Goal: Information Seeking & Learning: Learn about a topic

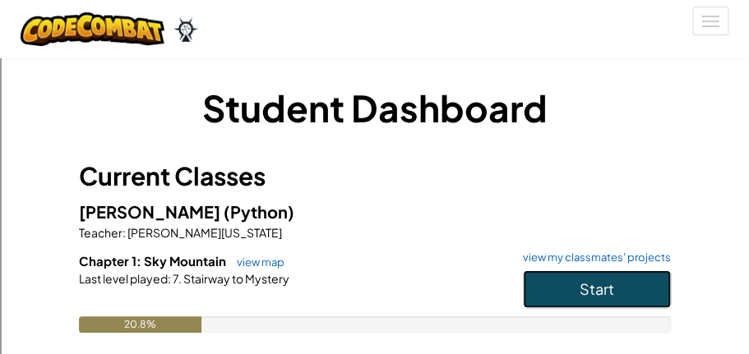
click at [641, 277] on button "Start" at bounding box center [597, 289] width 148 height 38
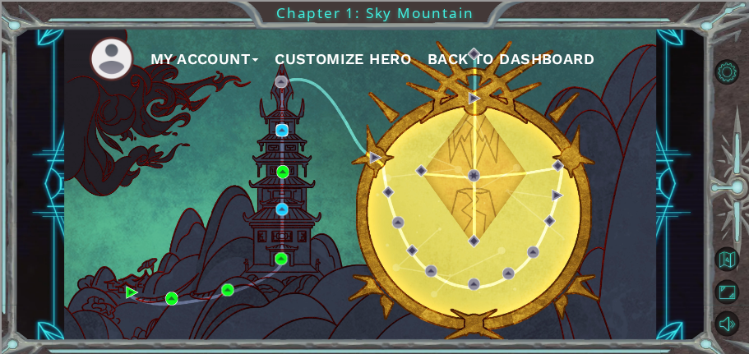
click at [279, 133] on img at bounding box center [281, 130] width 12 height 12
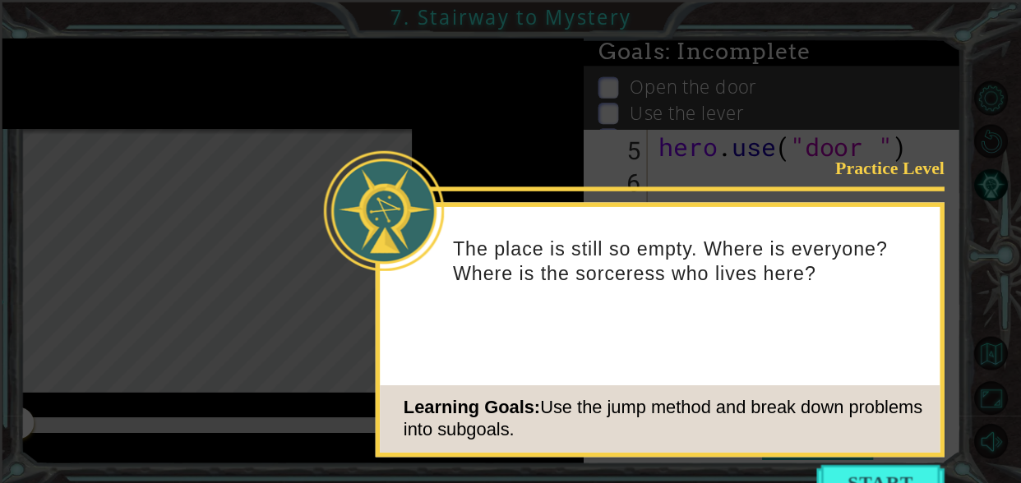
scroll to position [95, 0]
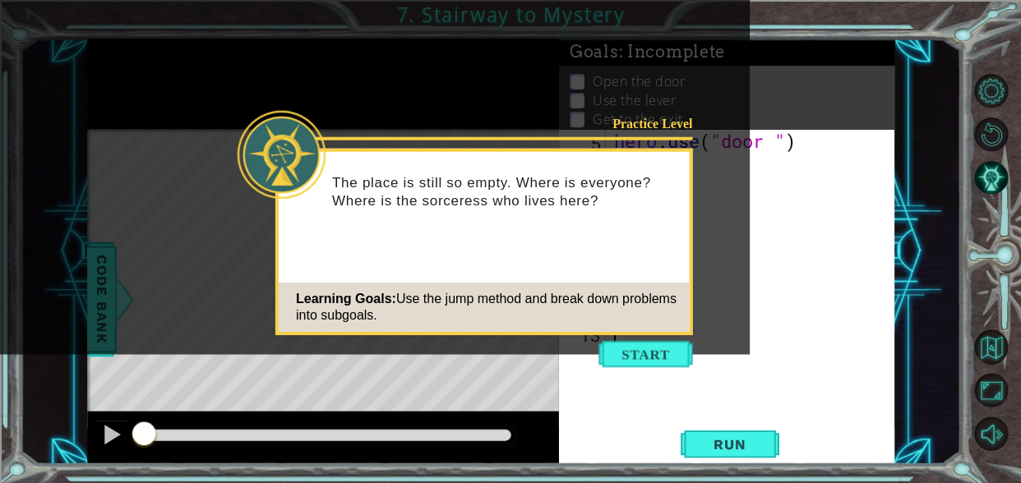
click at [643, 329] on div "Learning Goals: Use the jump method and break down problems into subgoals." at bounding box center [484, 307] width 410 height 49
click at [623, 353] on button "Start" at bounding box center [645, 354] width 94 height 26
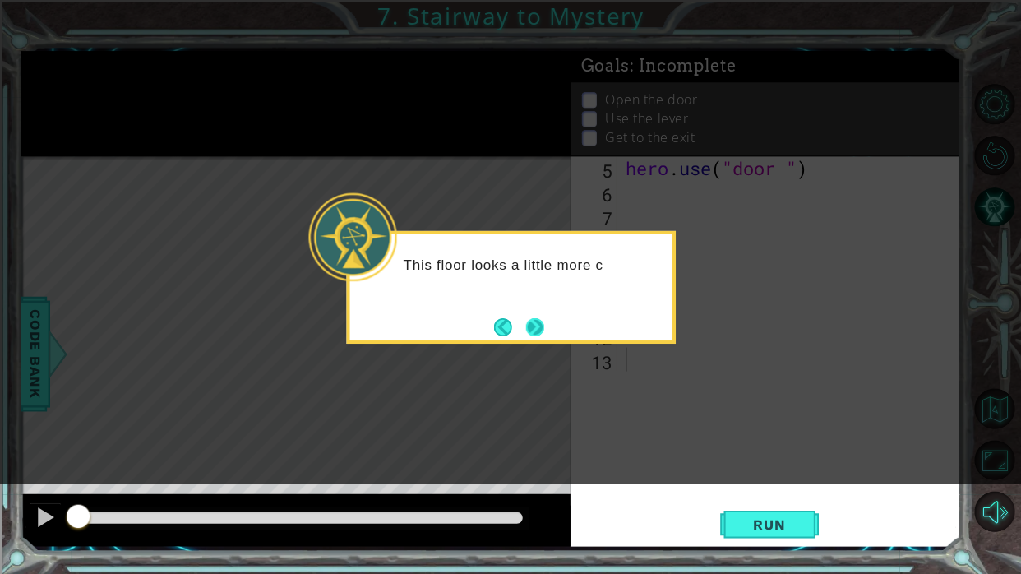
click at [543, 324] on button "Next" at bounding box center [534, 326] width 18 height 18
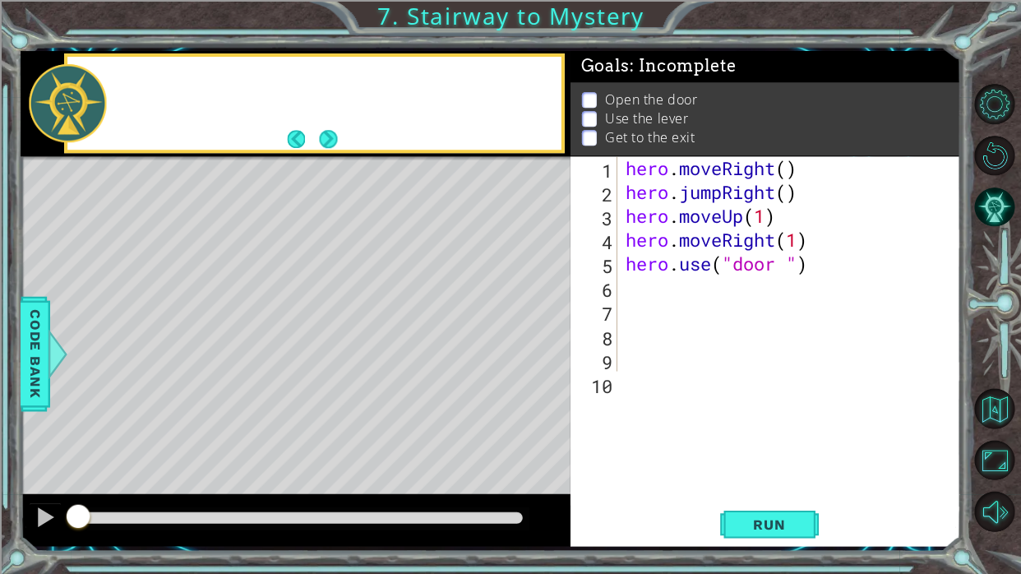
scroll to position [0, 0]
click at [748, 353] on span "Run" at bounding box center [768, 523] width 65 height 16
click at [748, 353] on button "Run" at bounding box center [768, 523] width 99 height 39
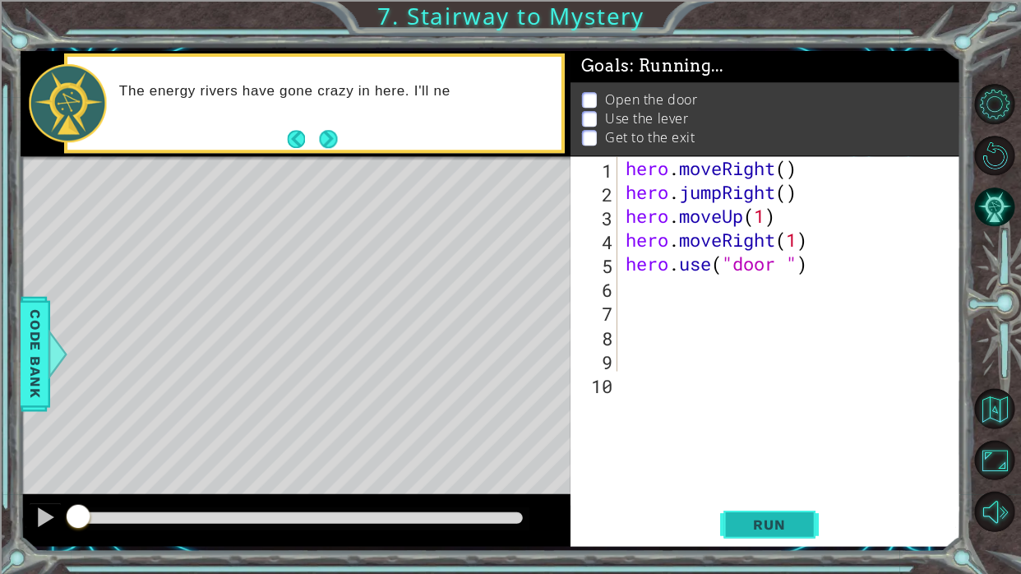
click at [748, 353] on button "Run" at bounding box center [768, 523] width 99 height 39
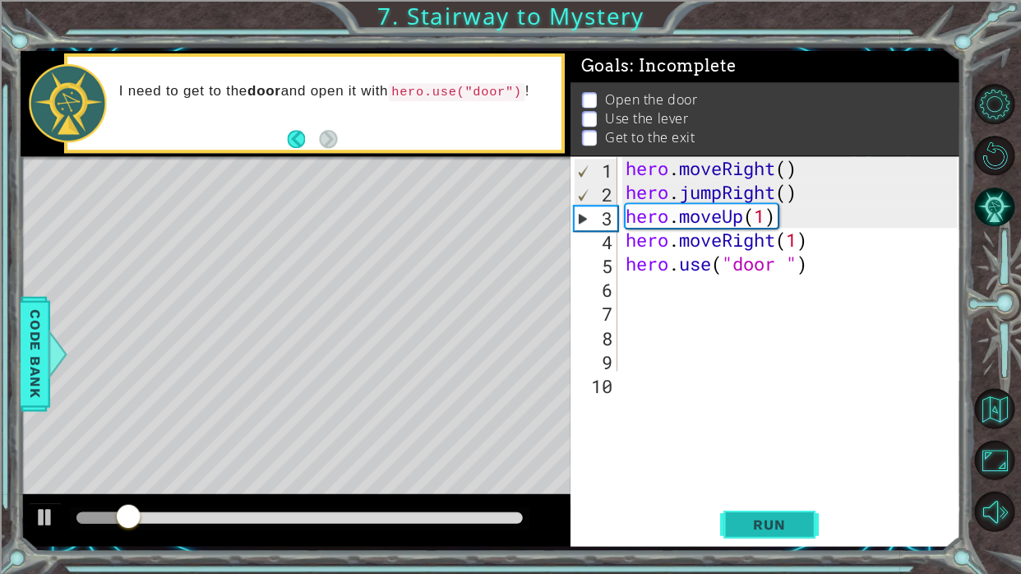
click at [748, 353] on span "Run" at bounding box center [768, 523] width 65 height 16
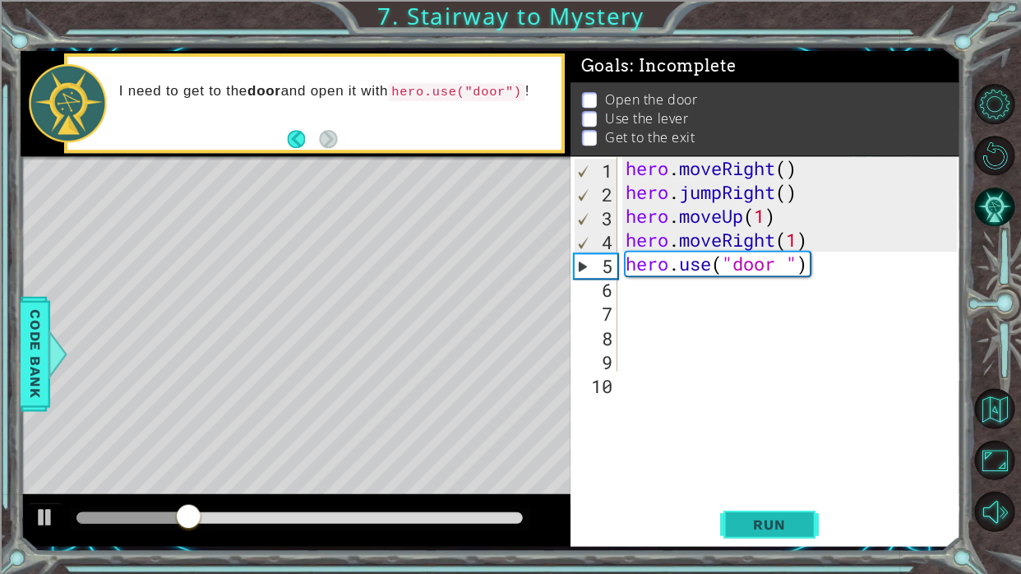
click at [748, 353] on button "Run" at bounding box center [768, 523] width 99 height 39
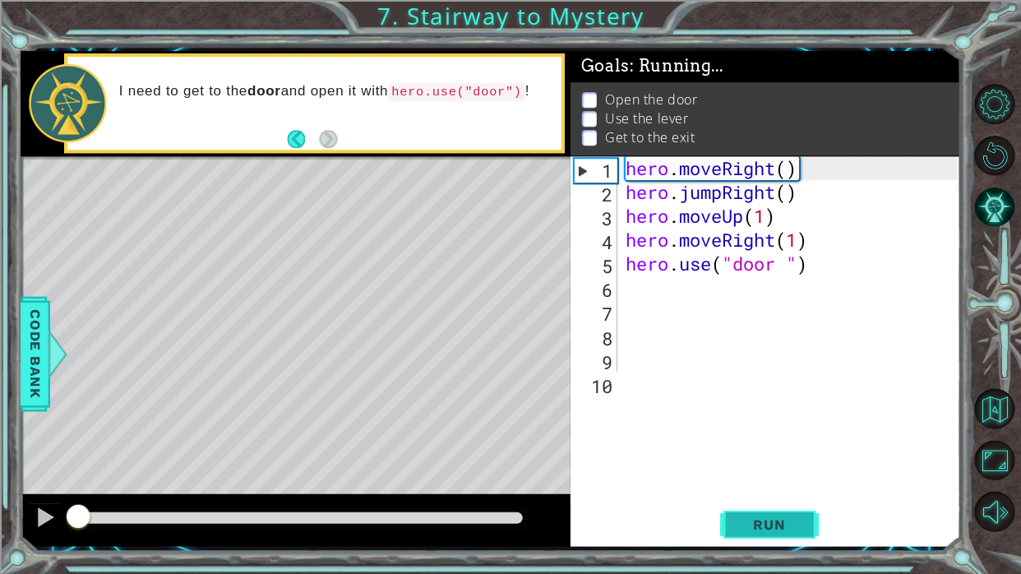
click at [748, 353] on span "Run" at bounding box center [768, 523] width 65 height 16
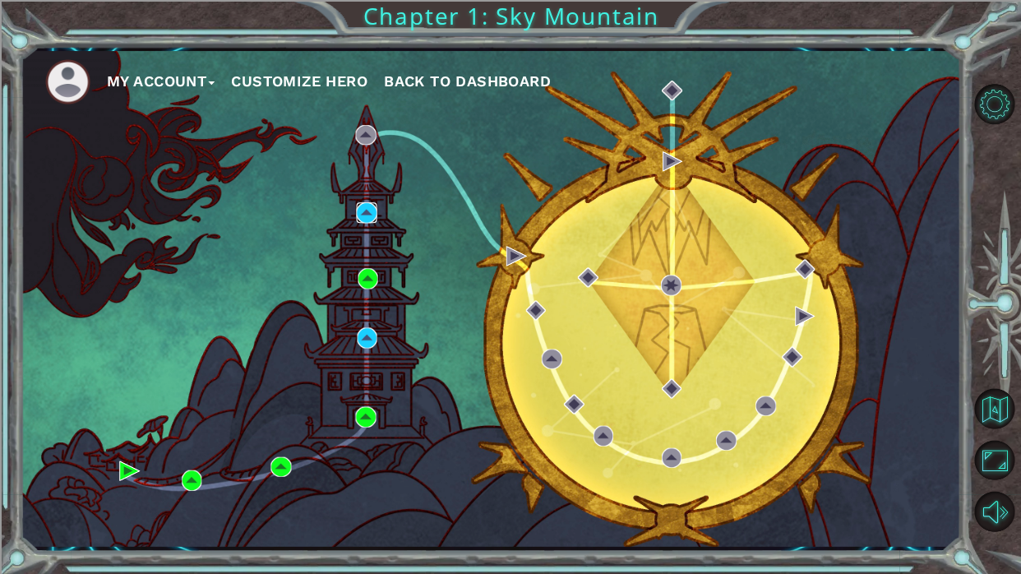
click at [370, 206] on img at bounding box center [366, 212] width 20 height 20
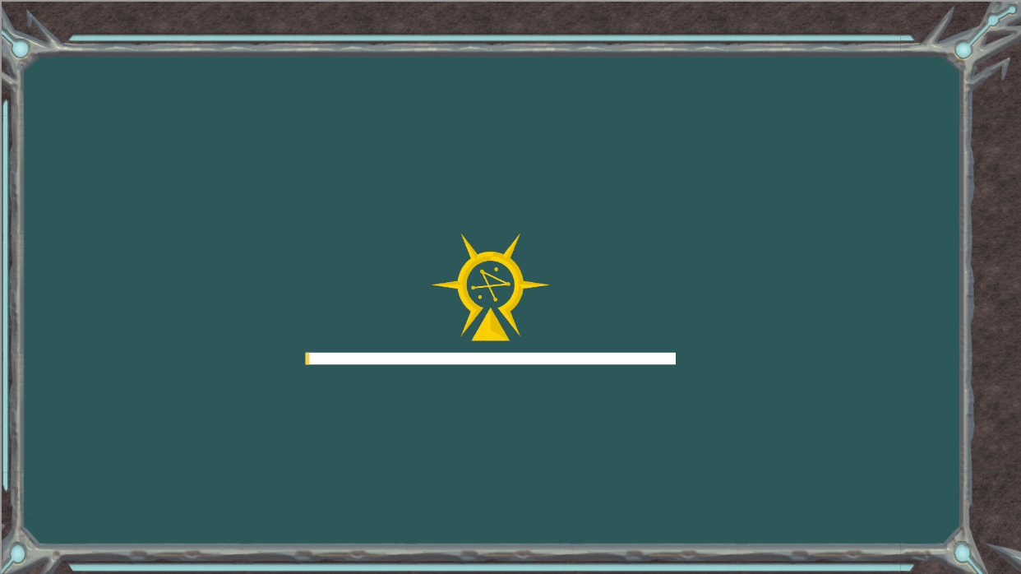
click at [362, 231] on div "Goals Error loading from server. Try refreshing the page. You'll need to join a…" at bounding box center [510, 287] width 1021 height 574
click at [21, 353] on div "Goals Error loading from server. Try refreshing the page. You'll need to join a…" at bounding box center [510, 287] width 1021 height 574
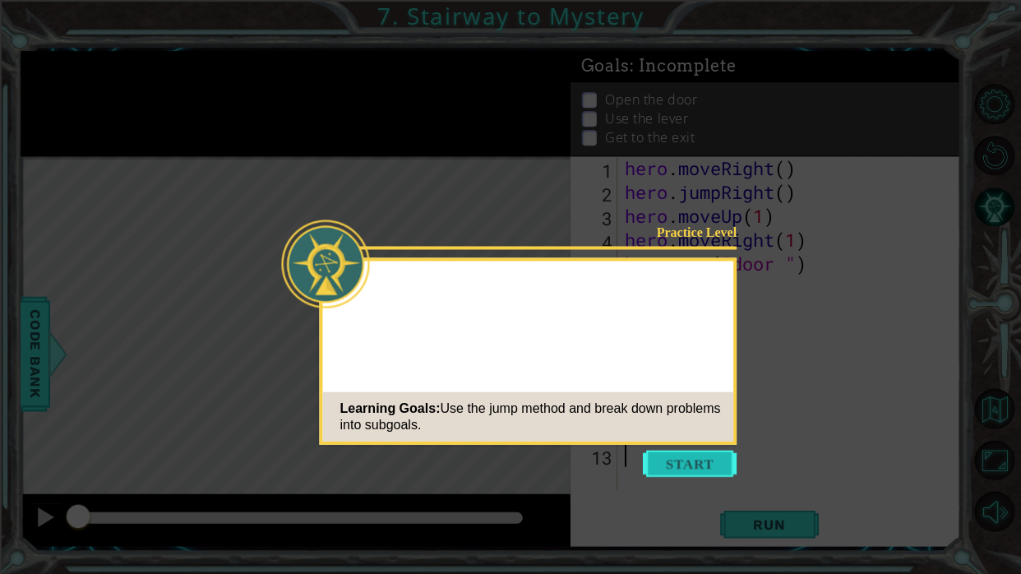
click at [702, 353] on button "Start" at bounding box center [689, 463] width 94 height 26
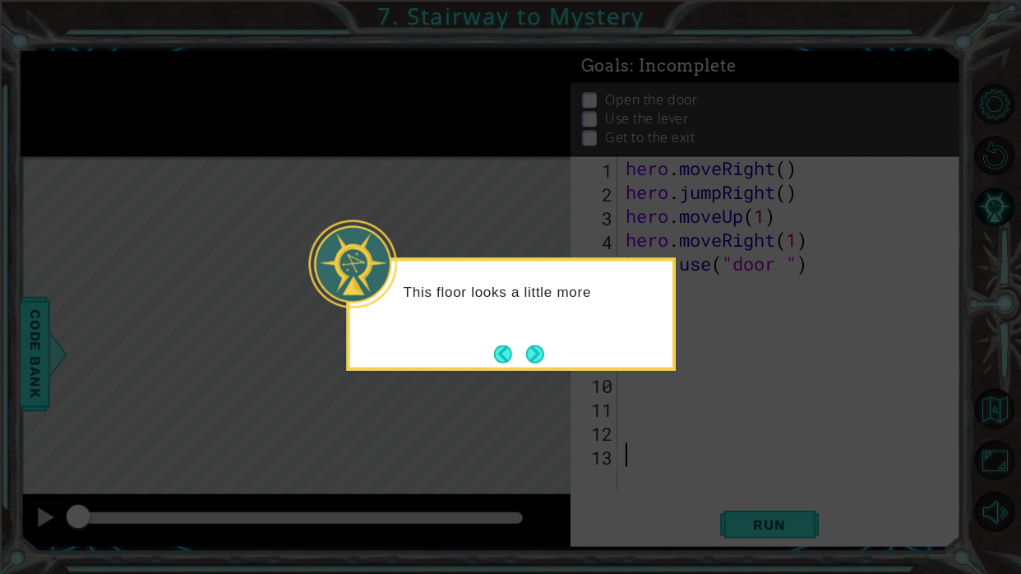
click at [528, 353] on div "This floor looks a little more" at bounding box center [510, 313] width 329 height 113
click at [533, 353] on button "Next" at bounding box center [534, 353] width 18 height 18
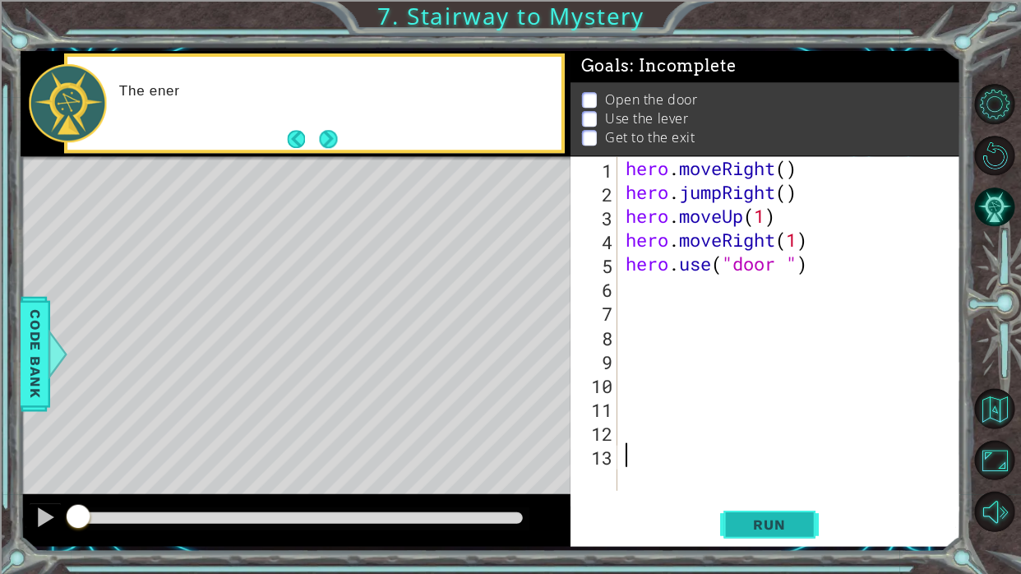
click at [748, 353] on span "Run" at bounding box center [768, 523] width 65 height 16
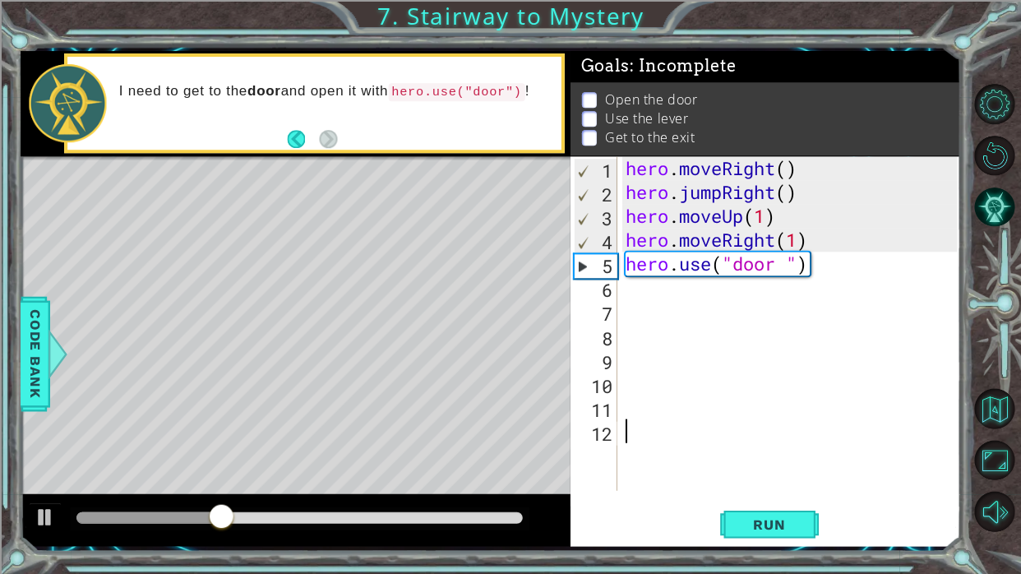
click at [748, 261] on div "hero . moveRight ( ) hero . jumpRight ( ) hero . moveUp ( 1 ) hero . moveRight …" at bounding box center [792, 346] width 343 height 381
type textarea "hero.use")"
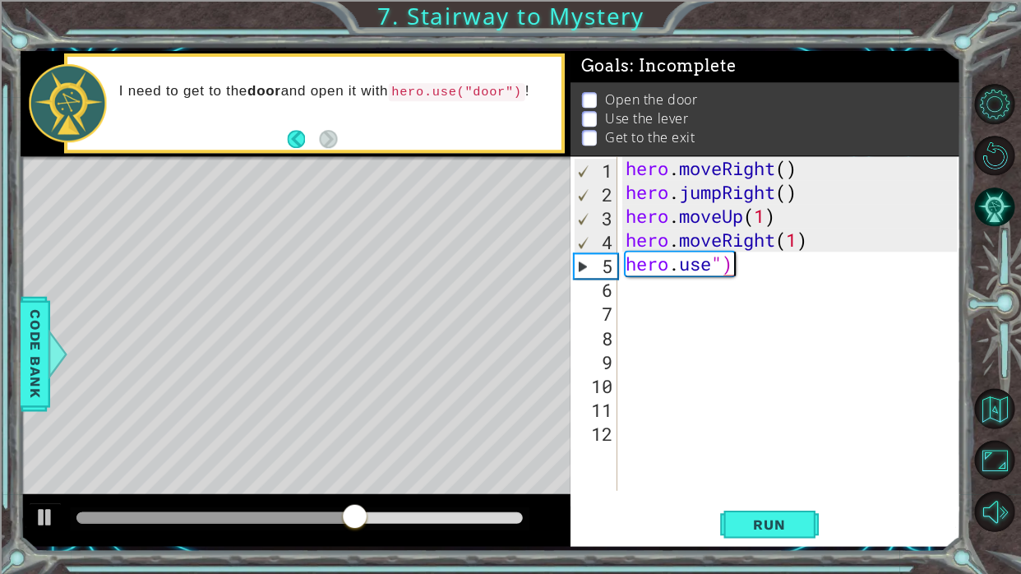
click at [748, 309] on div "hero . moveRight ( ) hero . jumpRight ( ) hero . moveUp ( 1 ) hero . moveRight …" at bounding box center [792, 346] width 343 height 381
click at [748, 267] on div "hero . moveRight ( ) hero . jumpRight ( ) hero . moveUp ( 1 ) hero . moveRight …" at bounding box center [792, 346] width 343 height 381
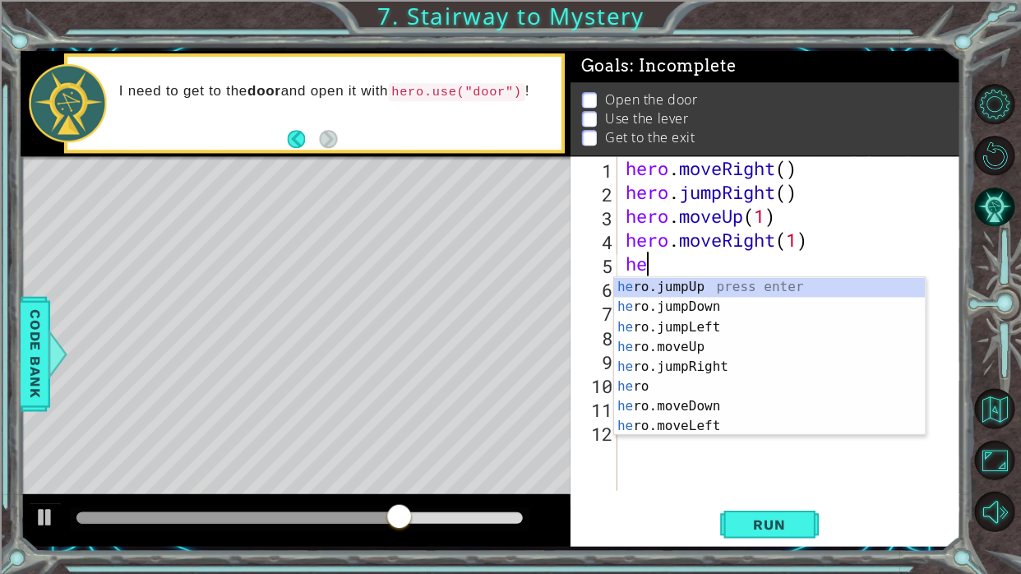
type textarea "h"
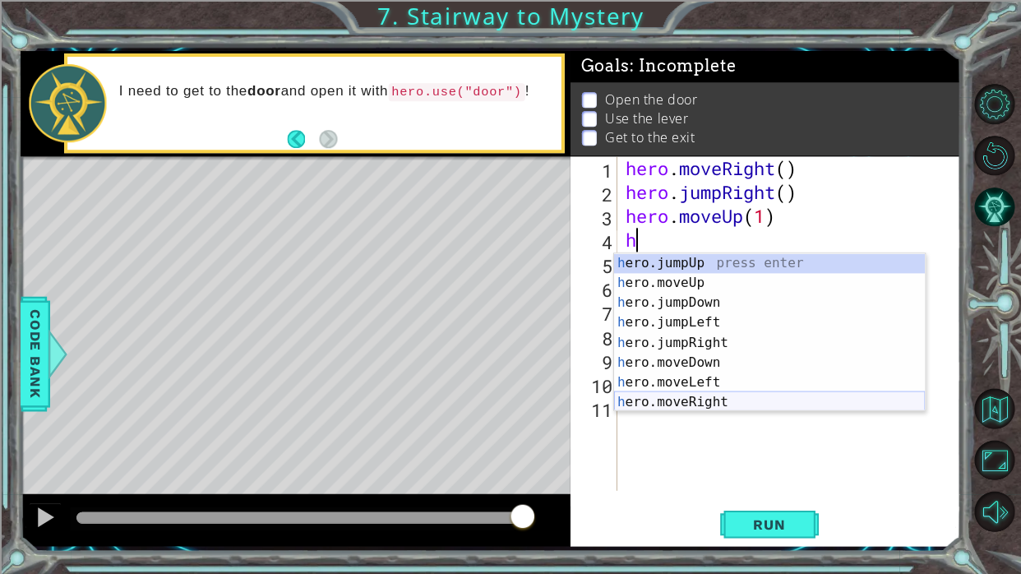
click at [748, 353] on div "h ero.jumpUp press enter h ero.moveUp press enter h ero.jumpDown press enter h …" at bounding box center [768, 351] width 311 height 197
type textarea "hero.moveRight(1)"
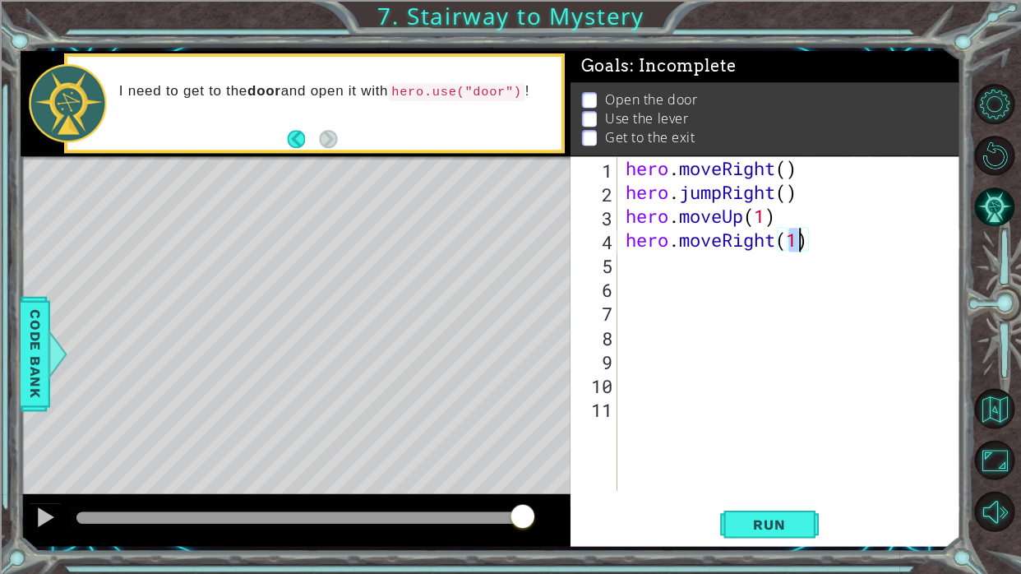
click at [695, 280] on div "hero . moveRight ( ) hero . jumpRight ( ) hero . moveUp ( 1 ) hero . moveRight …" at bounding box center [792, 346] width 343 height 381
click at [674, 262] on div "hero . moveRight ( ) hero . jumpRight ( ) hero . moveUp ( 1 ) hero . moveRight …" at bounding box center [792, 346] width 343 height 381
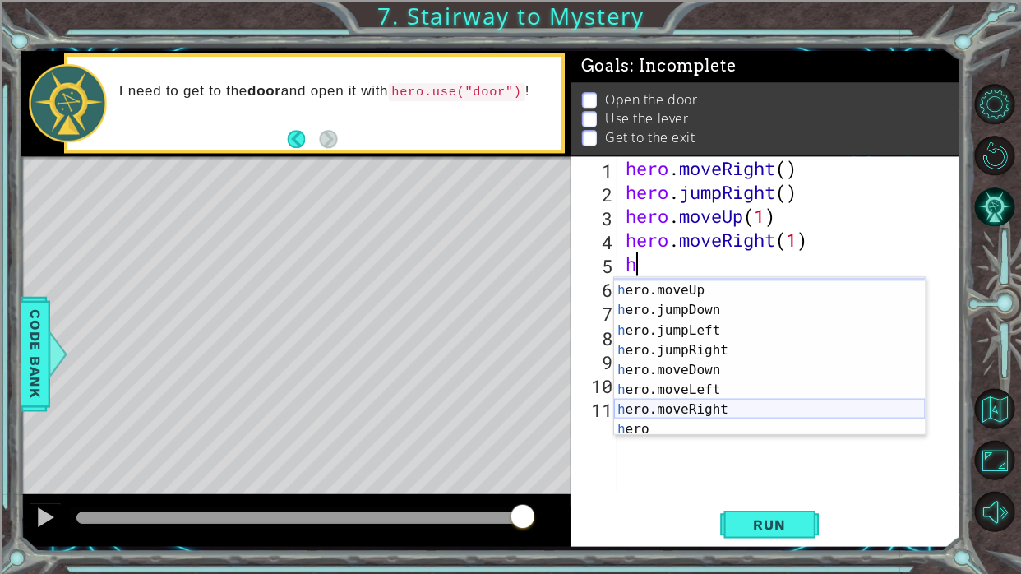
scroll to position [39, 0]
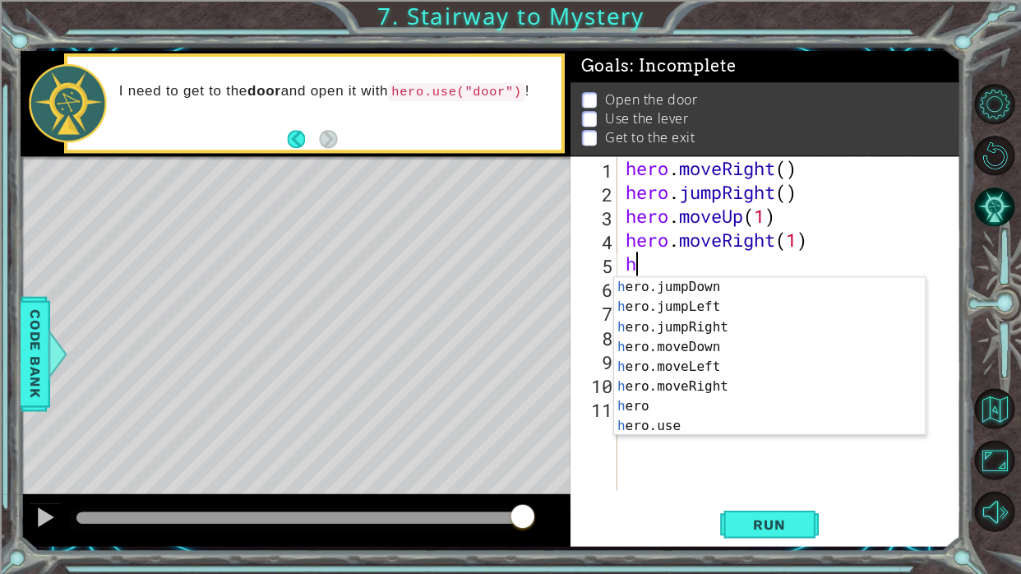
type textarea "h"
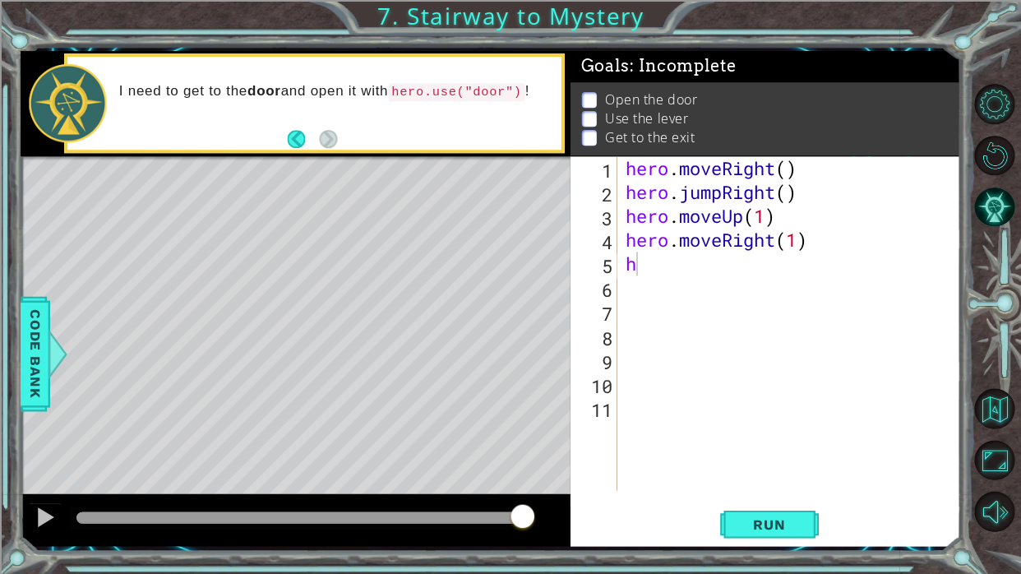
click at [746, 353] on body "1 ההההההההההההההההההההההההההההההההההההההההההההההההההההההההההההההההההההההההההההה…" at bounding box center [510, 287] width 1021 height 574
click at [667, 256] on div "hero . moveRight ( ) hero . jumpRight ( ) hero . moveUp ( 1 ) hero . moveRight …" at bounding box center [792, 346] width 343 height 381
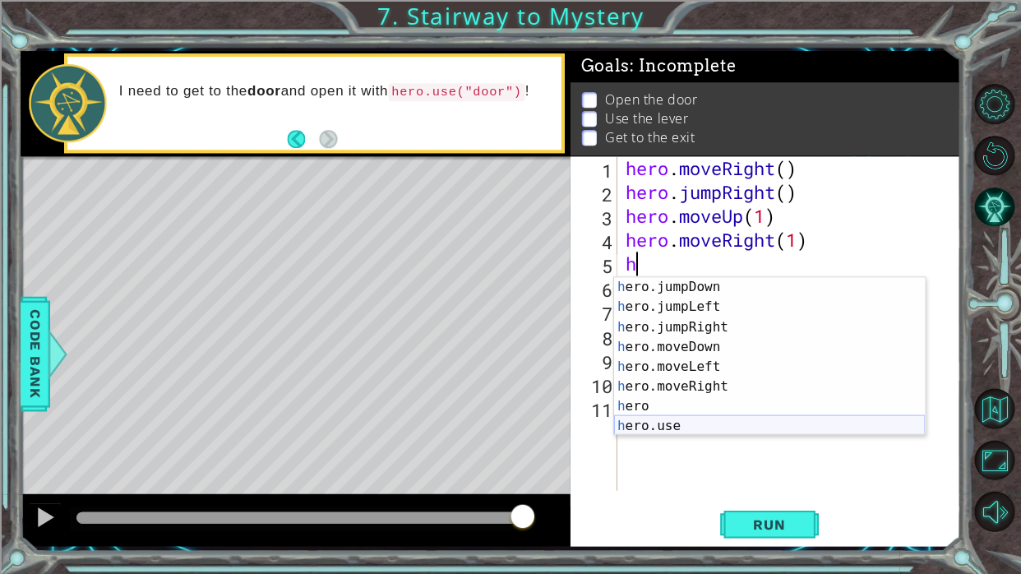
click at [744, 353] on div "h ero.jumpDown press enter h ero.jumpLeft press enter h ero.jumpRight press ent…" at bounding box center [768, 375] width 311 height 197
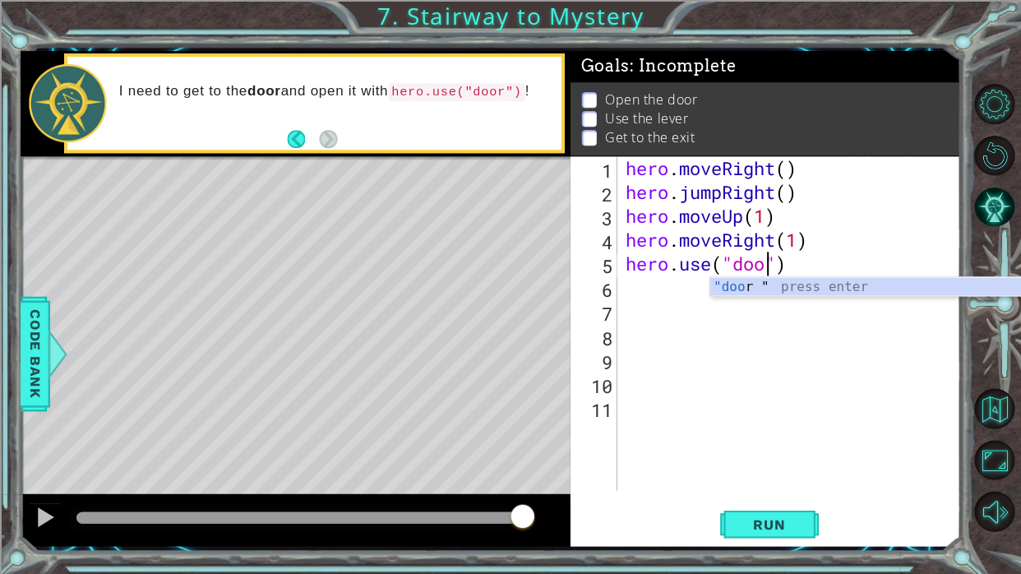
type textarea "hero.use("door")"
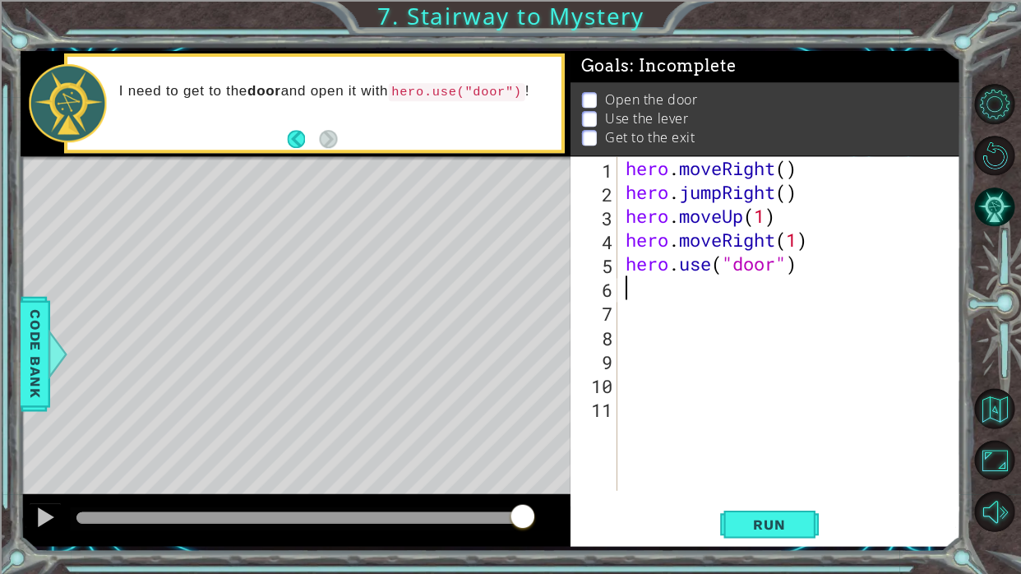
click at [623, 294] on div "hero . moveRight ( ) hero . jumpRight ( ) hero . moveUp ( 1 ) hero . moveRight …" at bounding box center [792, 346] width 343 height 381
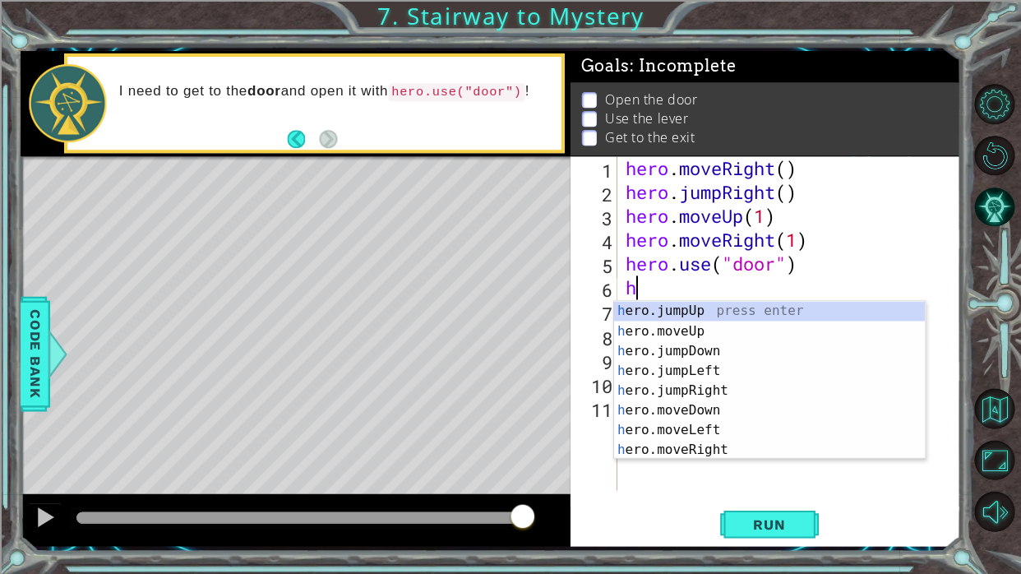
scroll to position [0, 0]
click at [725, 329] on div "h ero.jumpUp press enter h ero.moveUp press enter h ero.jumpDown press enter h …" at bounding box center [768, 399] width 311 height 197
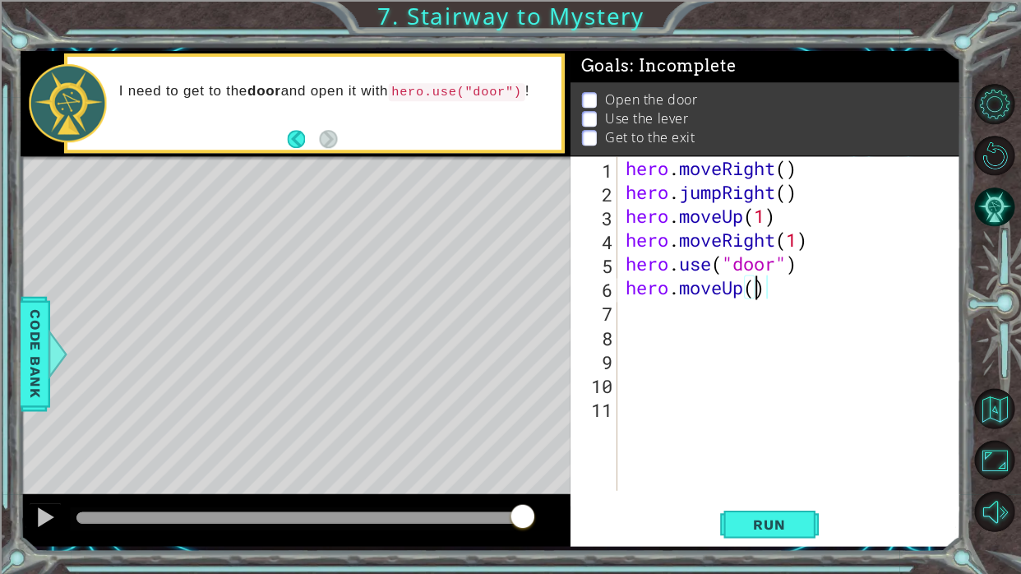
scroll to position [0, 6]
type textarea "hero.moveUp(2)"
click at [739, 353] on span "Run" at bounding box center [768, 523] width 65 height 16
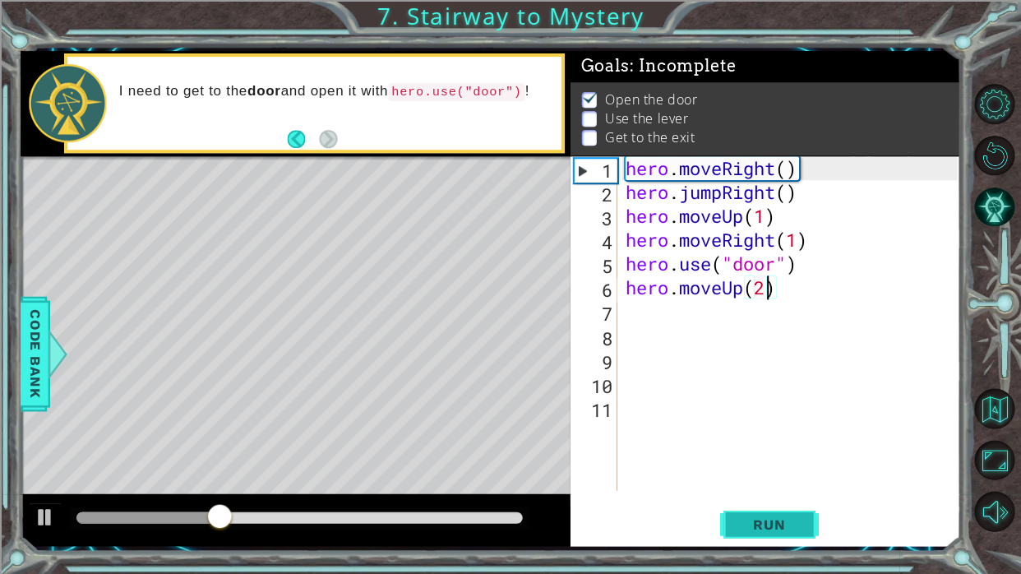
scroll to position [0, 0]
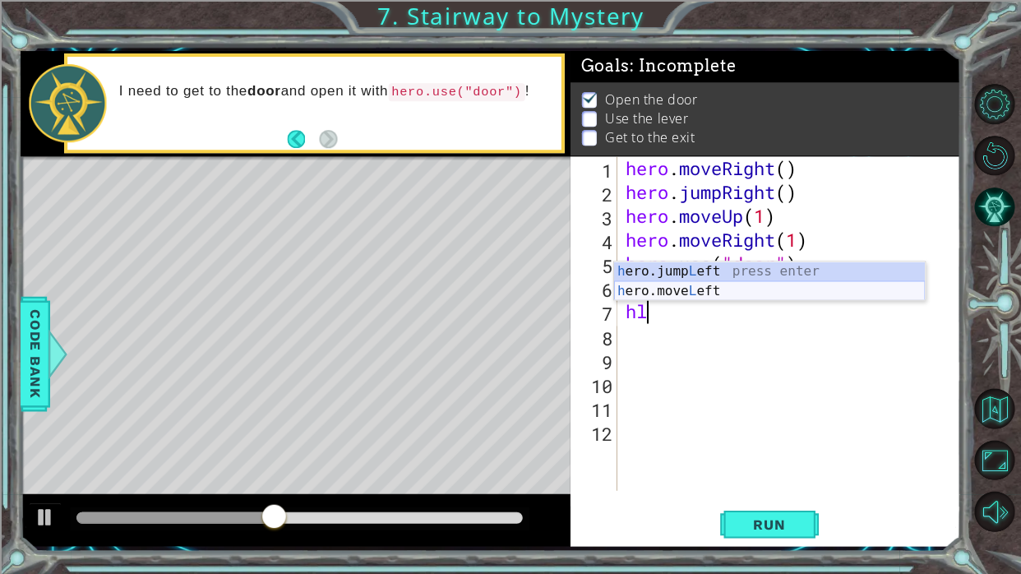
click at [703, 288] on div "h ero.jump L eft press enter h ero.move L eft press enter" at bounding box center [768, 300] width 311 height 79
type textarea "hero.moveLeft(1)"
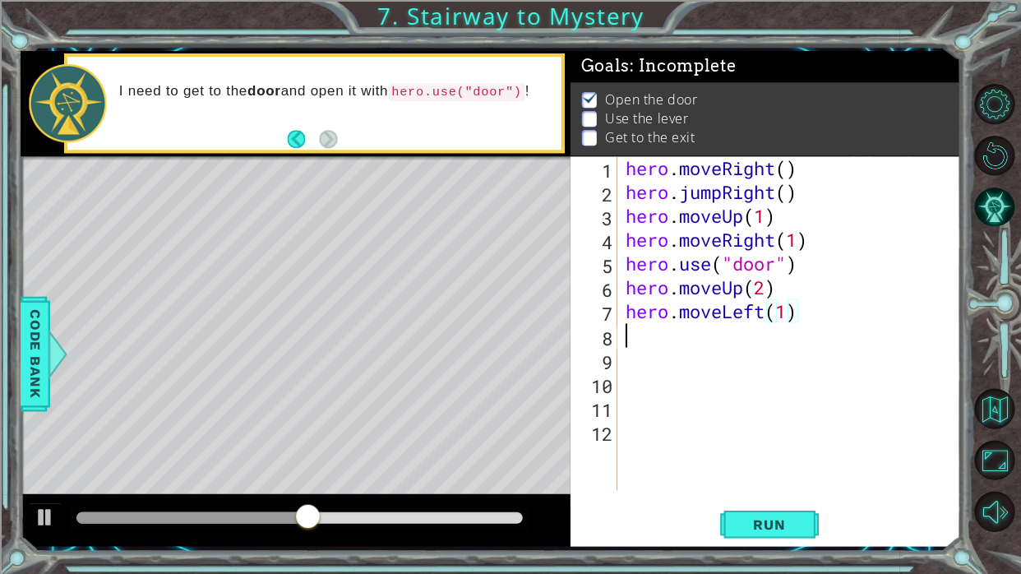
click at [656, 335] on div "hero . moveRight ( ) hero . jumpRight ( ) hero . moveUp ( 1 ) hero . moveRight …" at bounding box center [792, 346] width 343 height 381
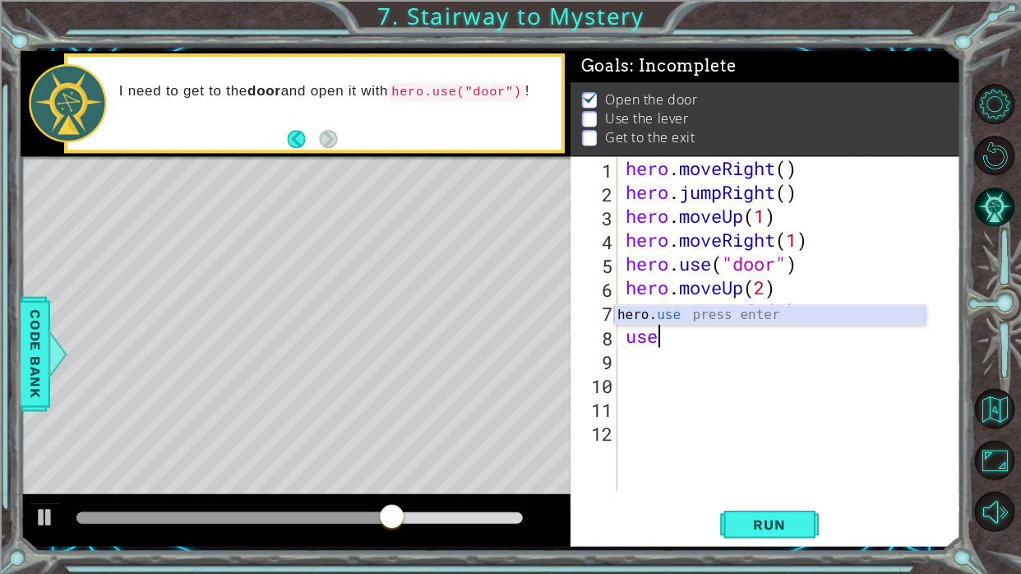
click at [656, 313] on div "hero. use press enter" at bounding box center [768, 334] width 311 height 59
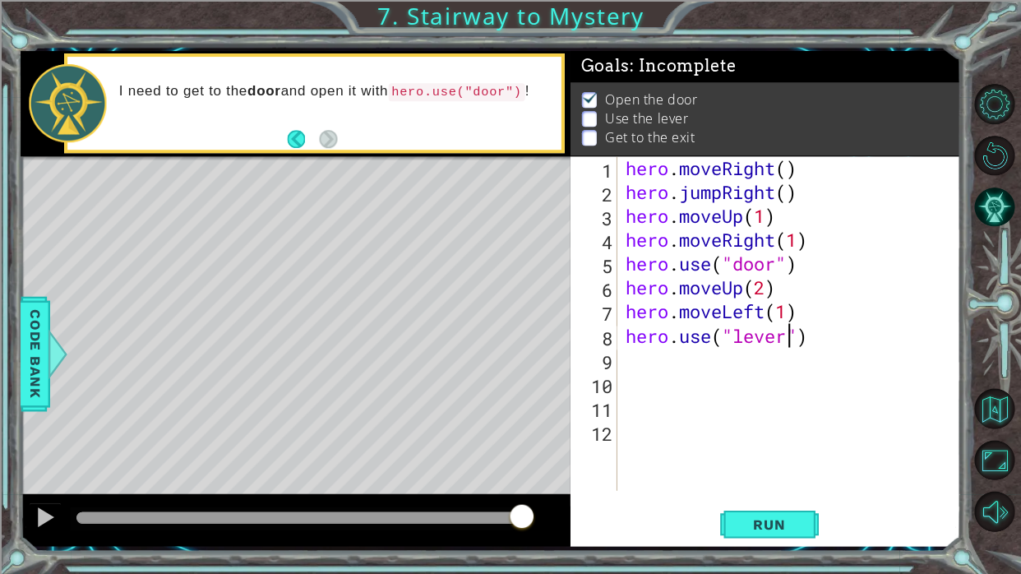
scroll to position [0, 7]
type textarea "hero.use("lever")"
click at [748, 353] on span "Run" at bounding box center [768, 523] width 65 height 16
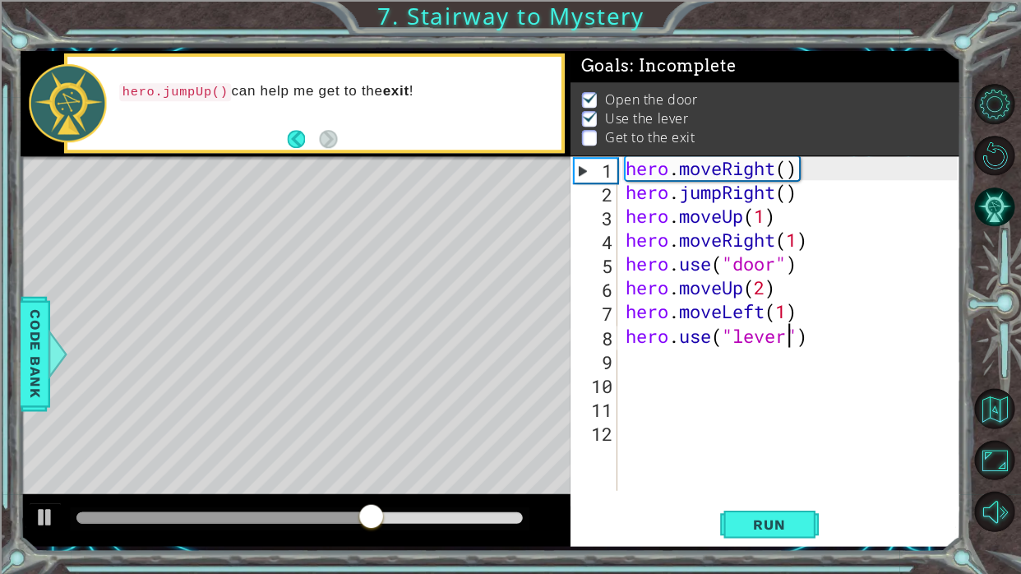
click at [637, 353] on div "hero . moveRight ( ) hero . jumpRight ( ) hero . moveUp ( 1 ) hero . moveRight …" at bounding box center [792, 346] width 343 height 381
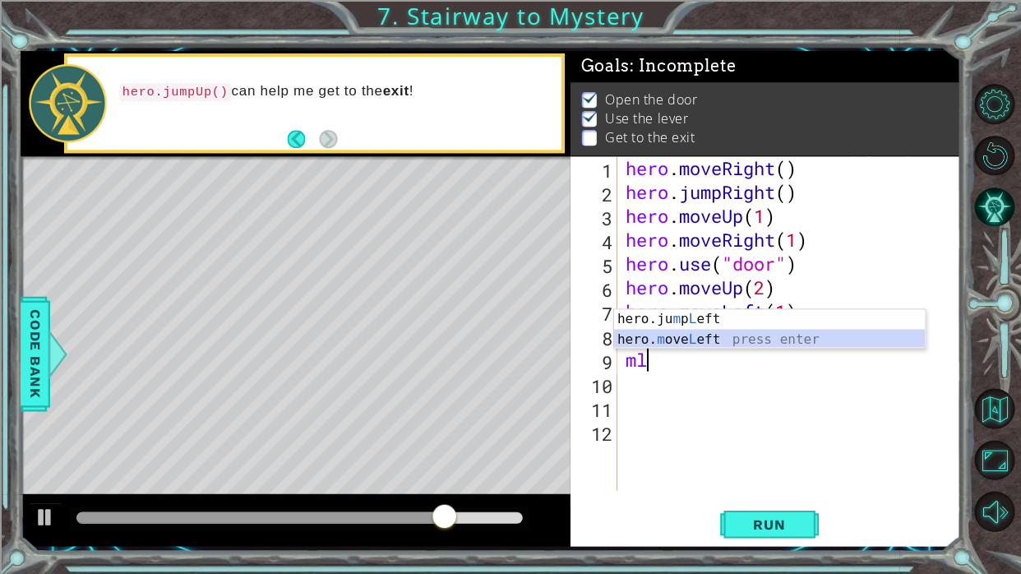
click at [656, 337] on div "hero.ju m p L eft press enter hero. m ove L eft press enter" at bounding box center [768, 348] width 311 height 79
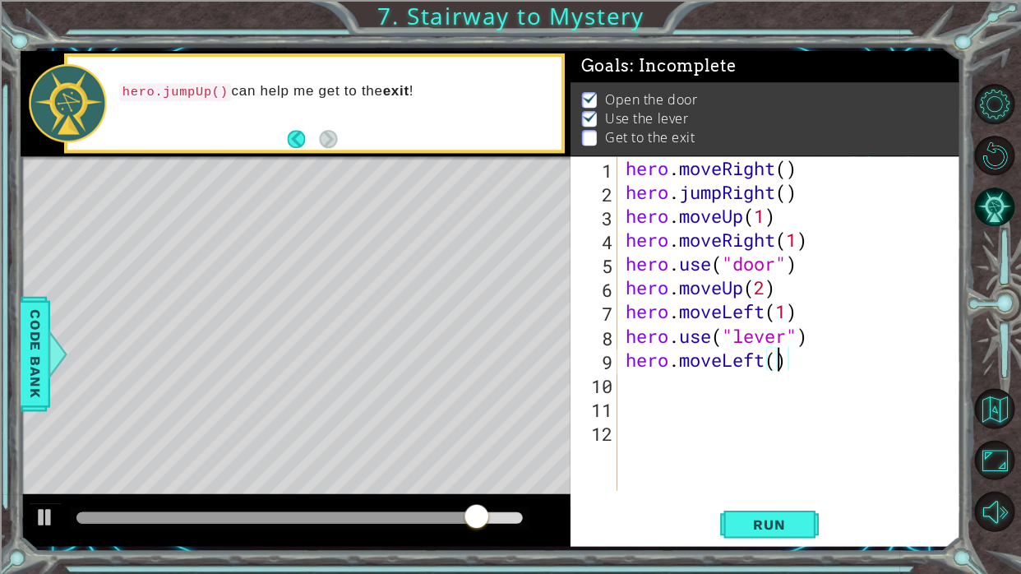
scroll to position [0, 7]
type textarea "hero.moveLeft(2)"
click at [748, 353] on span "Run" at bounding box center [768, 523] width 65 height 16
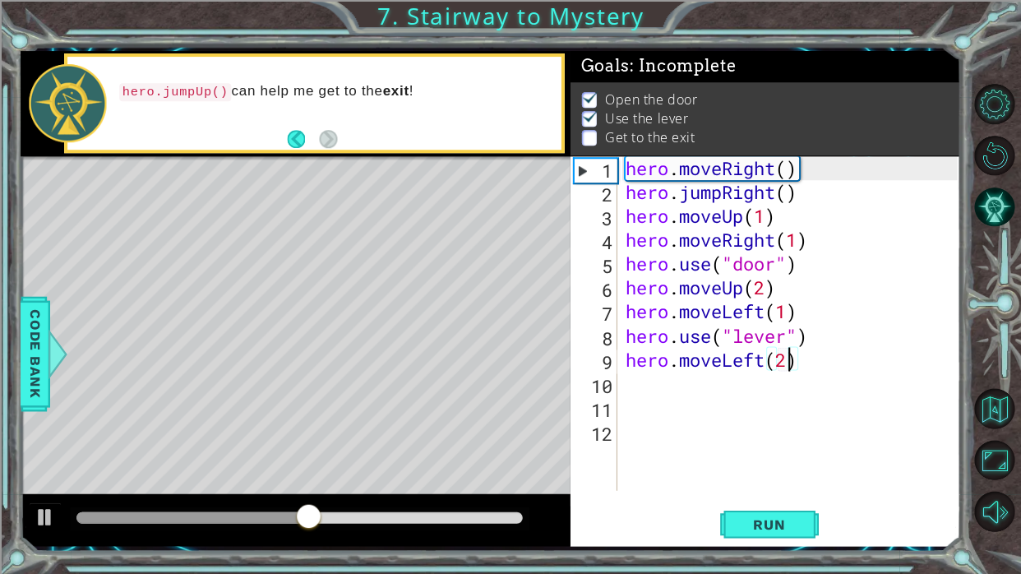
click at [636, 353] on div "hero . moveRight ( ) hero . jumpRight ( ) hero . moveUp ( 1 ) hero . moveRight …" at bounding box center [792, 346] width 343 height 381
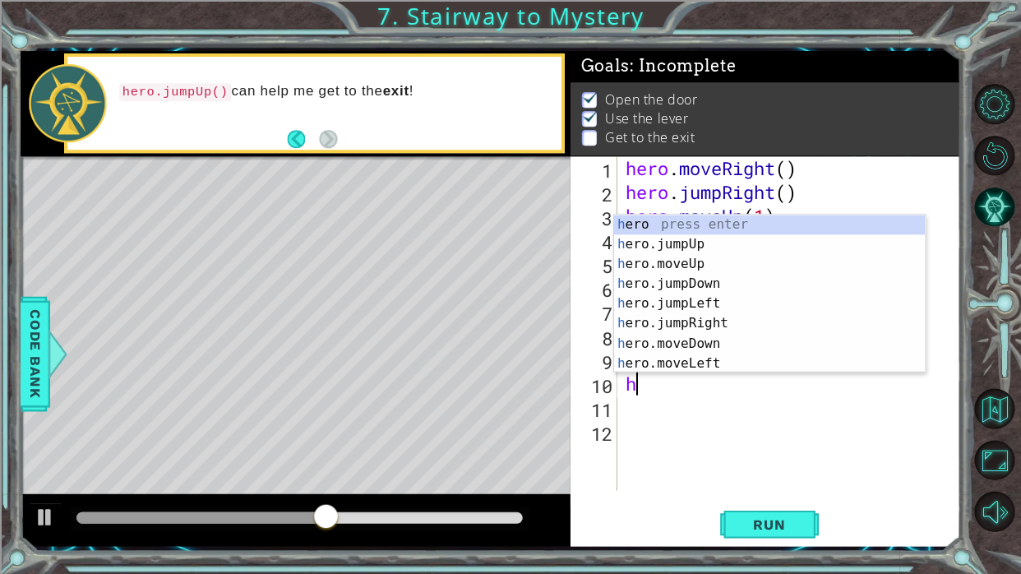
type textarea "hj"
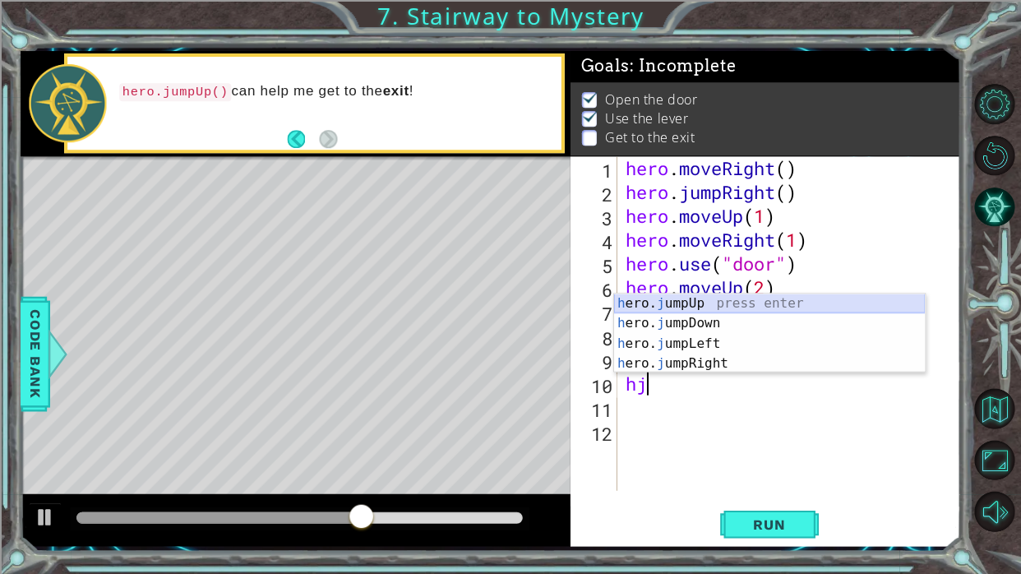
click at [686, 302] on div "h ero. j umpUp press enter h ero. j umpDown press enter h ero. j umpLeft press …" at bounding box center [768, 352] width 311 height 118
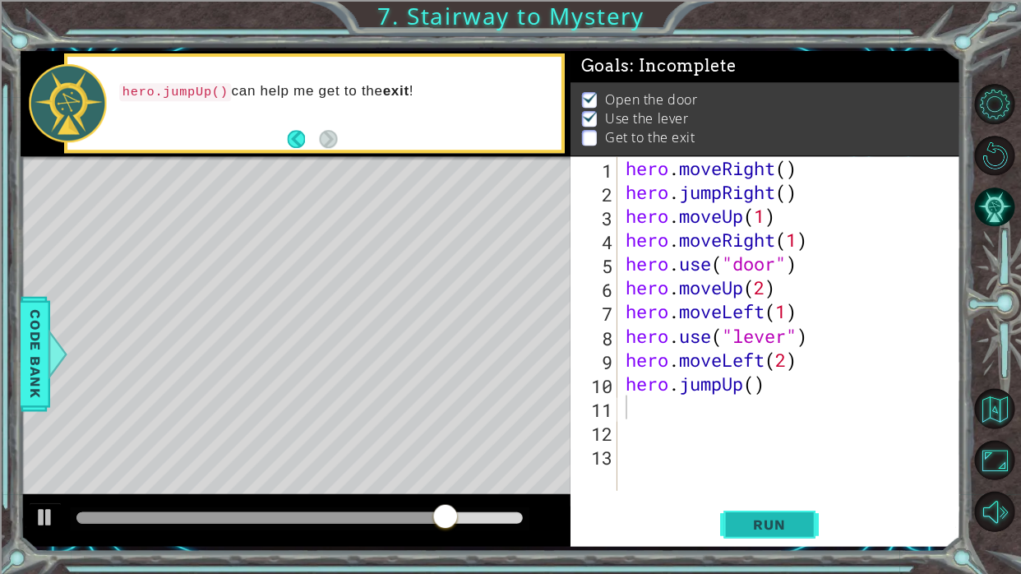
click at [748, 353] on span "Run" at bounding box center [768, 523] width 65 height 16
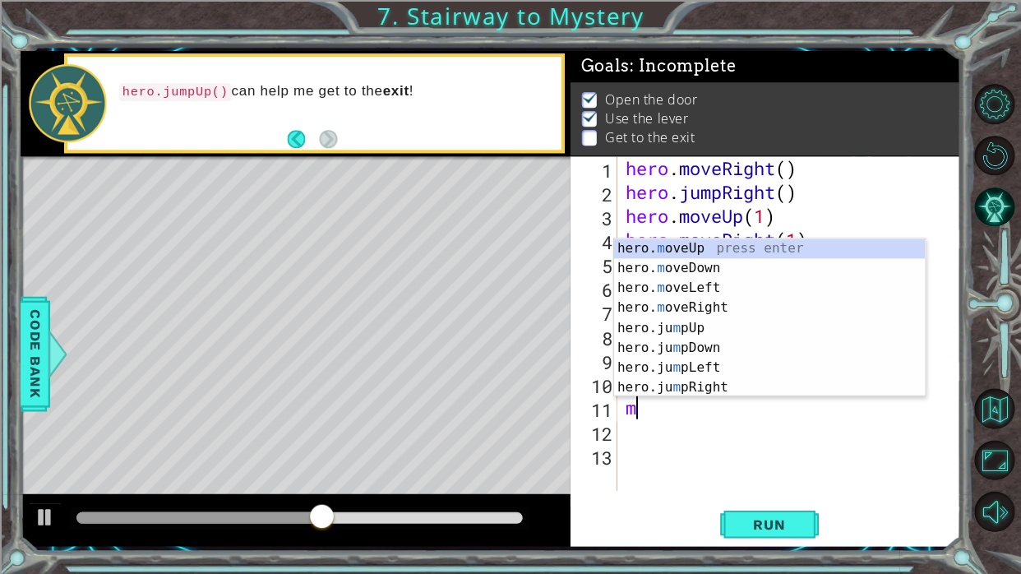
type textarea "mr"
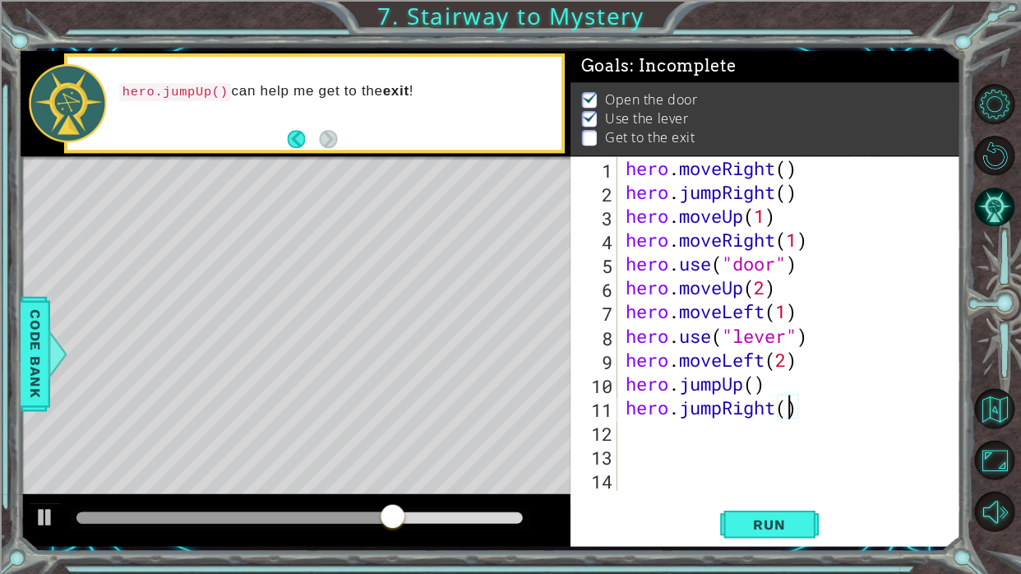
click at [748, 353] on div "hero . moveRight ( ) hero . jumpRight ( ) hero . moveUp ( 1 ) hero . moveRight …" at bounding box center [792, 346] width 343 height 381
type textarea "hero.jumpRight(2)"
click at [748, 353] on span "Run" at bounding box center [768, 523] width 65 height 16
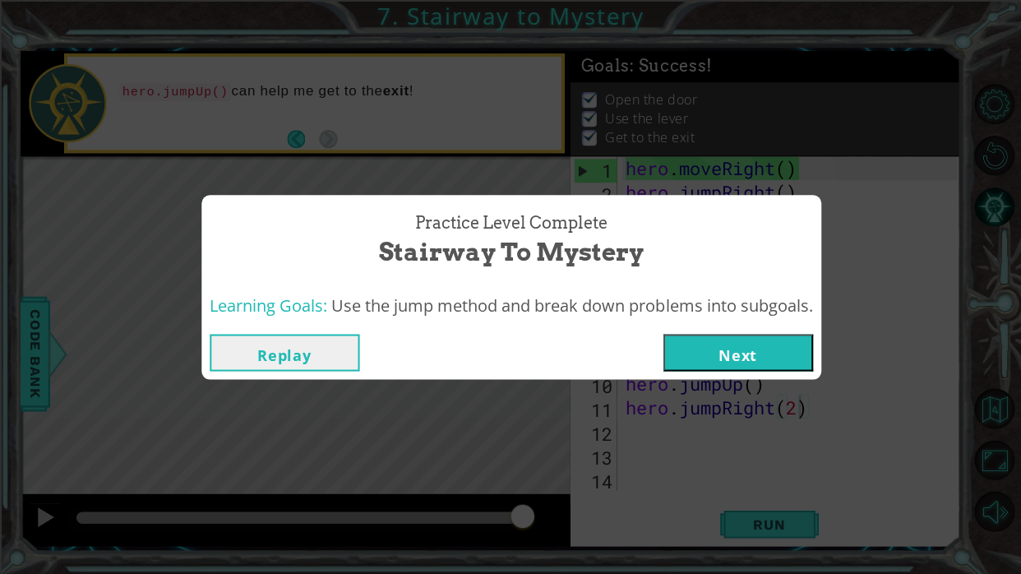
click at [748, 347] on button "Next" at bounding box center [738, 352] width 150 height 37
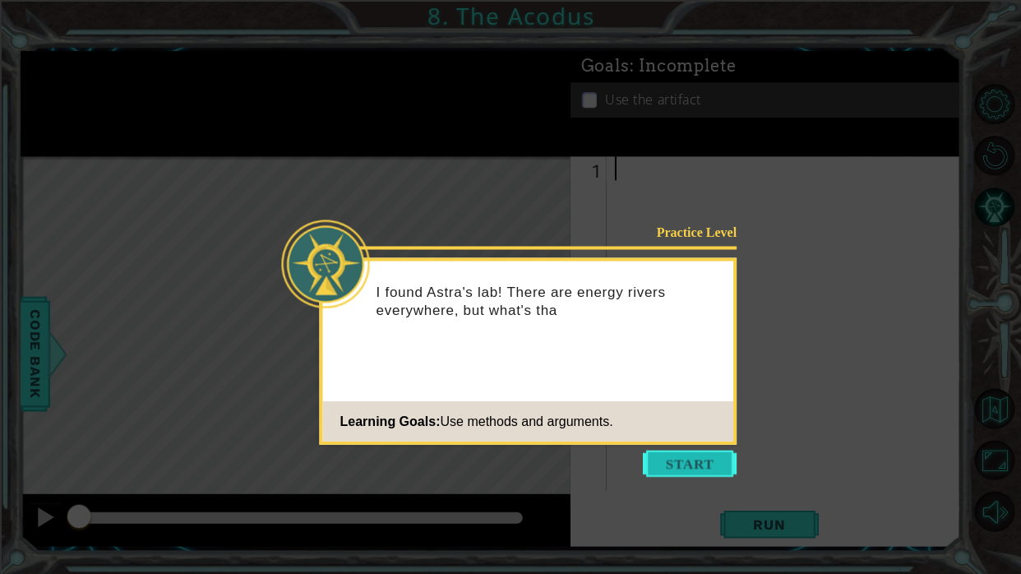
click at [674, 353] on button "Start" at bounding box center [689, 463] width 94 height 26
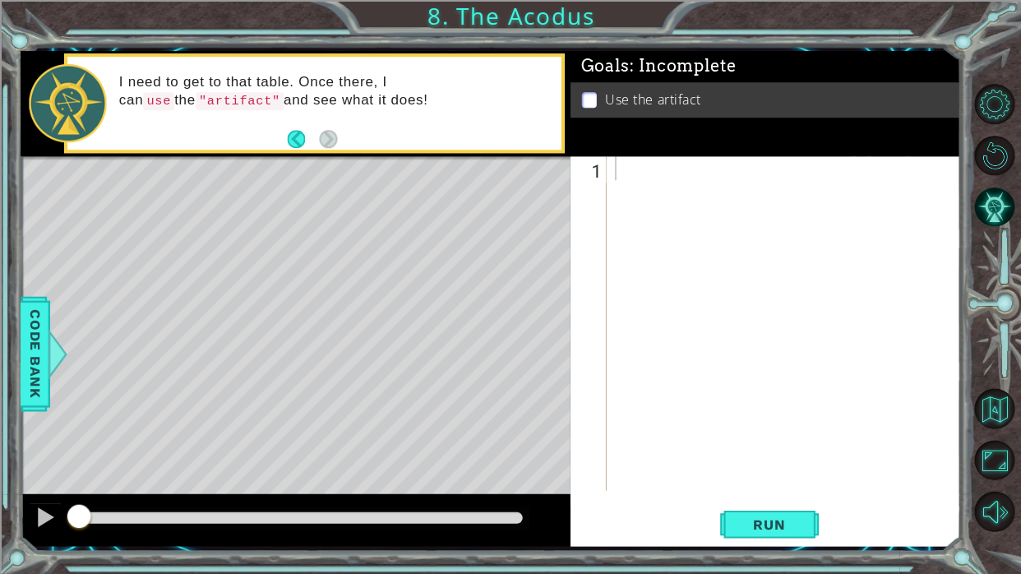
click at [597, 94] on li "Use the artifact" at bounding box center [766, 99] width 371 height 19
click at [748, 353] on span "Run" at bounding box center [768, 523] width 65 height 16
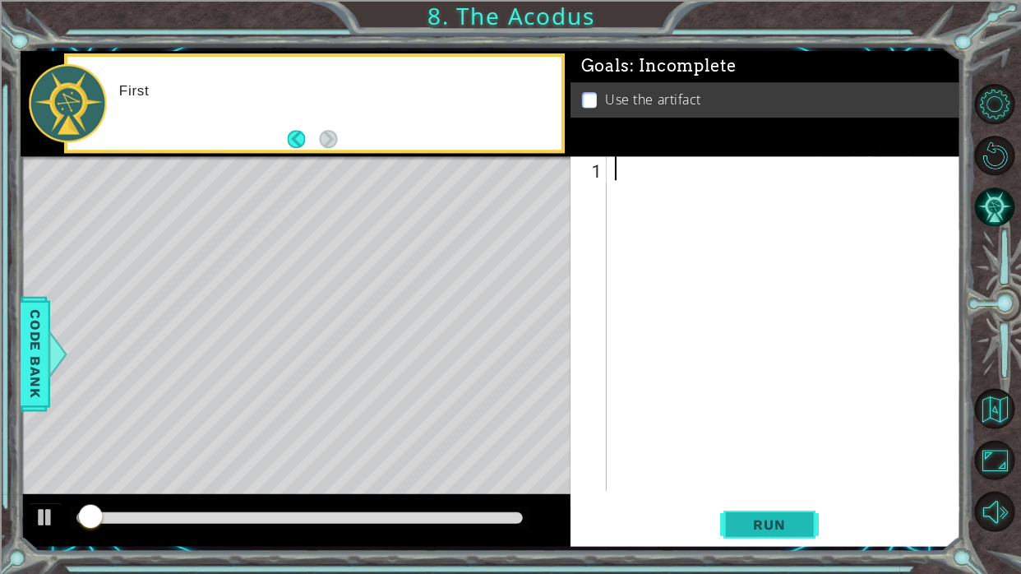
click at [748, 353] on span "Run" at bounding box center [768, 523] width 65 height 16
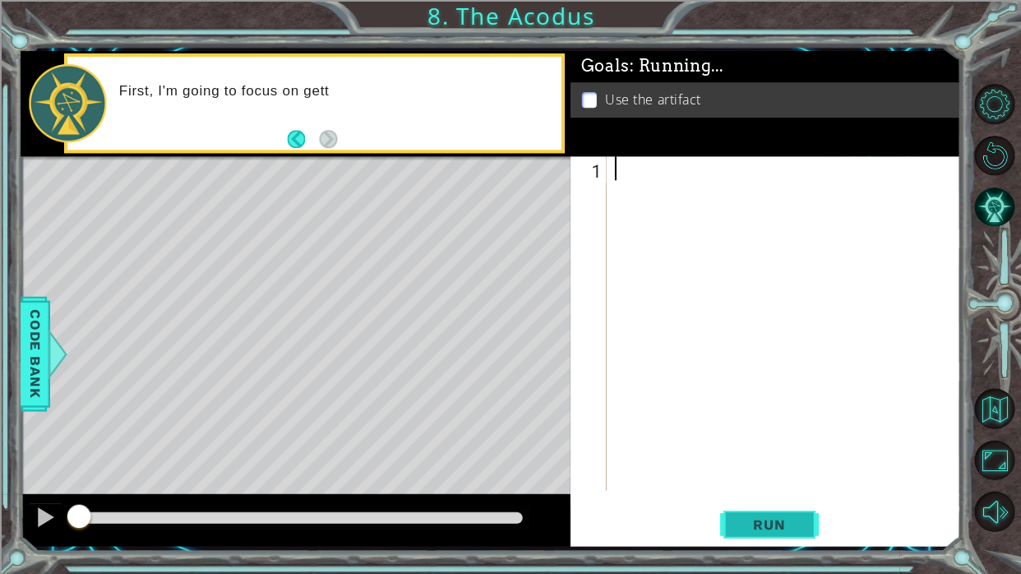
click at [748, 353] on span "Run" at bounding box center [768, 523] width 65 height 16
click at [302, 136] on button "Back" at bounding box center [303, 139] width 32 height 18
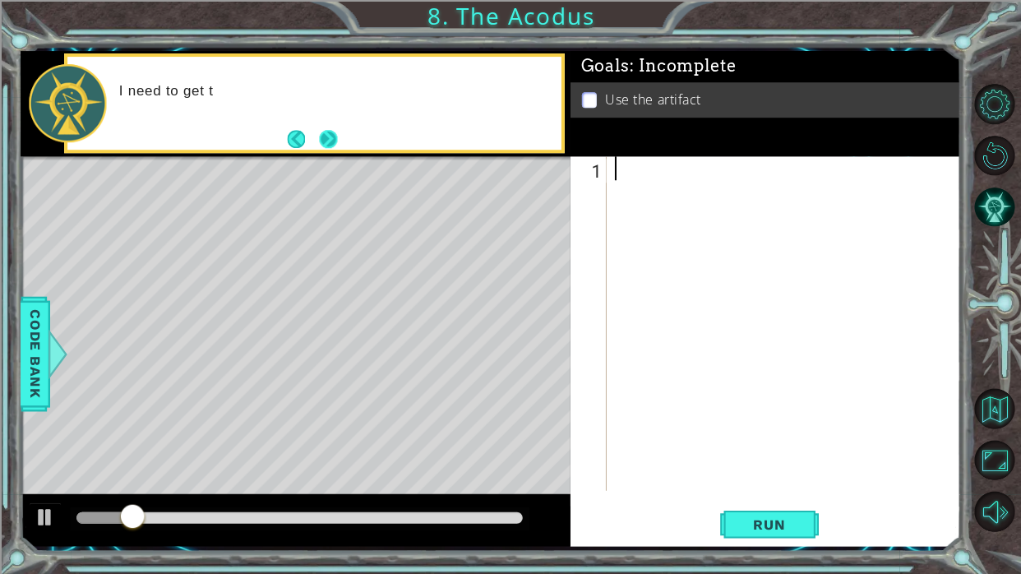
click at [332, 137] on button "Next" at bounding box center [328, 139] width 18 height 18
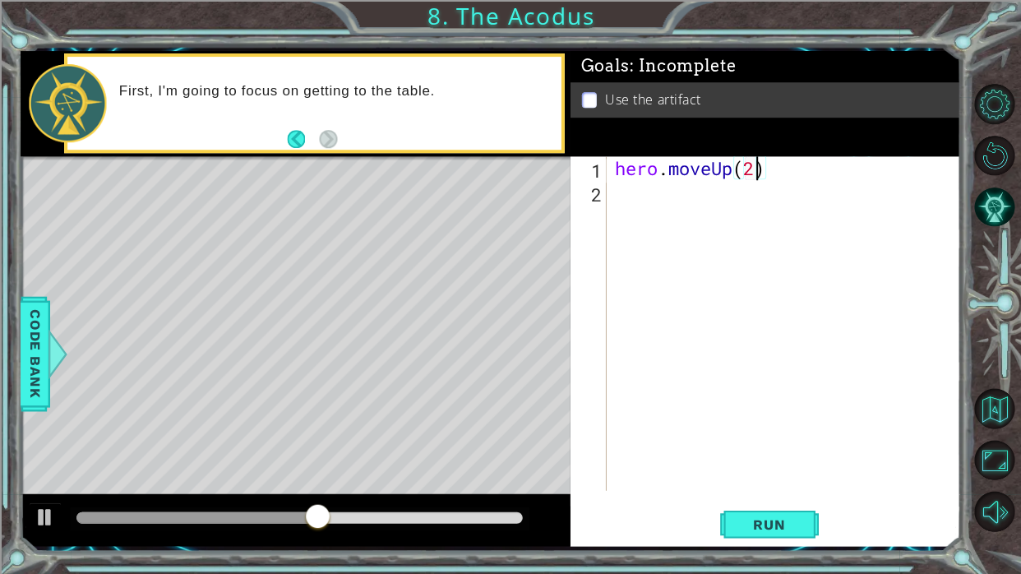
scroll to position [0, 6]
type textarea "hero.moveUp(2)"
click at [739, 353] on span "Run" at bounding box center [768, 523] width 65 height 16
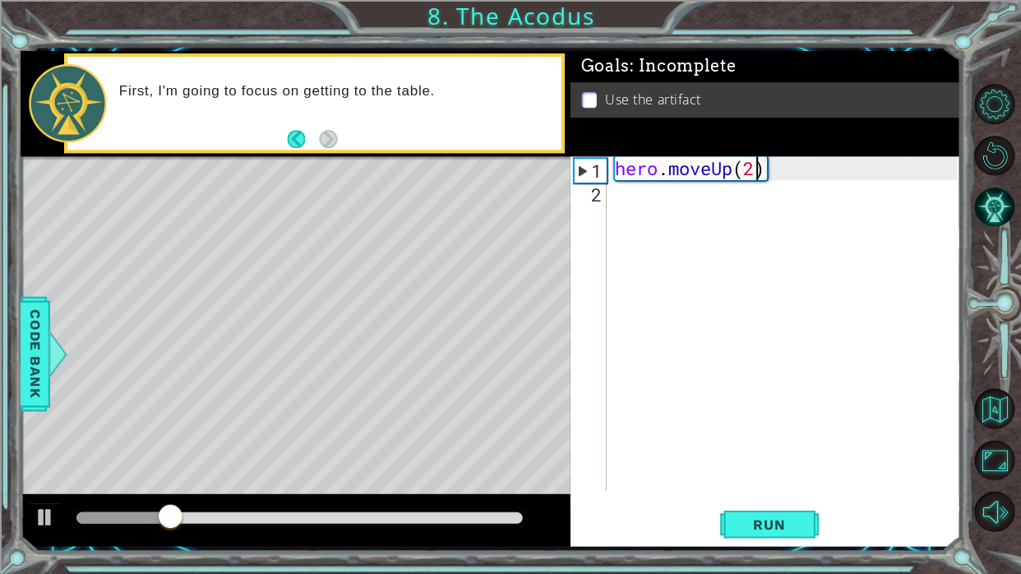
click at [629, 219] on div "hero . moveUp ( 2 )" at bounding box center [787, 346] width 353 height 381
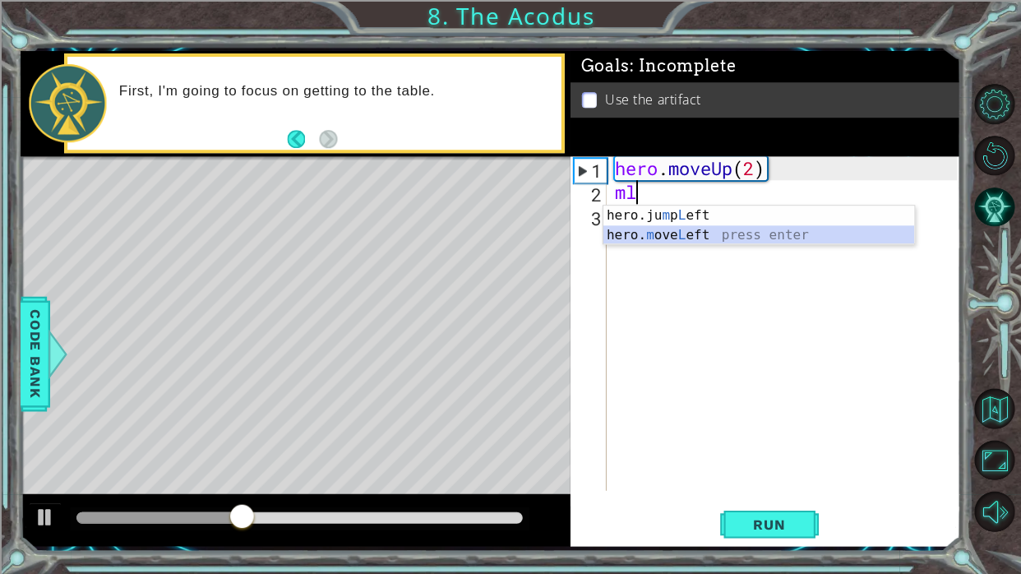
click at [666, 231] on div "hero.ju m p L eft press enter hero. m ove L eft press enter" at bounding box center [758, 245] width 311 height 79
type textarea "hero.moveLeft(1)"
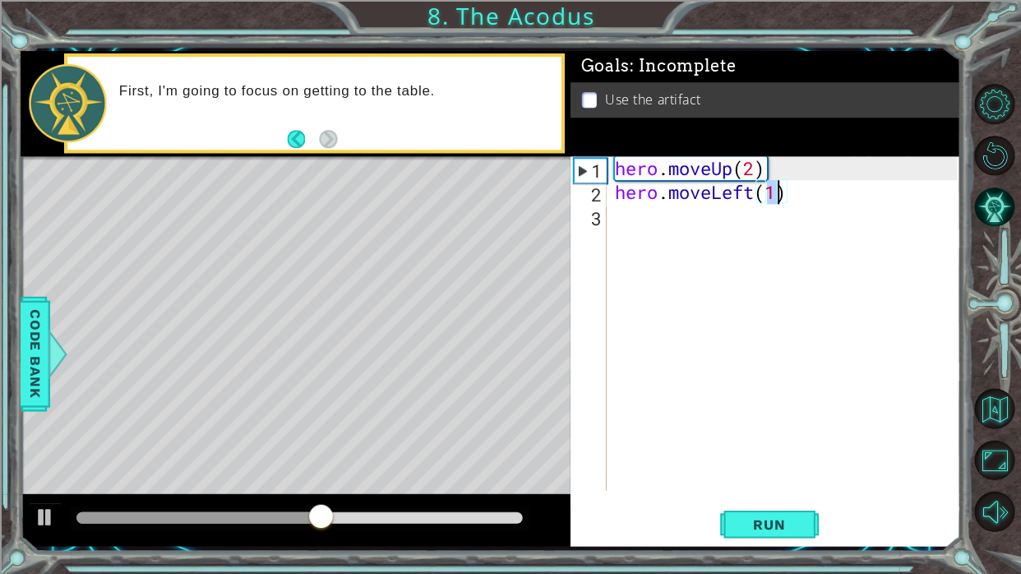
click at [686, 251] on div "hero . moveUp ( 2 ) hero . moveLeft ( 1 )" at bounding box center [787, 346] width 353 height 381
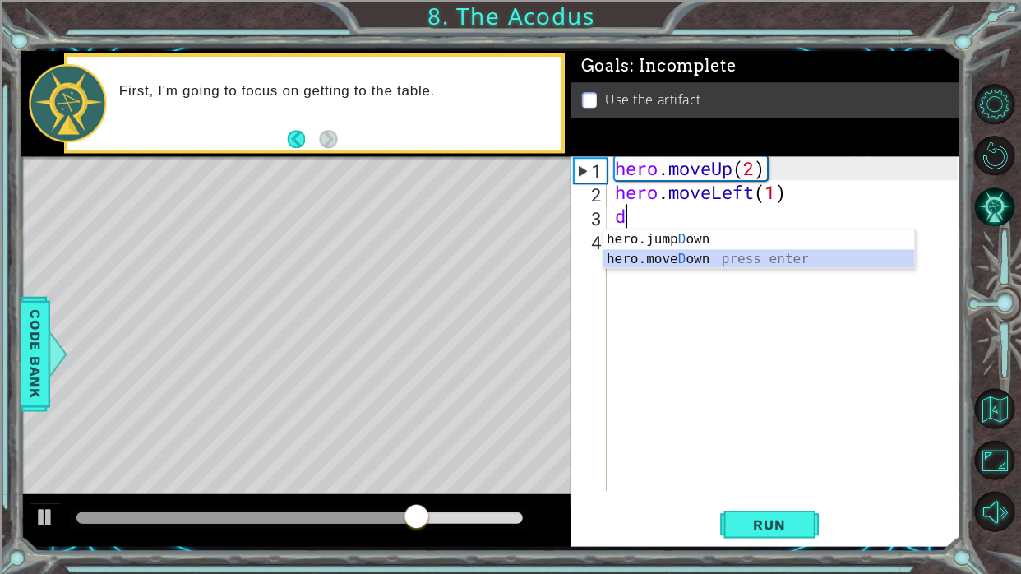
click at [700, 257] on div "hero.jump D own press enter hero.[PERSON_NAME] own press enter" at bounding box center [758, 268] width 311 height 79
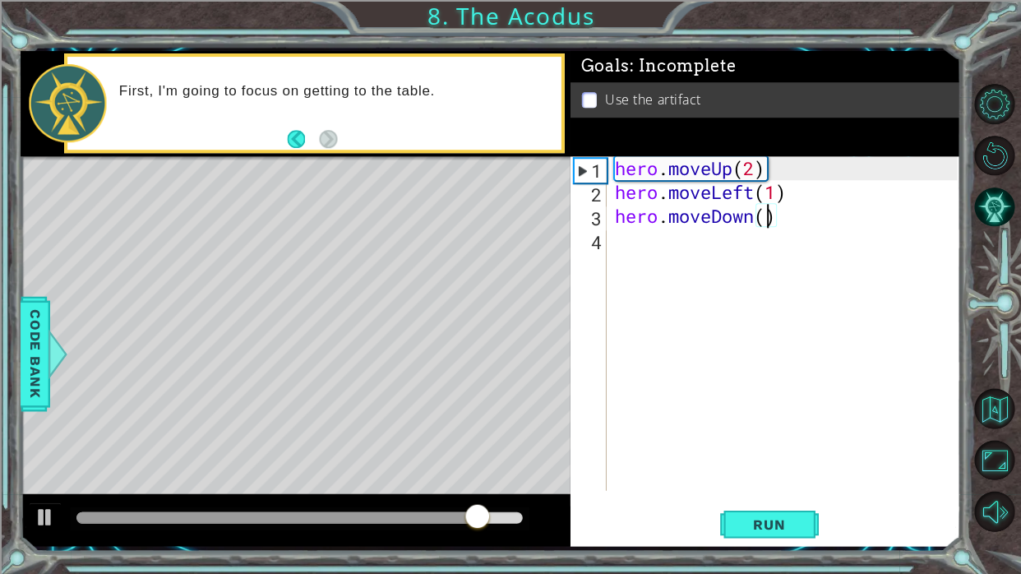
type textarea "hero.moveDown(2)"
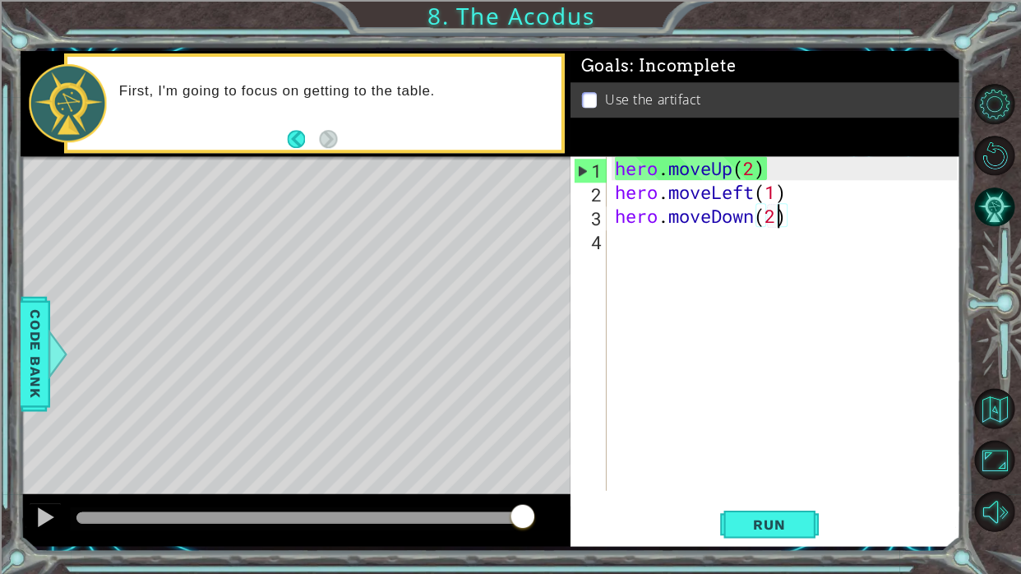
click at [662, 270] on div "hero . moveUp ( 2 ) hero . moveLeft ( 1 ) hero . moveDown ( 2 )" at bounding box center [787, 346] width 353 height 381
type textarea "ju"
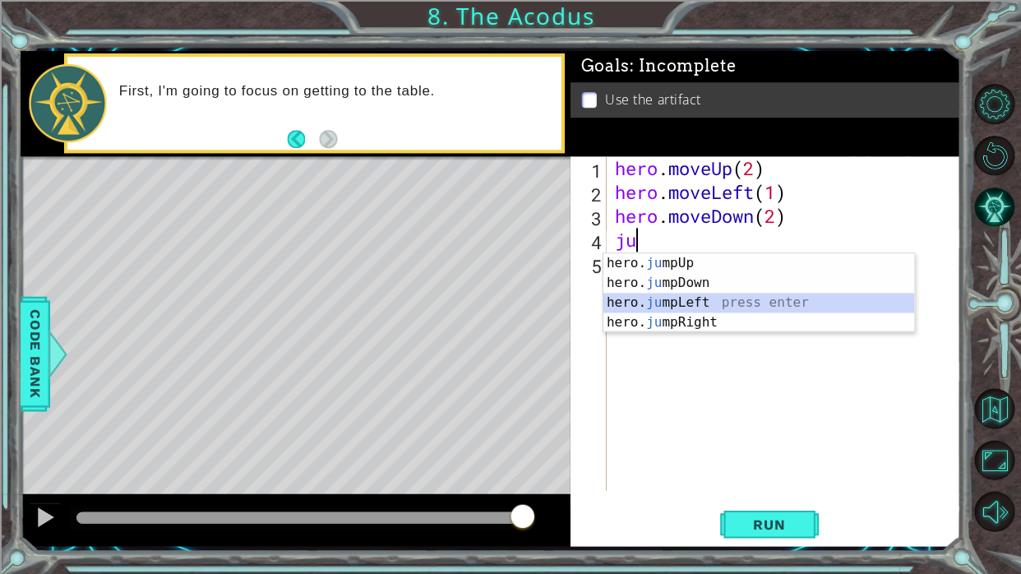
click at [677, 300] on div "hero. ju mpUp press enter hero. ju mpDown press enter hero. [PERSON_NAME] mpLef…" at bounding box center [758, 312] width 311 height 118
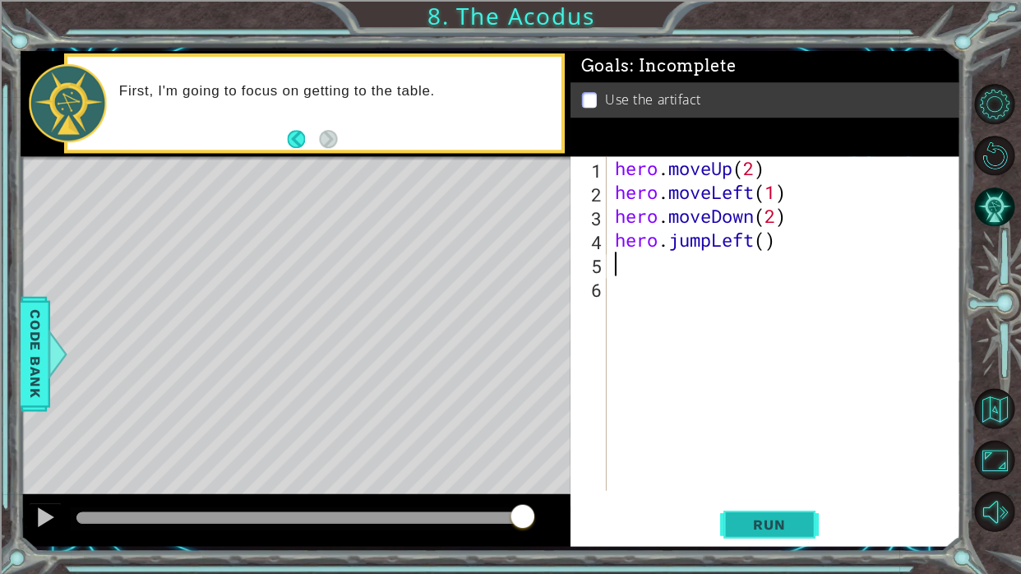
click at [748, 353] on span "Run" at bounding box center [768, 523] width 65 height 16
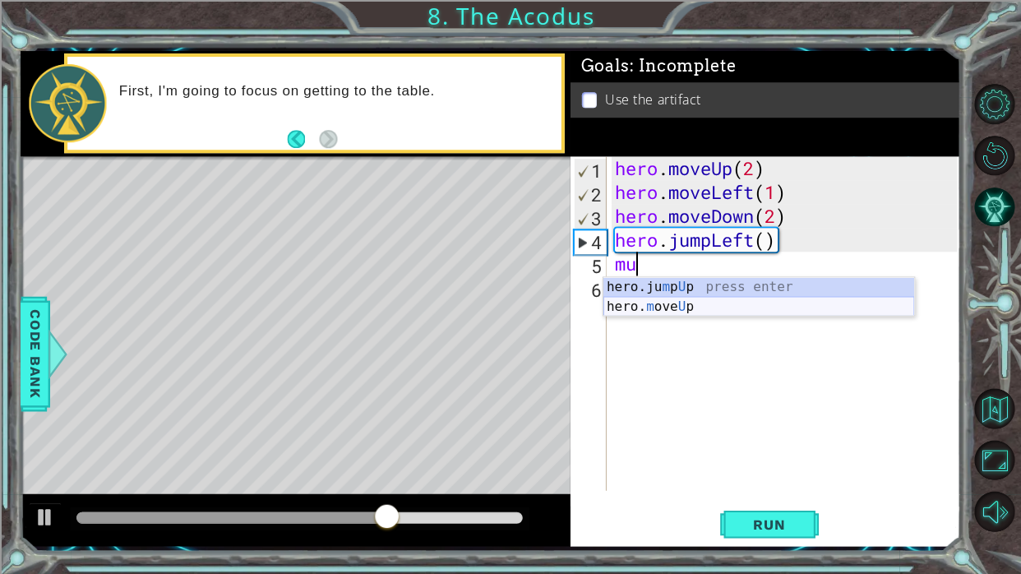
click at [670, 310] on div "hero.ju m p U p press enter hero. m ove U p press enter" at bounding box center [758, 316] width 311 height 79
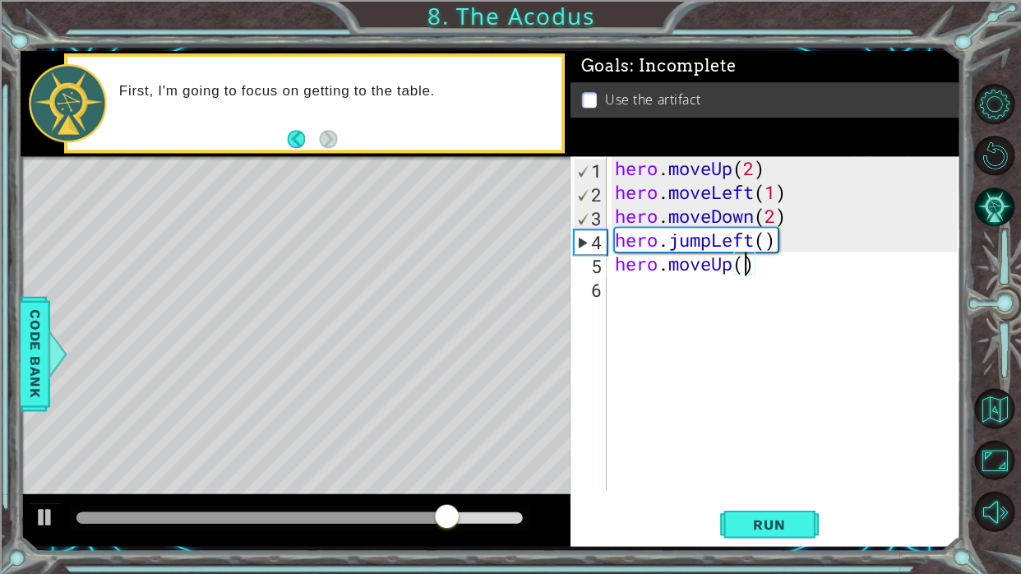
type textarea "hero.moveUp(2)"
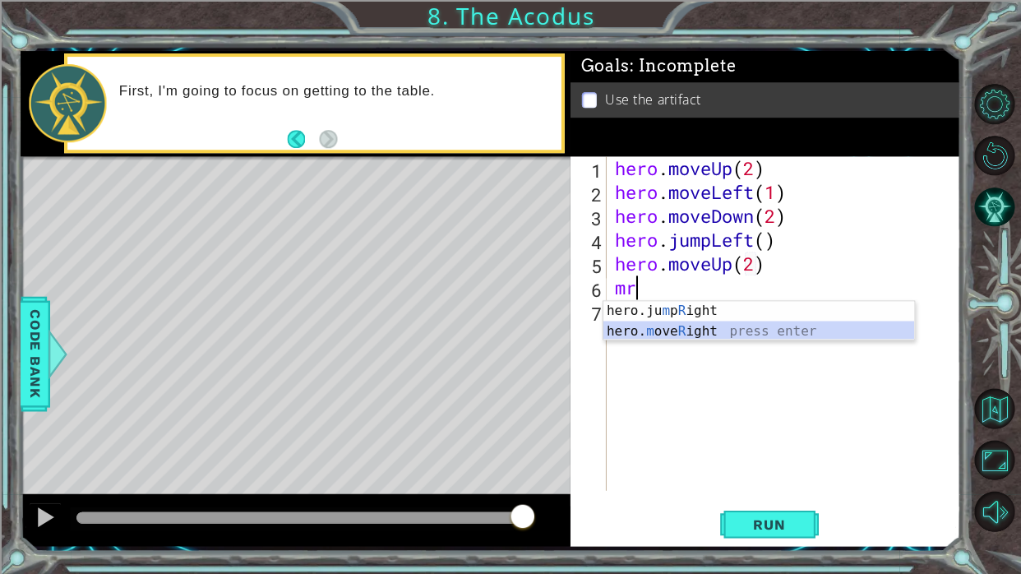
click at [696, 331] on div "hero.ju m p R ight press enter hero. m ove R ight press enter" at bounding box center [758, 340] width 311 height 79
type textarea "hero.moveRight(1)"
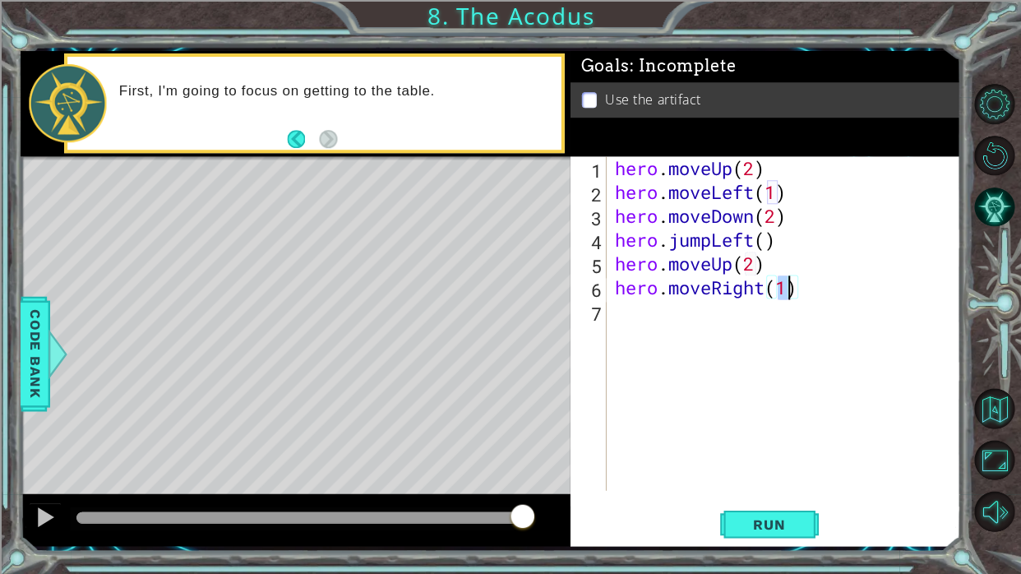
click at [682, 314] on div "hero . moveUp ( 2 ) hero . moveLeft ( 1 ) hero . moveDown ( 2 ) hero . jumpLeft…" at bounding box center [787, 346] width 353 height 381
click at [748, 315] on div "hero . moveUp ( 2 ) hero . moveLeft ( 1 ) hero . moveDown ( 2 ) hero . jumpLeft…" at bounding box center [787, 346] width 353 height 381
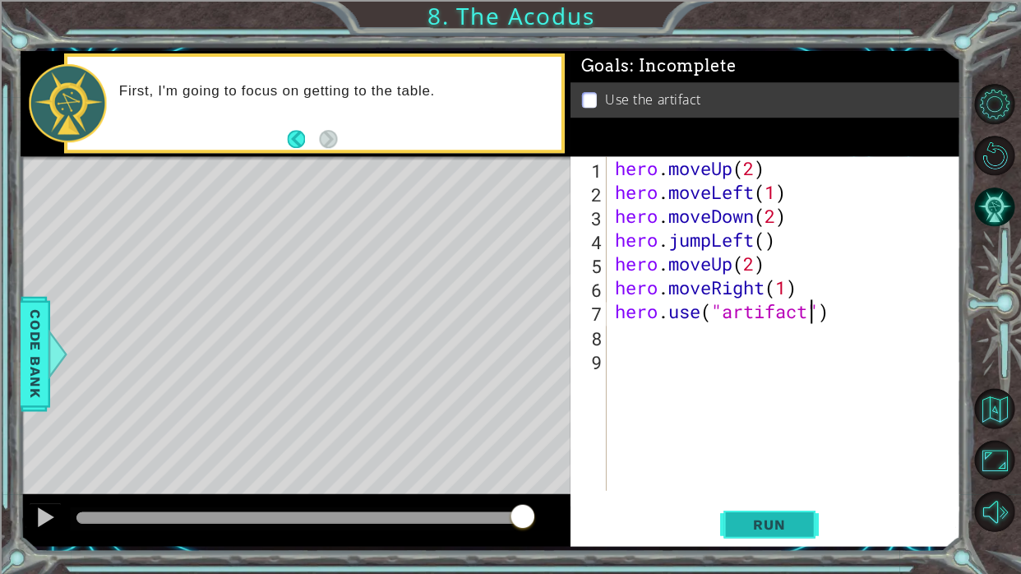
type textarea "hero.use("artifact")"
click at [748, 353] on span "Run" at bounding box center [768, 523] width 65 height 16
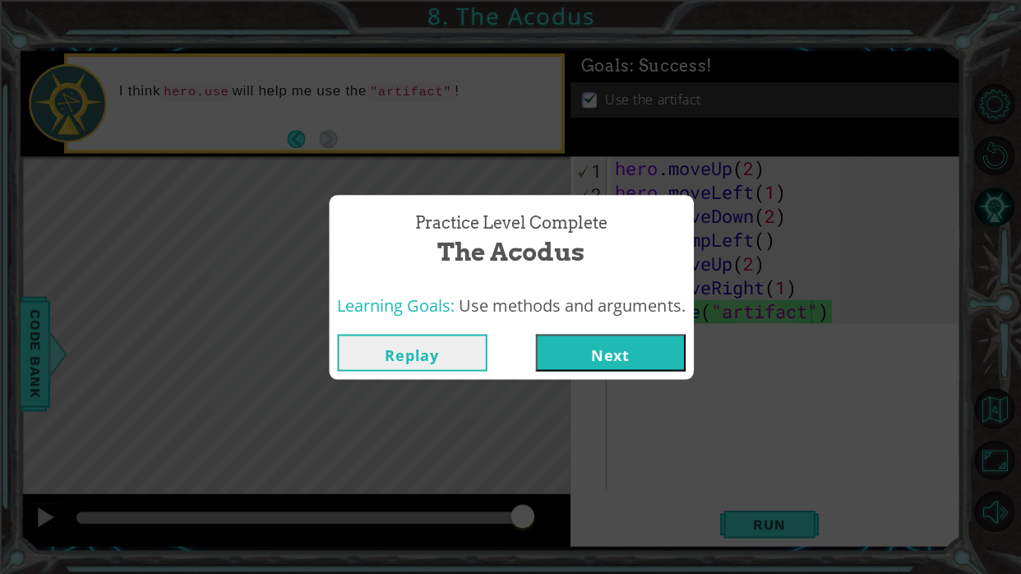
click at [643, 353] on button "Next" at bounding box center [610, 352] width 150 height 37
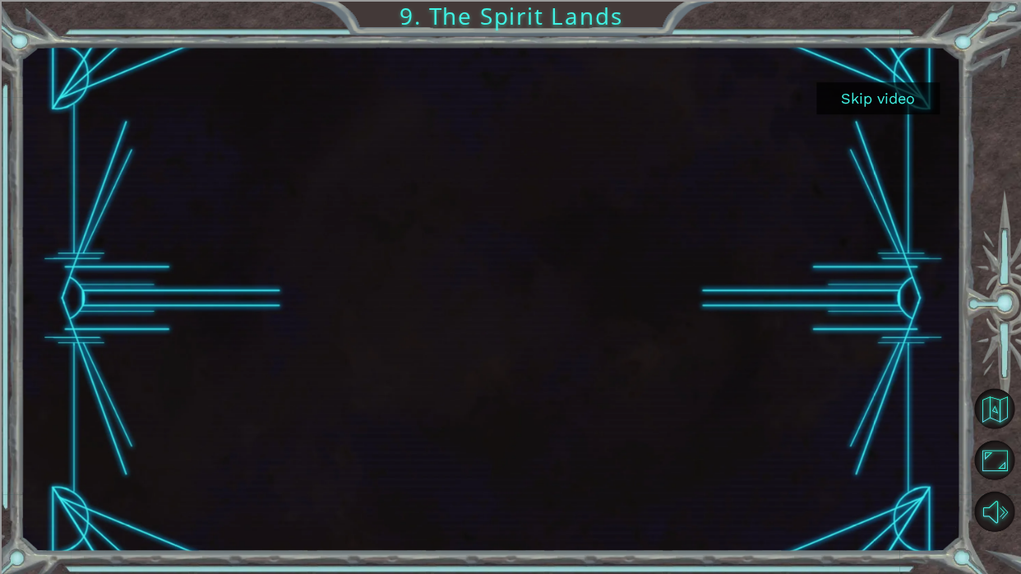
click at [748, 87] on button "Skip video" at bounding box center [876, 98] width 123 height 32
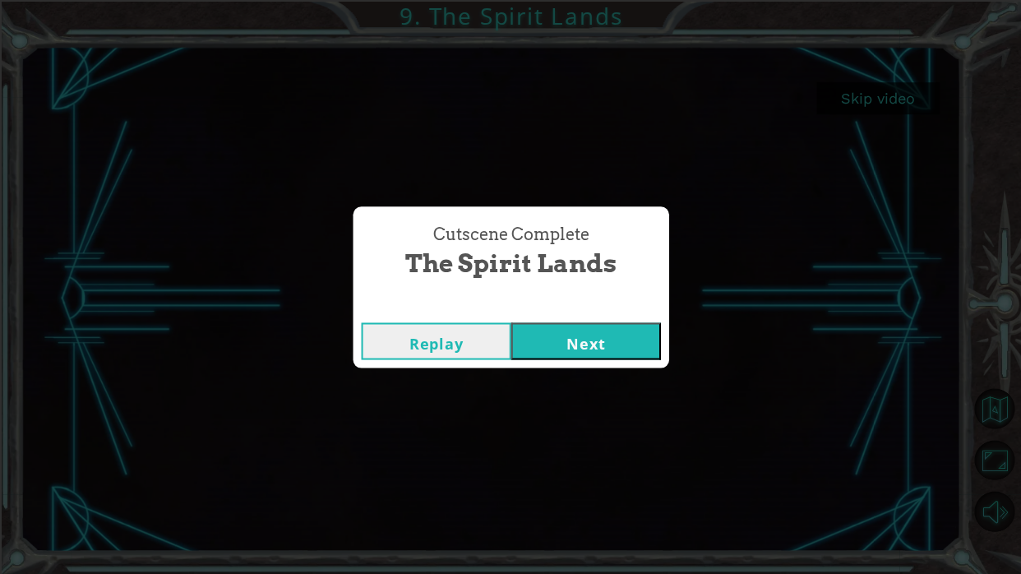
click at [587, 333] on button "Next" at bounding box center [585, 340] width 150 height 37
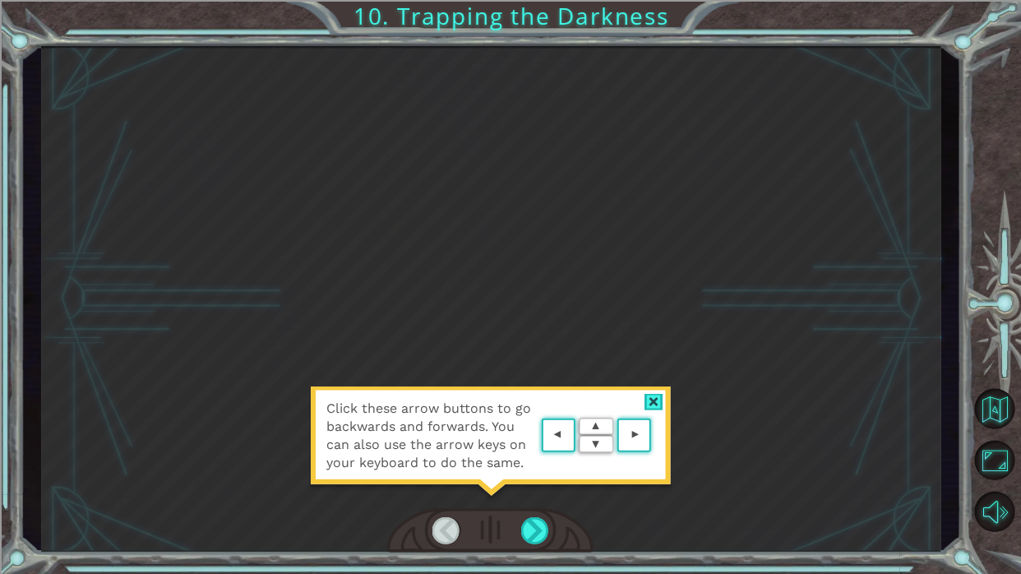
click at [657, 353] on div at bounding box center [653, 401] width 19 height 17
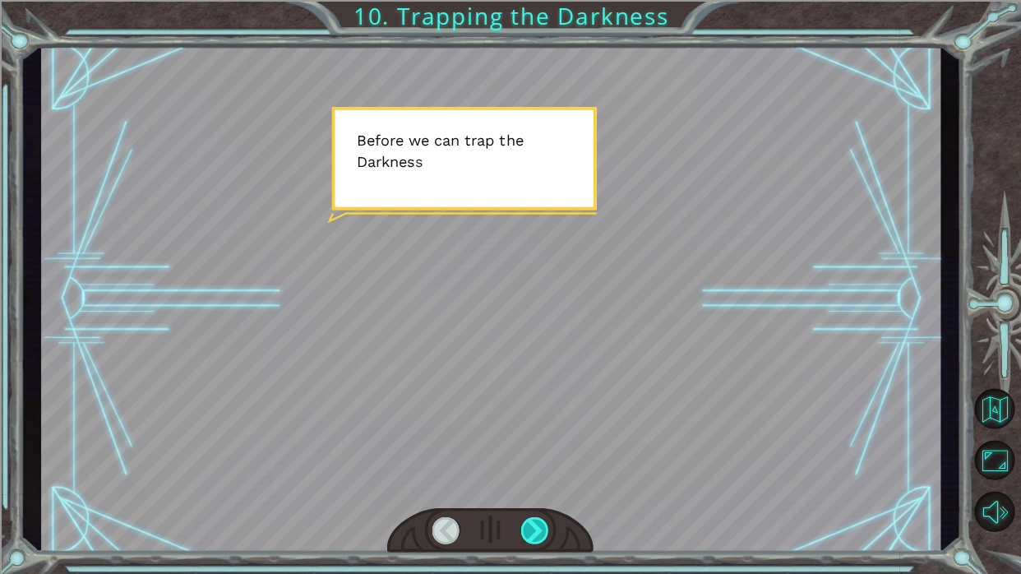
click at [543, 353] on div at bounding box center [534, 529] width 28 height 27
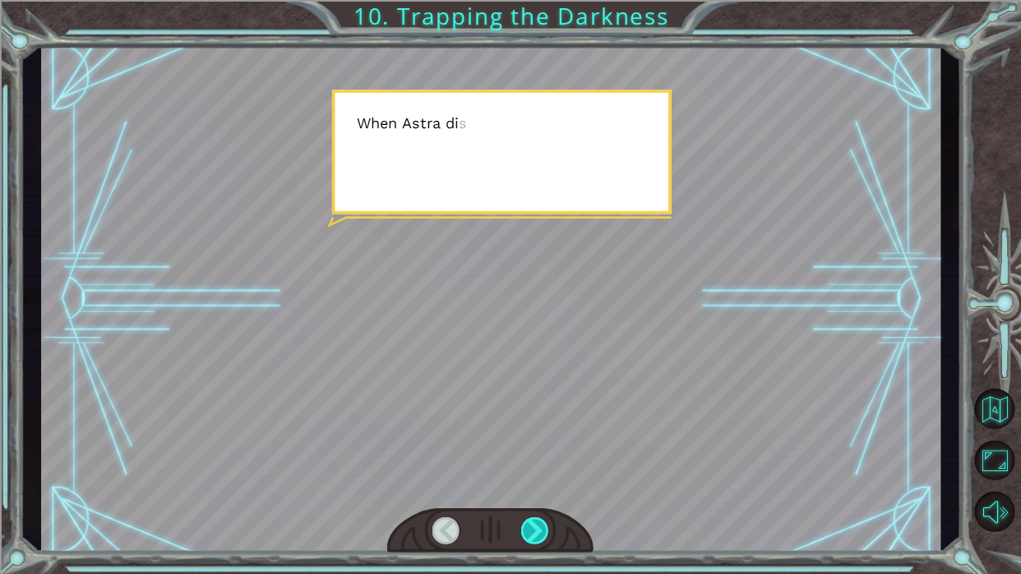
click at [538, 353] on div at bounding box center [534, 529] width 28 height 27
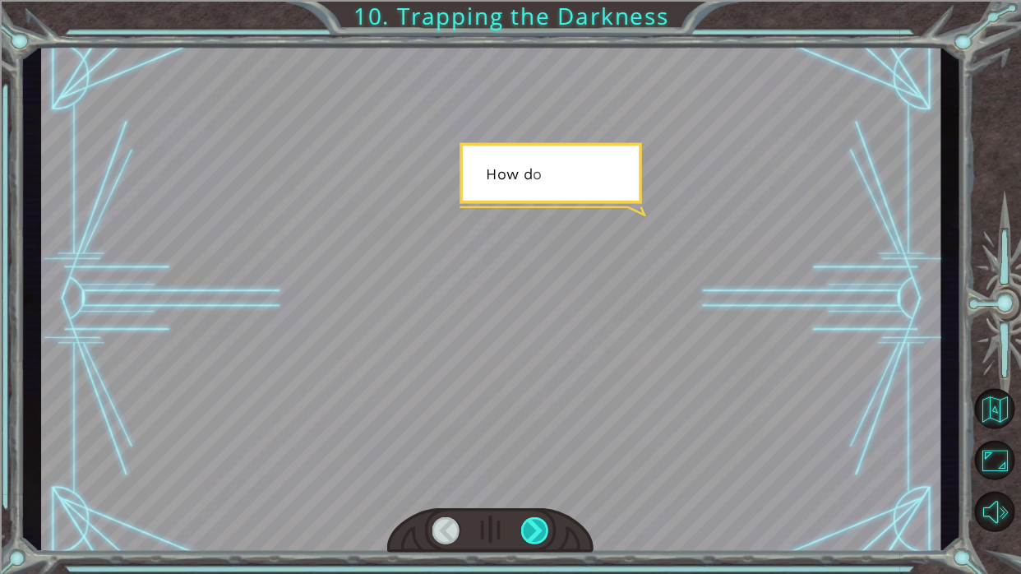
click at [538, 353] on div at bounding box center [534, 529] width 28 height 27
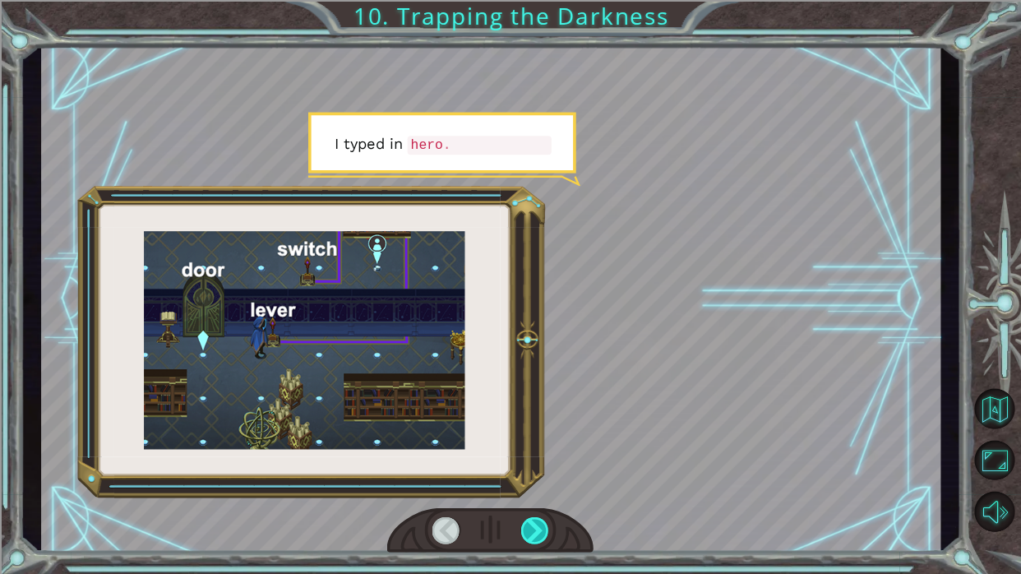
click at [538, 353] on div at bounding box center [534, 529] width 28 height 27
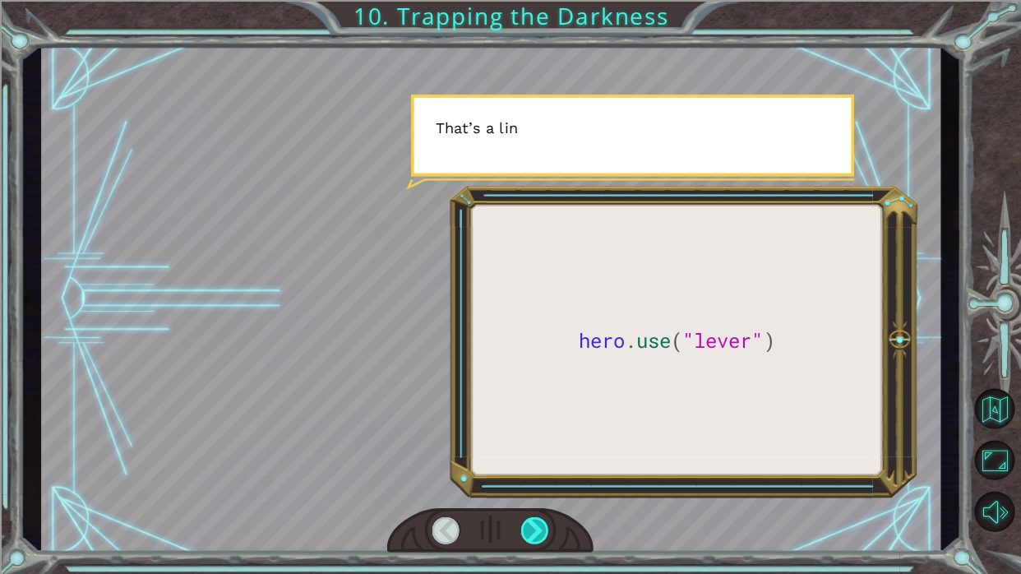
click at [538, 353] on div at bounding box center [534, 529] width 28 height 27
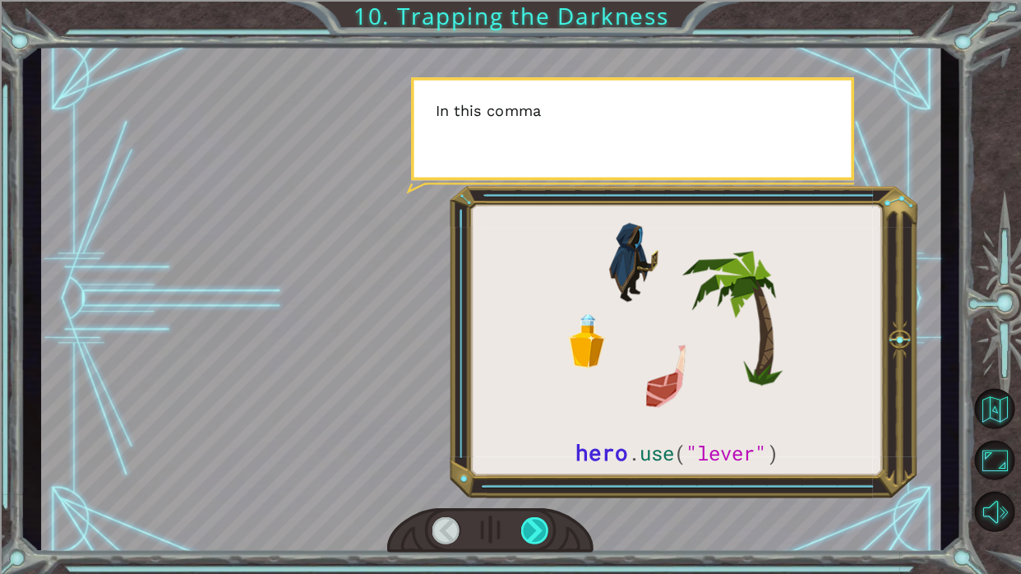
click at [546, 353] on div at bounding box center [534, 529] width 28 height 27
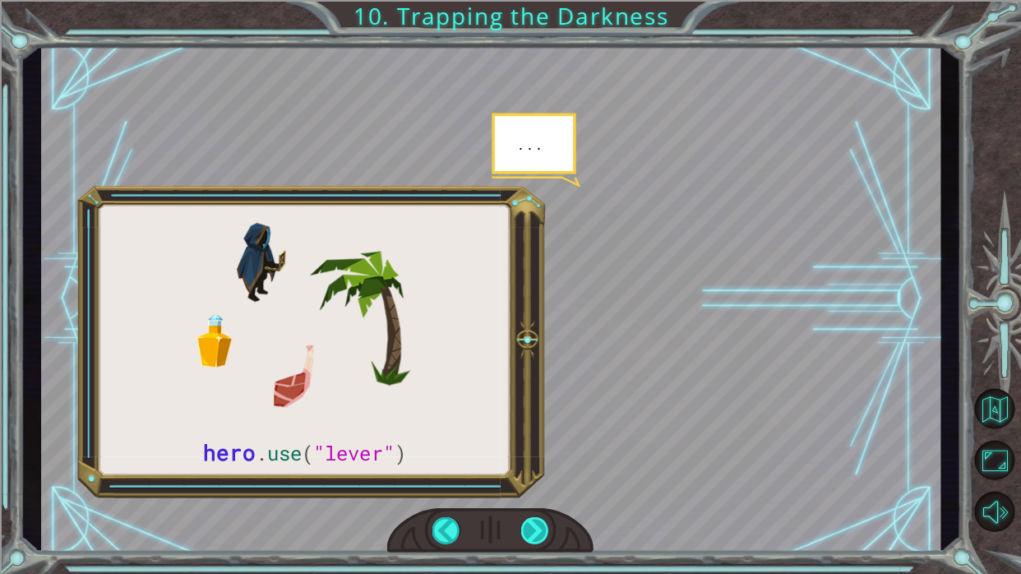
click at [546, 353] on div at bounding box center [534, 529] width 28 height 27
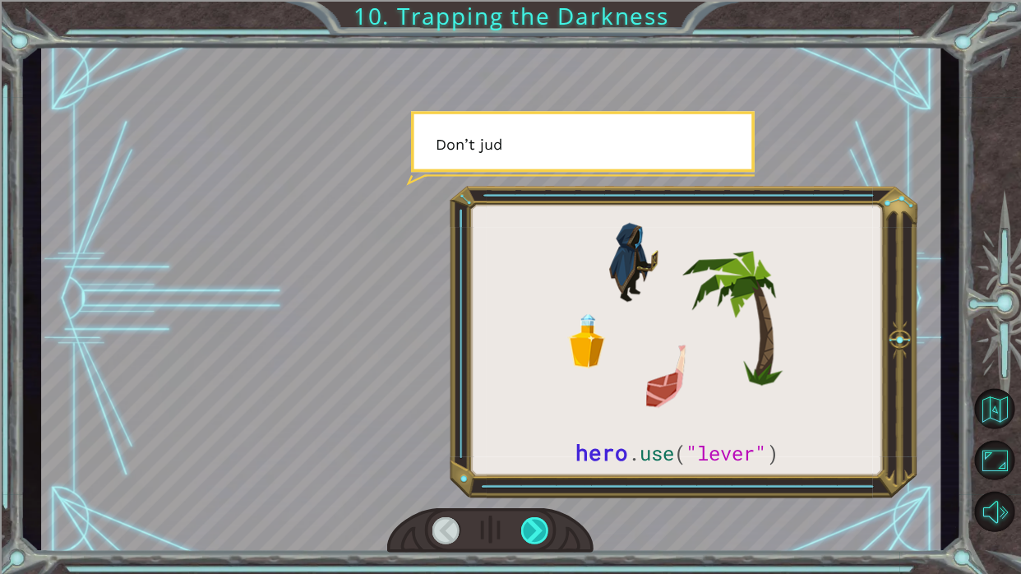
click at [546, 353] on div at bounding box center [534, 529] width 28 height 27
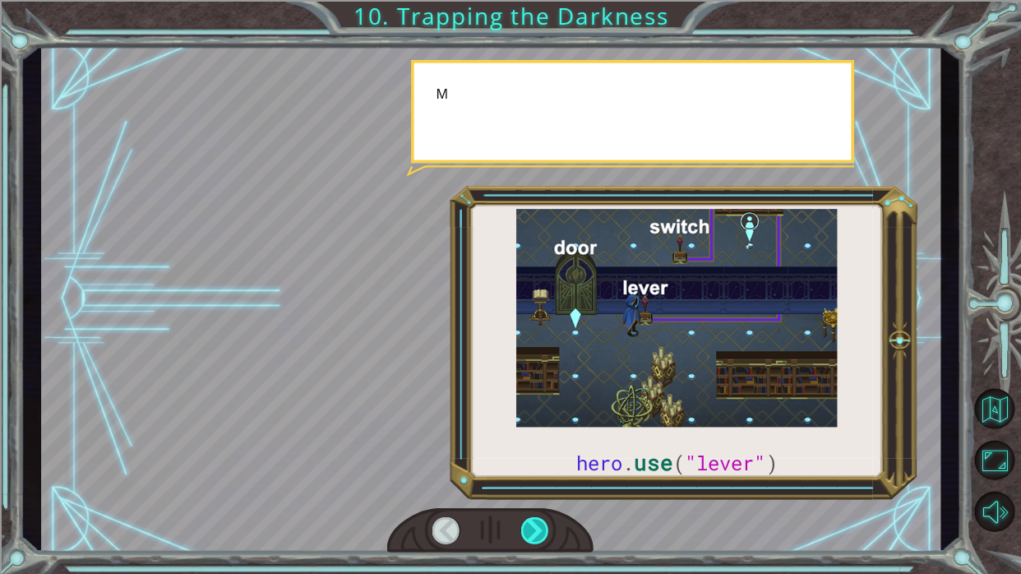
click at [546, 353] on div at bounding box center [534, 529] width 28 height 27
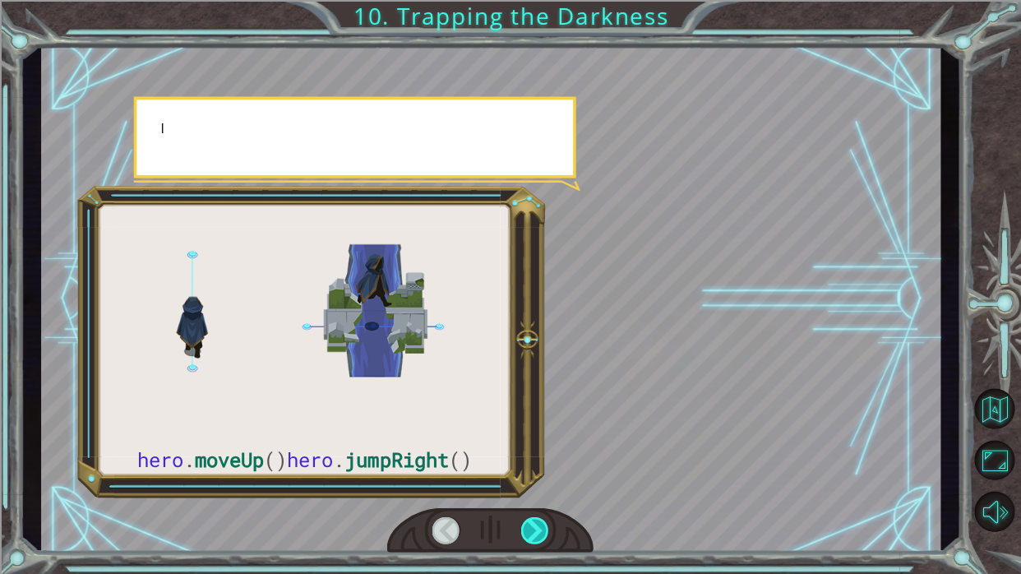
click at [546, 353] on div at bounding box center [534, 529] width 28 height 27
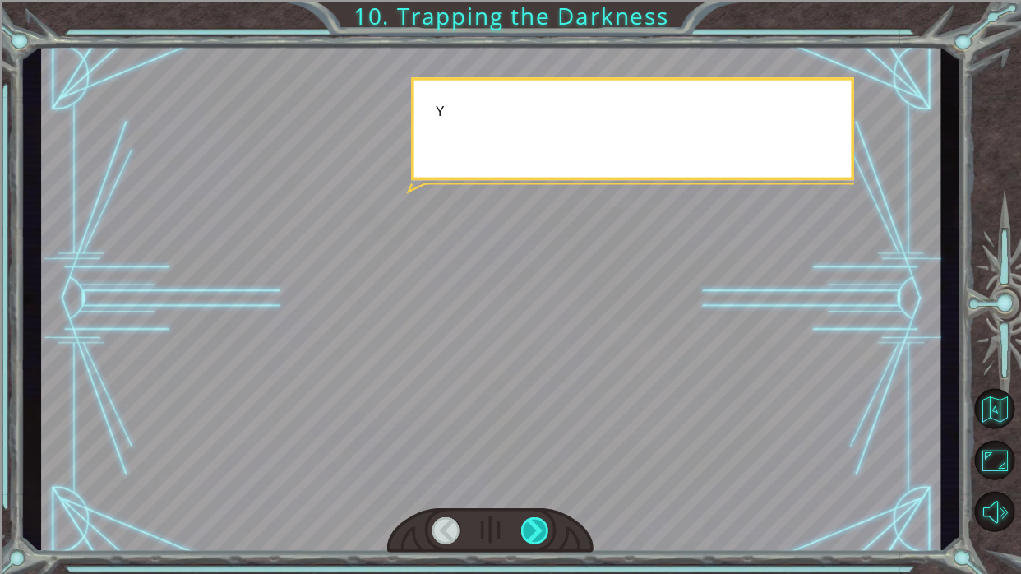
click at [546, 353] on div at bounding box center [534, 529] width 28 height 27
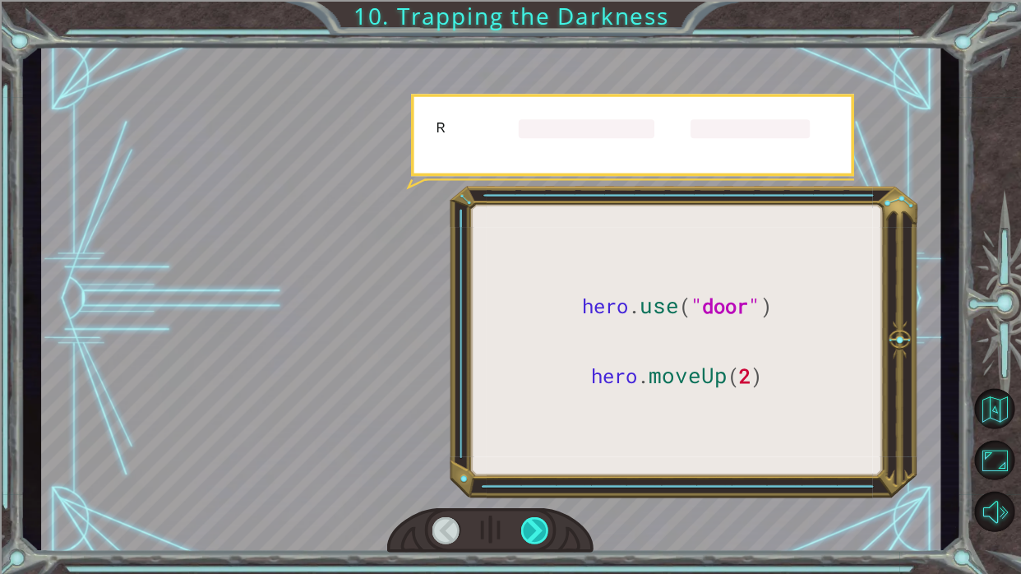
click at [546, 353] on div at bounding box center [534, 529] width 28 height 27
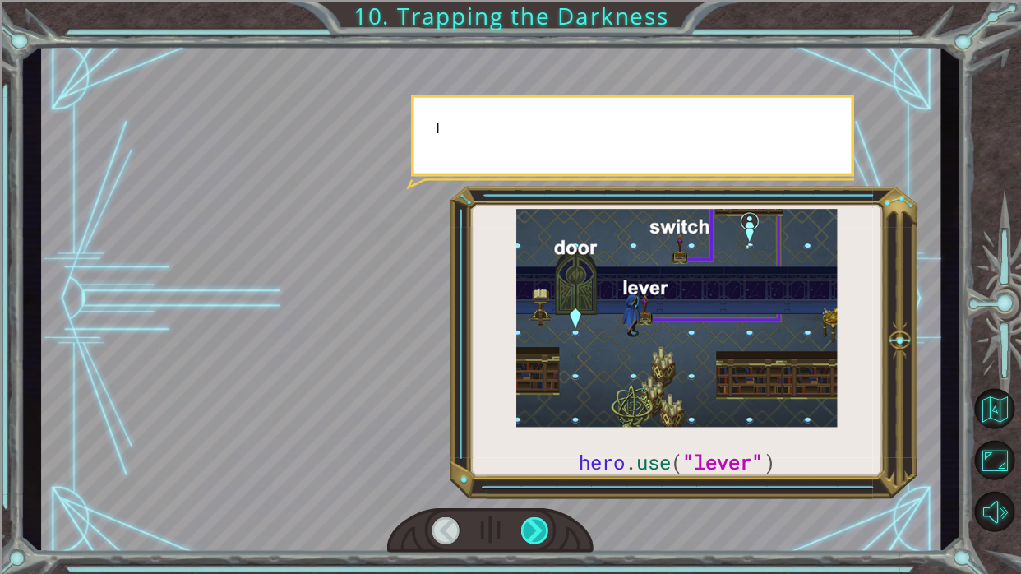
click at [546, 353] on div at bounding box center [534, 529] width 28 height 27
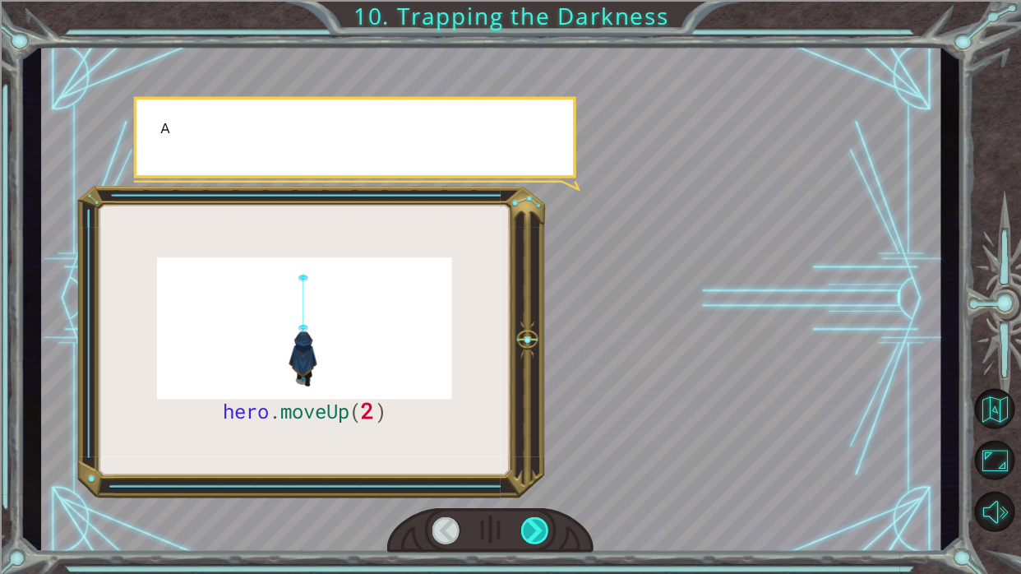
click at [546, 353] on div at bounding box center [534, 529] width 28 height 27
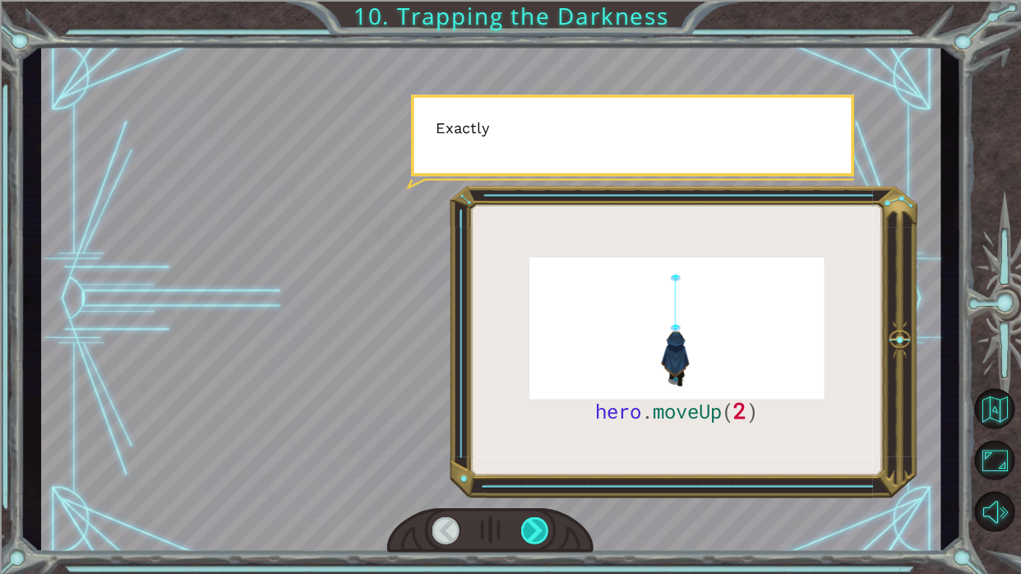
click at [545, 353] on div at bounding box center [534, 529] width 28 height 27
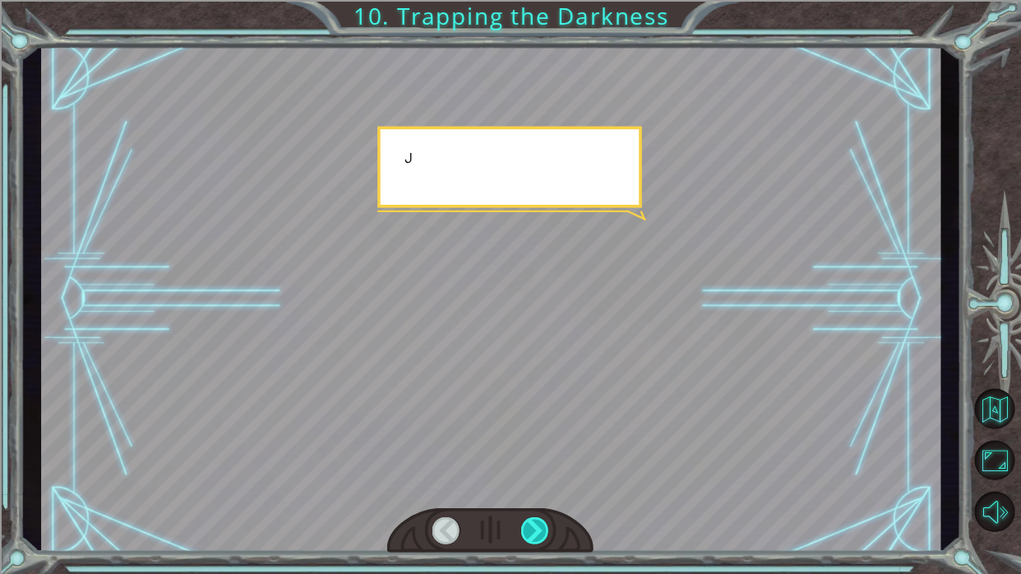
click at [544, 353] on div at bounding box center [534, 529] width 28 height 27
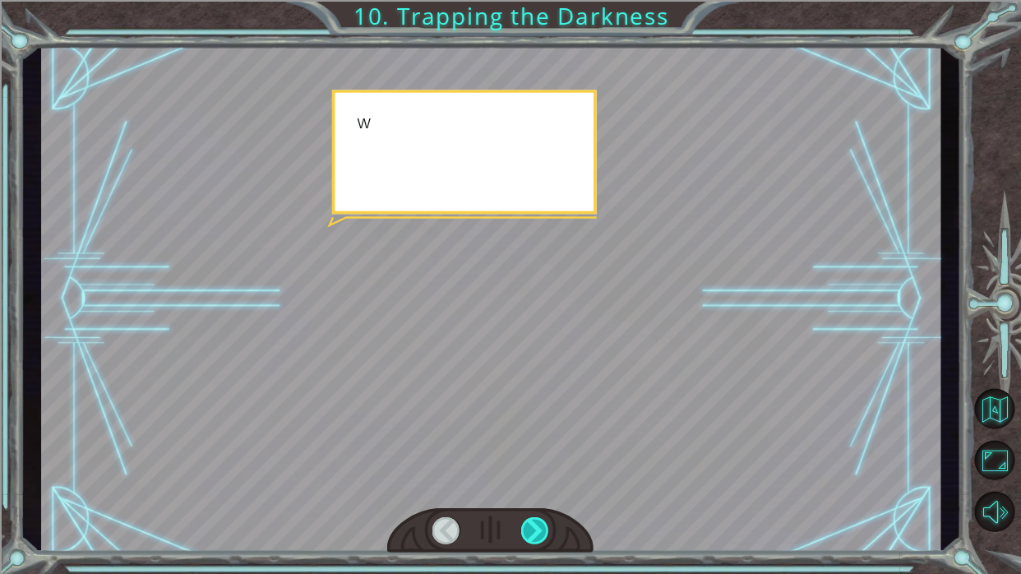
click at [544, 353] on div at bounding box center [534, 529] width 28 height 27
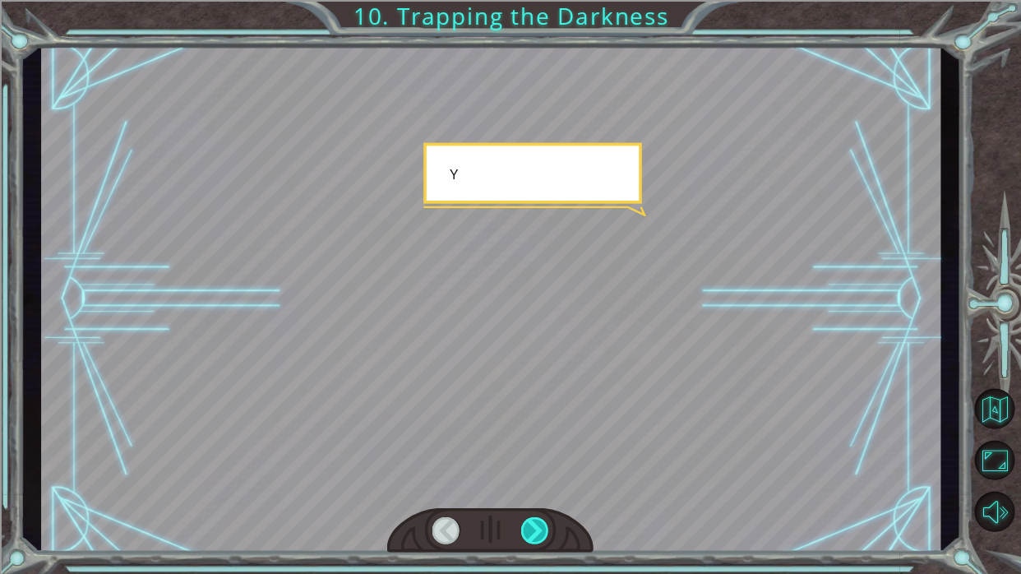
click at [544, 353] on div at bounding box center [534, 529] width 28 height 27
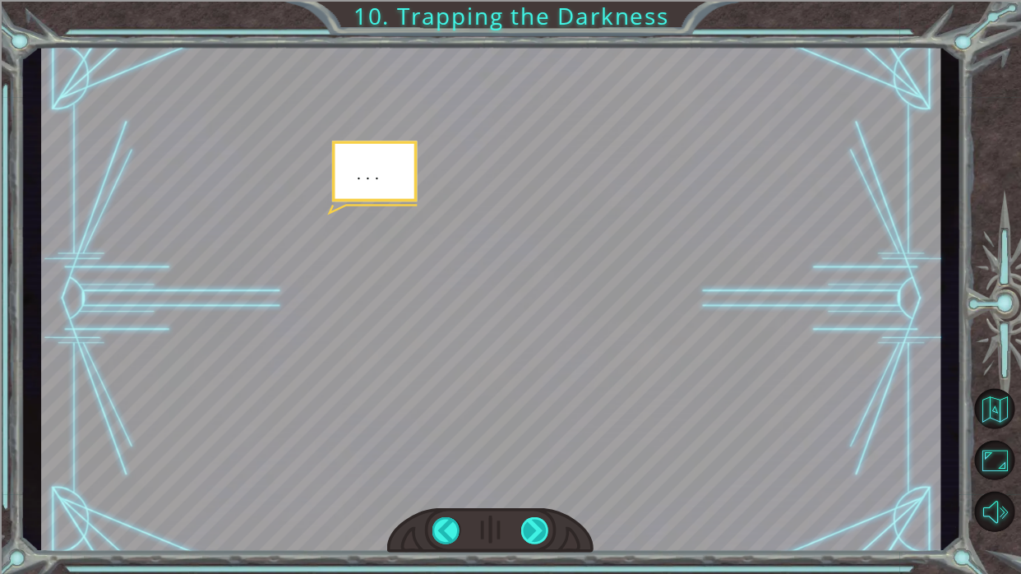
click at [539, 353] on div at bounding box center [534, 529] width 28 height 27
click at [540, 353] on div at bounding box center [534, 529] width 28 height 27
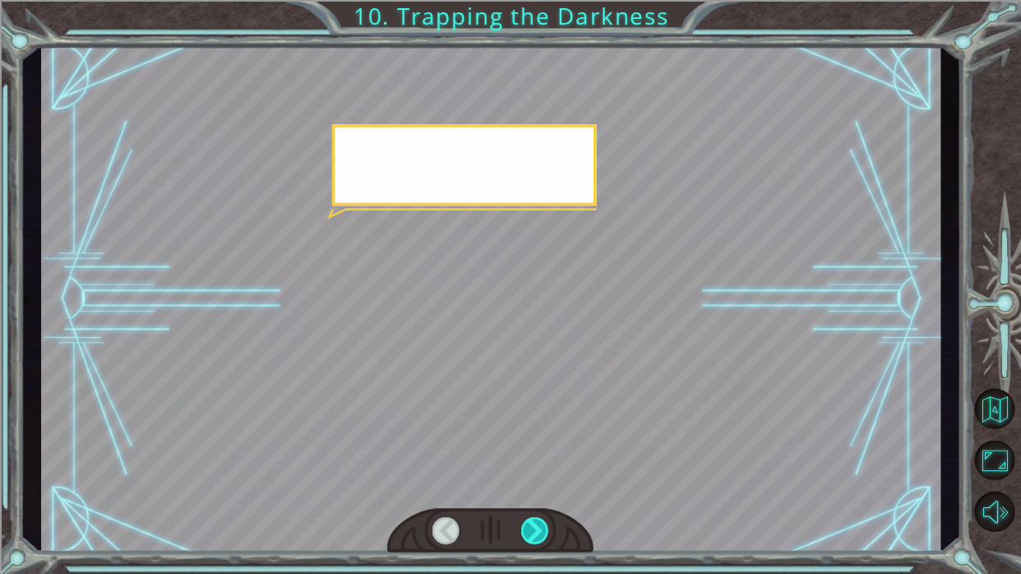
click at [533, 353] on div at bounding box center [534, 529] width 28 height 27
click at [532, 353] on div at bounding box center [489, 529] width 206 height 45
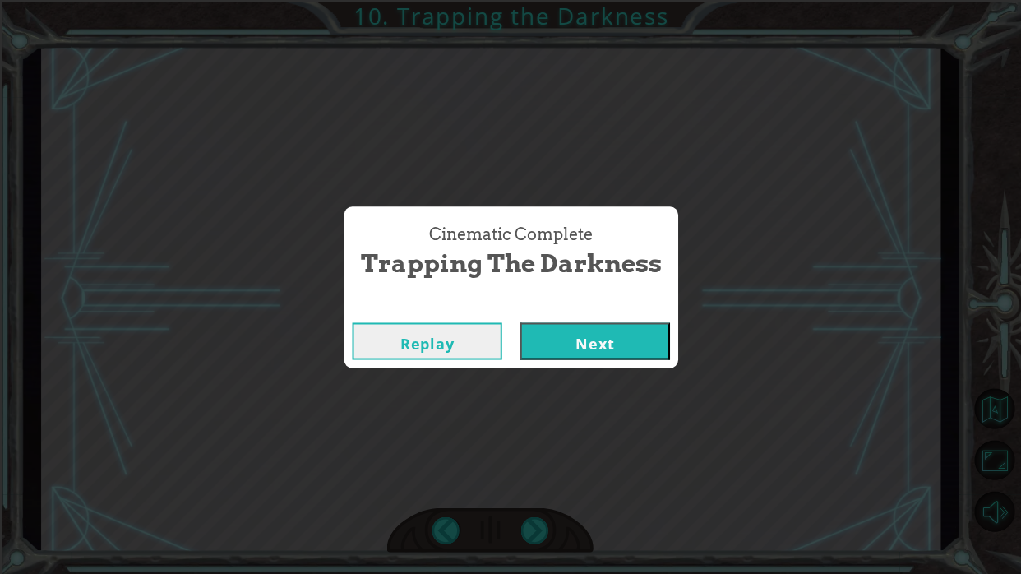
click at [533, 353] on div "Cinematic Complete Trapping the Darkness Replay Next" at bounding box center [510, 287] width 1021 height 574
click at [589, 353] on button "Next" at bounding box center [595, 340] width 150 height 37
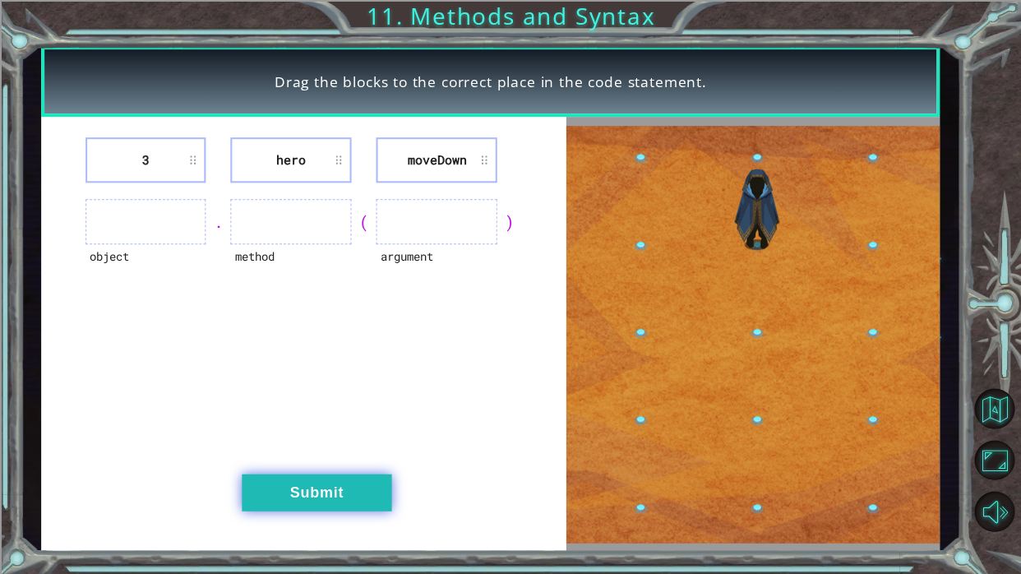
click at [352, 353] on button "Submit" at bounding box center [317, 491] width 150 height 37
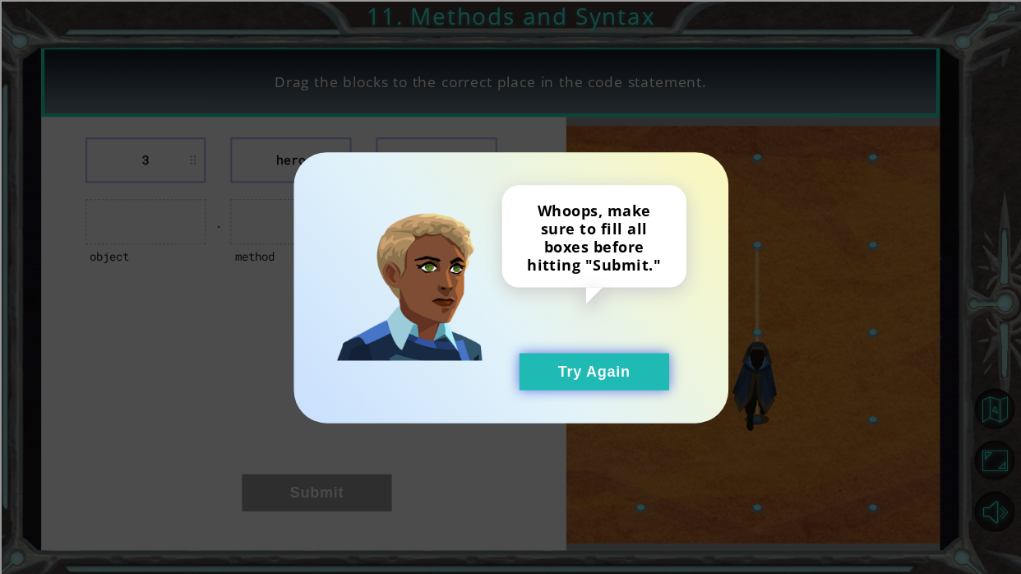
click at [591, 353] on button "Try Again" at bounding box center [594, 371] width 150 height 37
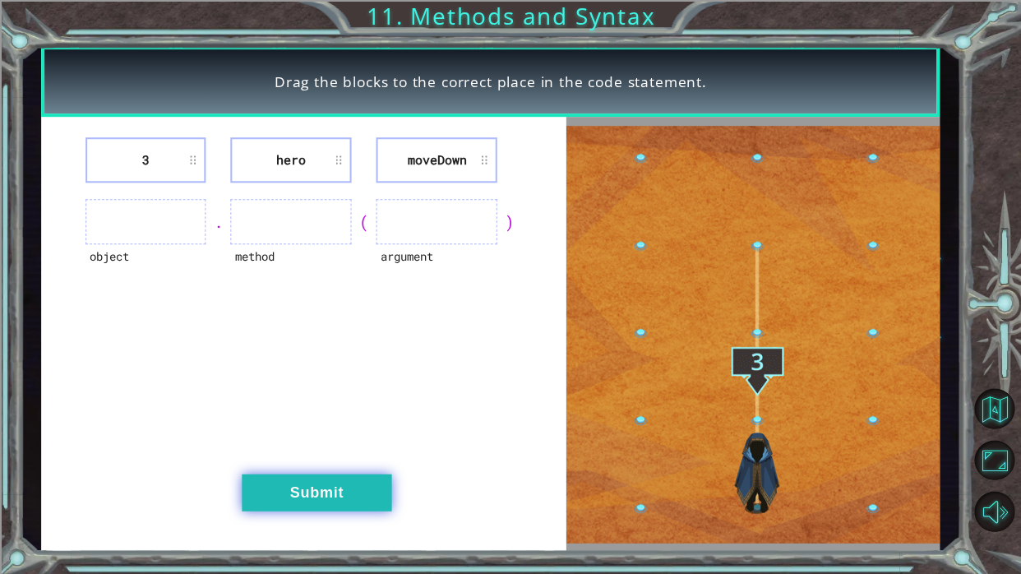
click at [316, 353] on button "Submit" at bounding box center [317, 491] width 150 height 37
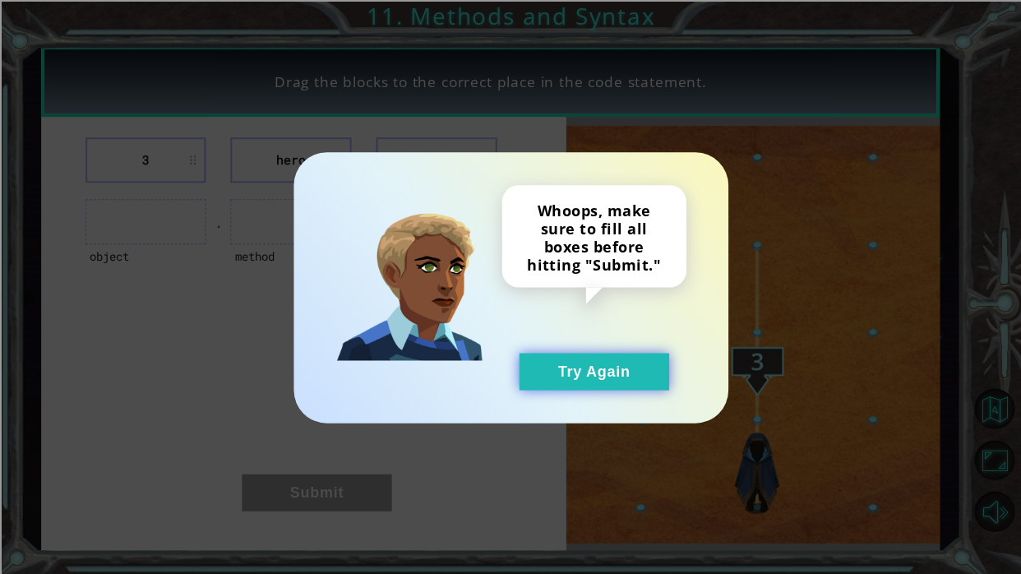
click at [606, 353] on button "Try Again" at bounding box center [594, 371] width 150 height 37
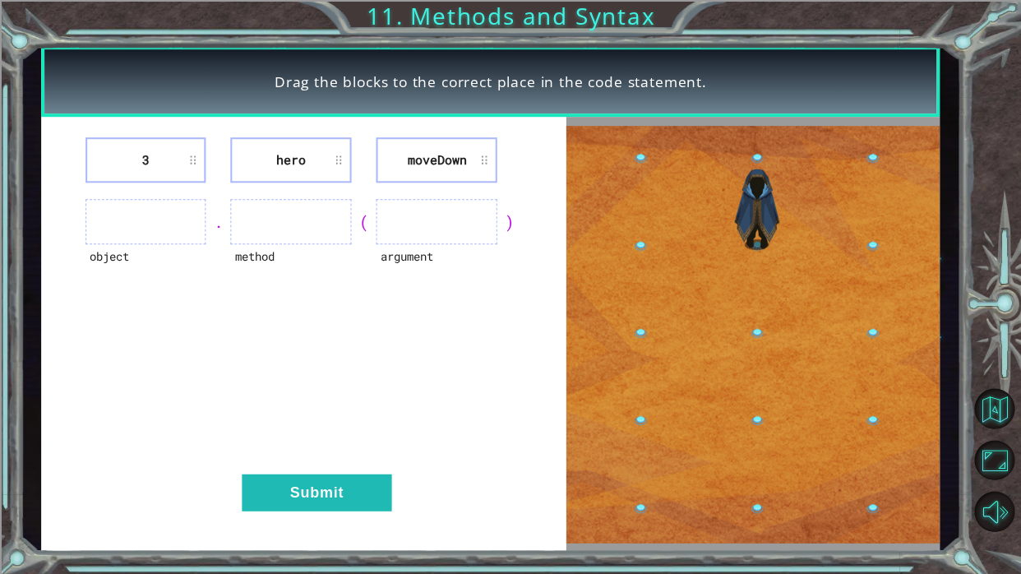
click at [135, 212] on ul at bounding box center [145, 221] width 121 height 45
click at [430, 155] on li "moveDown" at bounding box center [436, 159] width 121 height 45
click at [437, 161] on li "moveDown" at bounding box center [436, 159] width 121 height 45
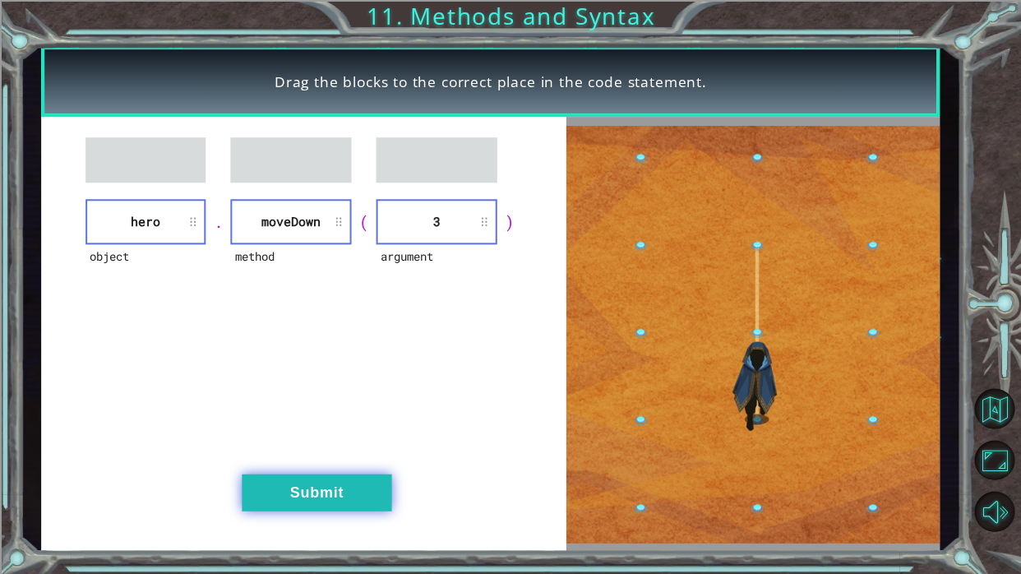
click at [335, 353] on button "Submit" at bounding box center [317, 491] width 150 height 37
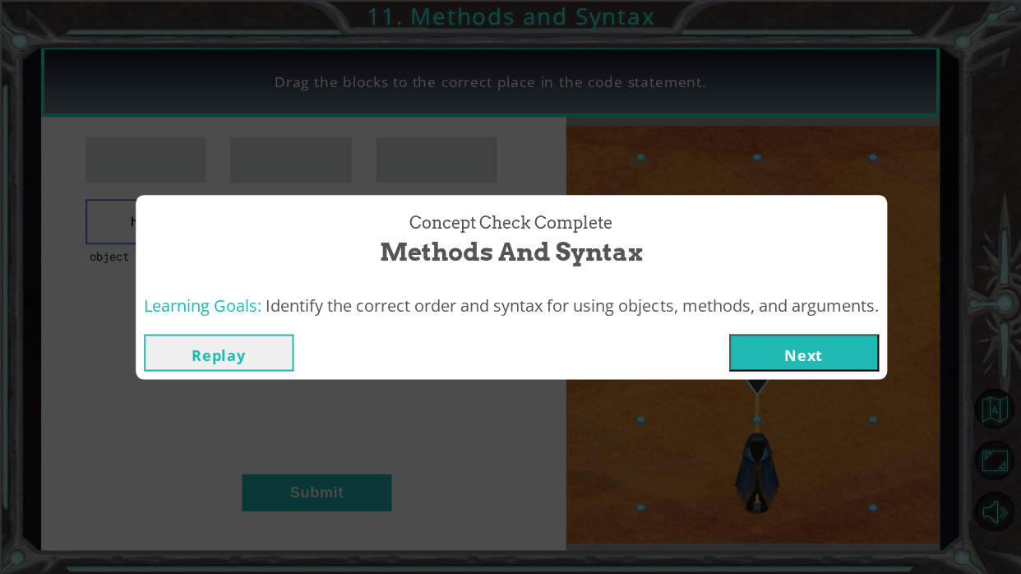
click at [748, 326] on div "Replay Next" at bounding box center [511, 352] width 750 height 53
click at [748, 353] on button "Next" at bounding box center [803, 352] width 150 height 37
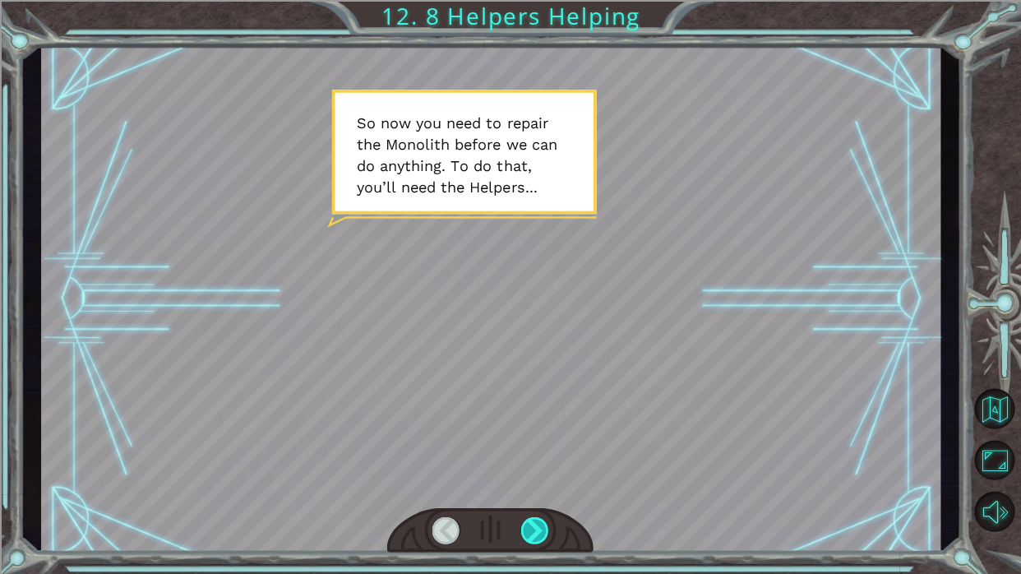
click at [530, 353] on div at bounding box center [534, 529] width 28 height 27
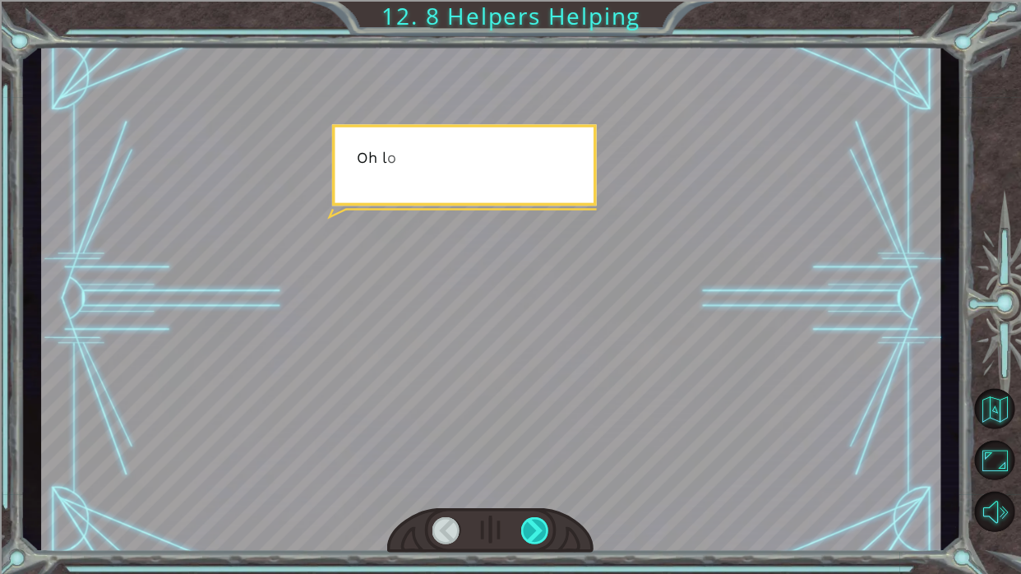
click at [537, 353] on div at bounding box center [534, 529] width 28 height 27
click at [534, 353] on div at bounding box center [534, 529] width 28 height 27
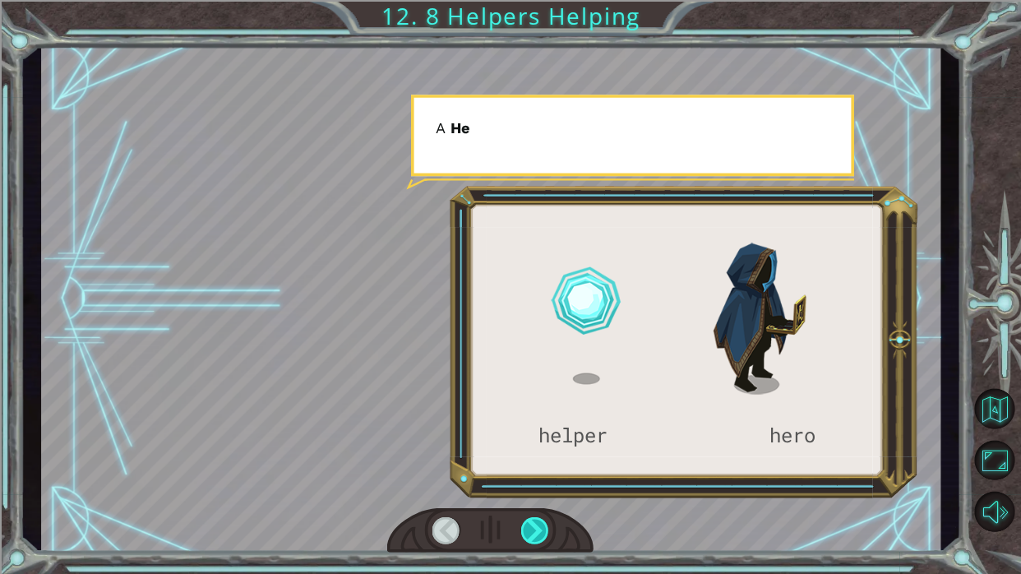
click at [533, 353] on div at bounding box center [534, 529] width 28 height 27
click at [537, 353] on div at bounding box center [534, 529] width 28 height 27
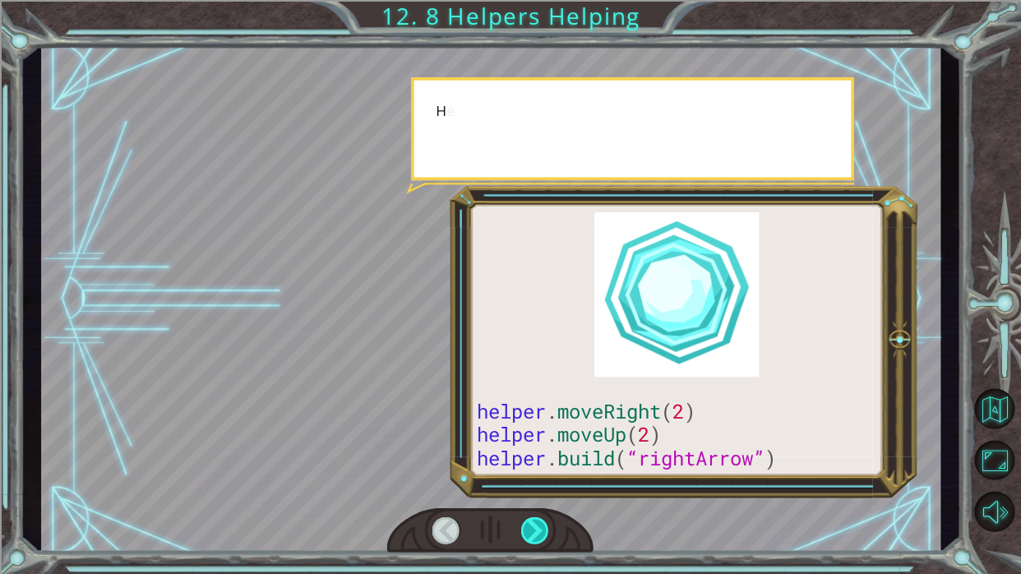
click at [539, 353] on div at bounding box center [534, 529] width 28 height 27
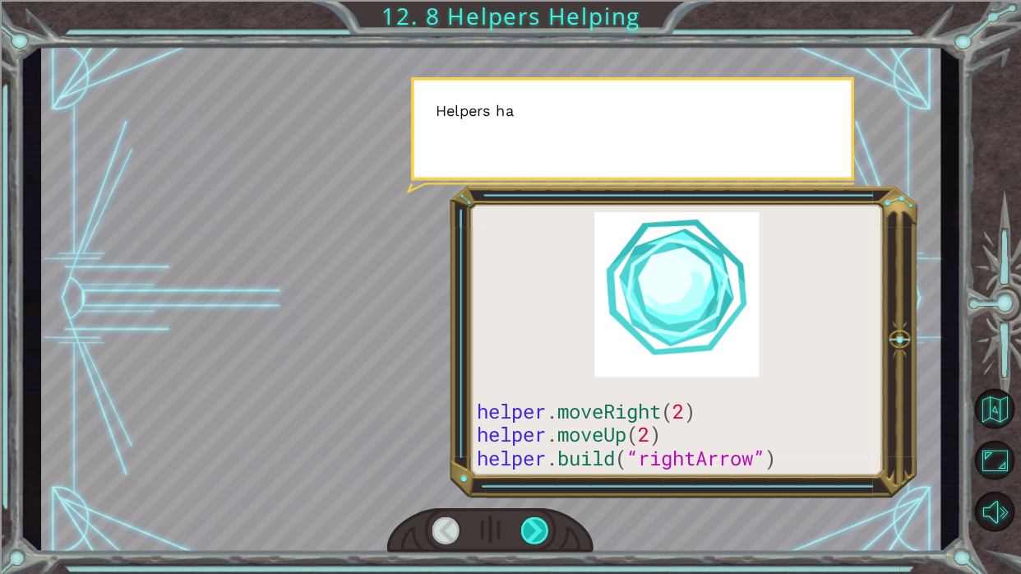
click at [543, 353] on div at bounding box center [534, 529] width 28 height 27
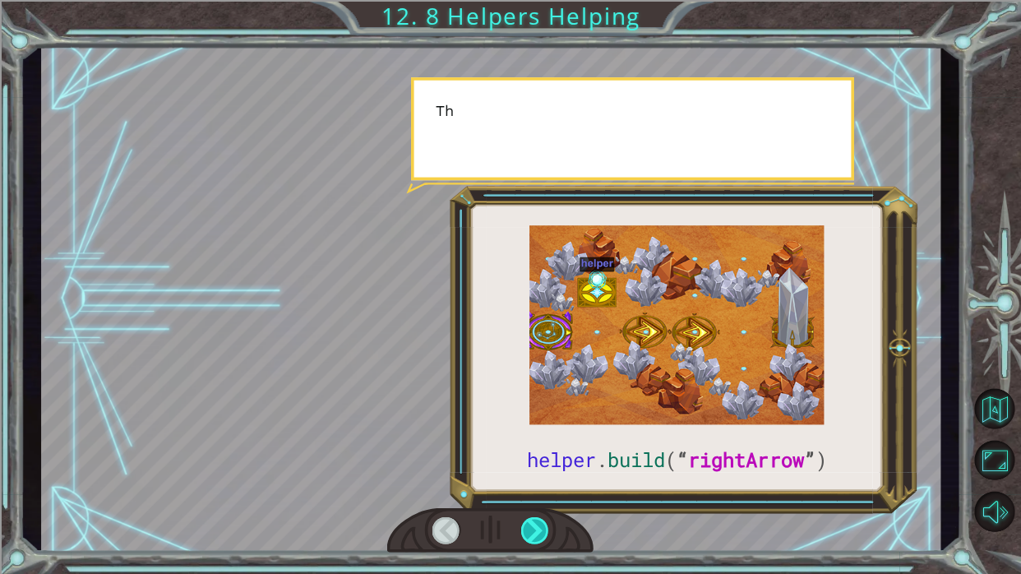
click at [541, 353] on div at bounding box center [534, 529] width 28 height 27
click at [533, 353] on div at bounding box center [534, 529] width 28 height 27
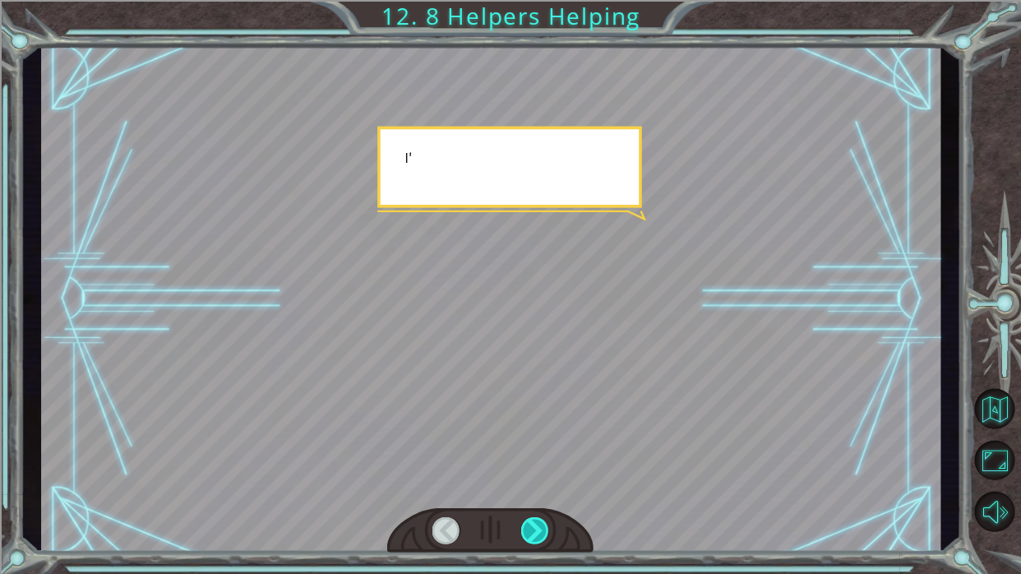
click at [531, 353] on div at bounding box center [534, 529] width 28 height 27
click at [533, 353] on div at bounding box center [534, 529] width 28 height 27
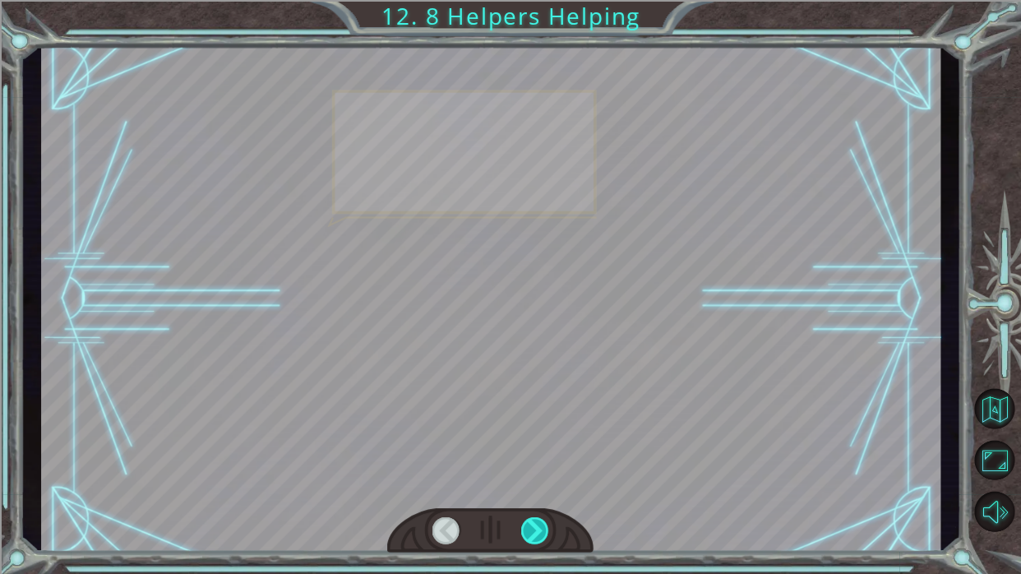
click at [534, 353] on div at bounding box center [534, 529] width 28 height 27
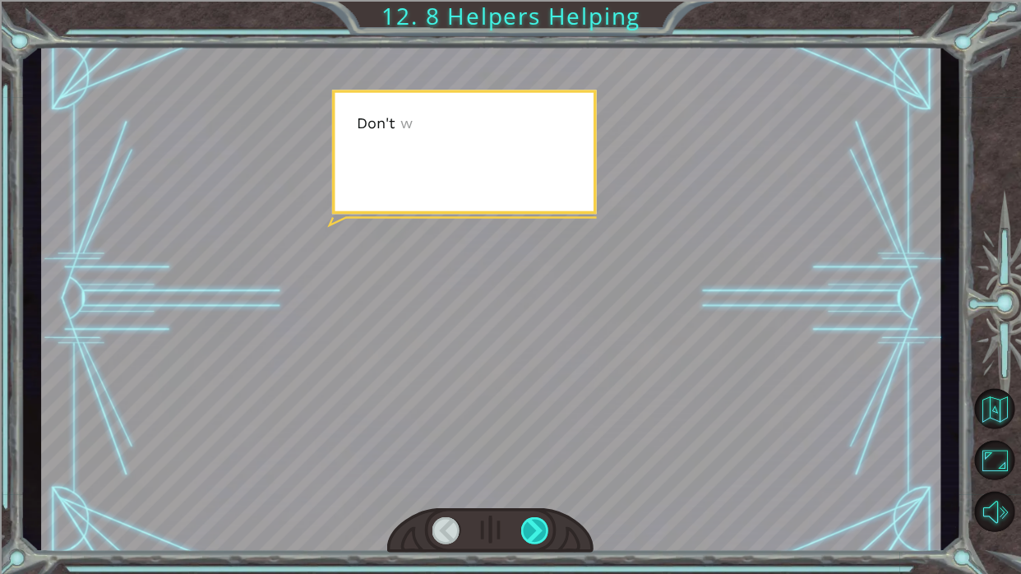
click at [529, 353] on div at bounding box center [534, 529] width 28 height 27
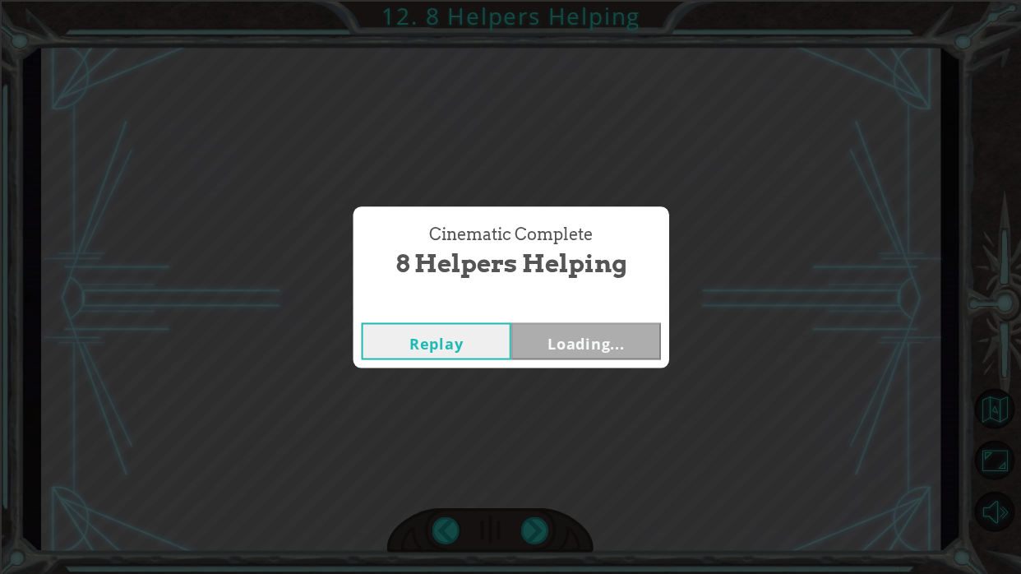
click at [532, 353] on div "Cinematic Complete 8 Helpers Helping Replay Loading..." at bounding box center [510, 287] width 1021 height 574
click at [541, 353] on div "Cinematic Complete 8 Helpers Helping Replay Loading..." at bounding box center [510, 287] width 1021 height 574
click at [567, 326] on button "Next" at bounding box center [585, 340] width 150 height 37
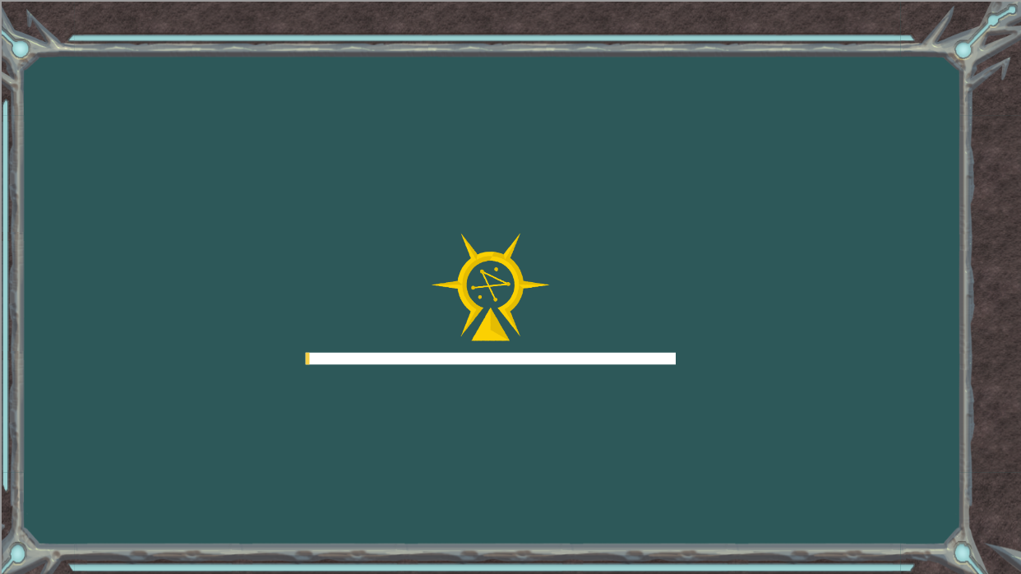
click at [564, 336] on div at bounding box center [490, 299] width 370 height 132
click at [565, 353] on div at bounding box center [490, 358] width 370 height 12
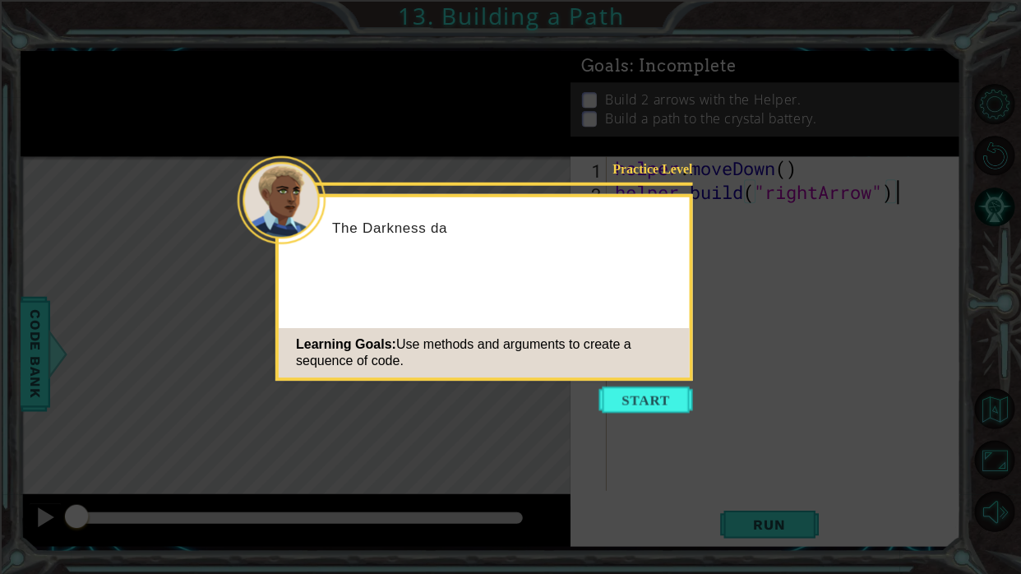
click at [694, 353] on icon at bounding box center [510, 287] width 1021 height 574
click at [663, 353] on button "Start" at bounding box center [645, 399] width 94 height 26
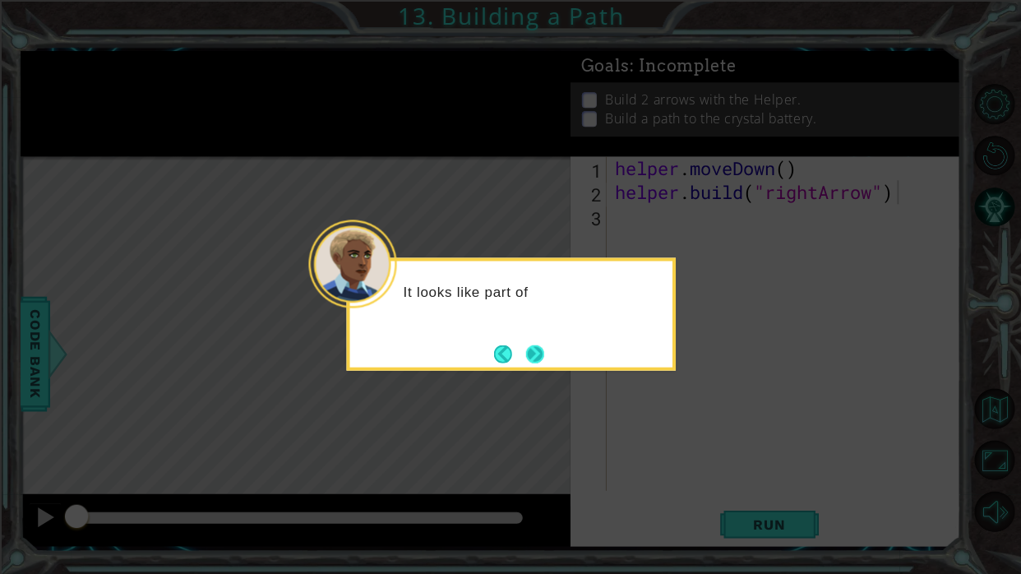
click at [543, 353] on button "Next" at bounding box center [534, 353] width 18 height 18
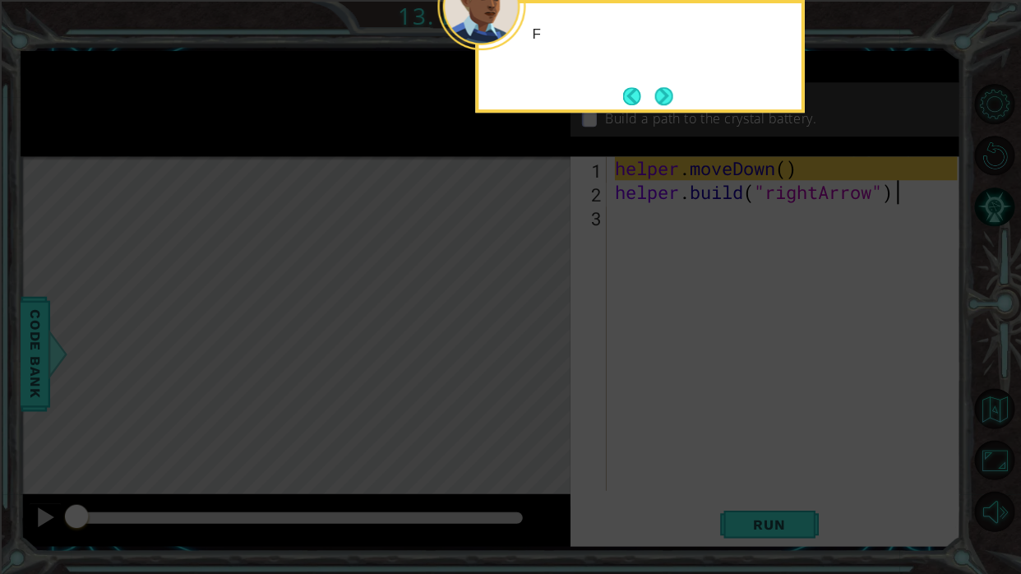
click at [565, 349] on icon at bounding box center [510, 92] width 1021 height 963
click at [654, 101] on button "Next" at bounding box center [663, 96] width 18 height 18
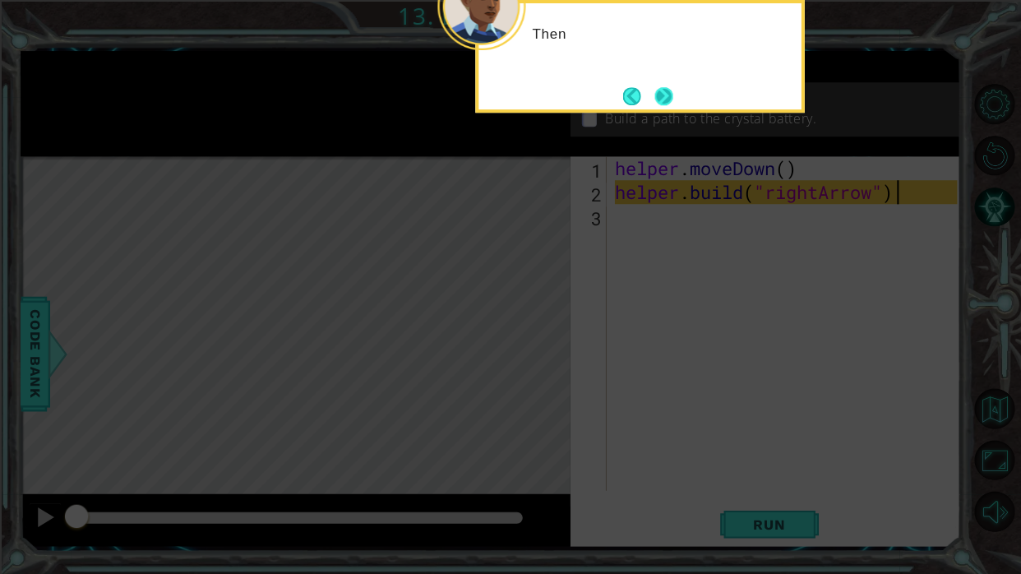
click at [664, 99] on button "Next" at bounding box center [663, 96] width 18 height 18
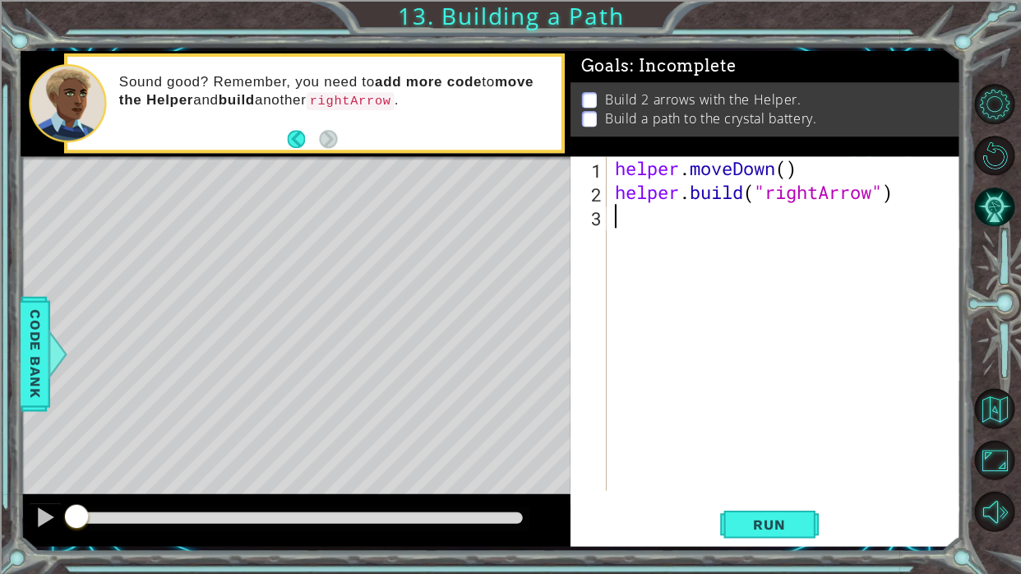
type textarea "[DOMAIN_NAME]("rightArrow")"
click at [748, 353] on span "Run" at bounding box center [768, 523] width 65 height 16
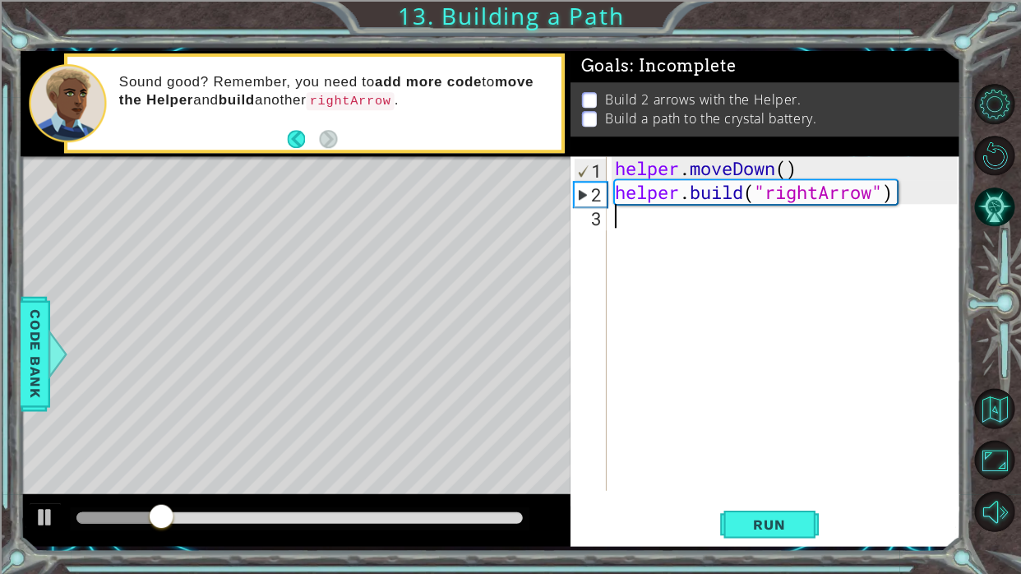
click at [635, 229] on div "helper . moveDown ( ) helper . build ( "rightArrow" )" at bounding box center [787, 346] width 353 height 381
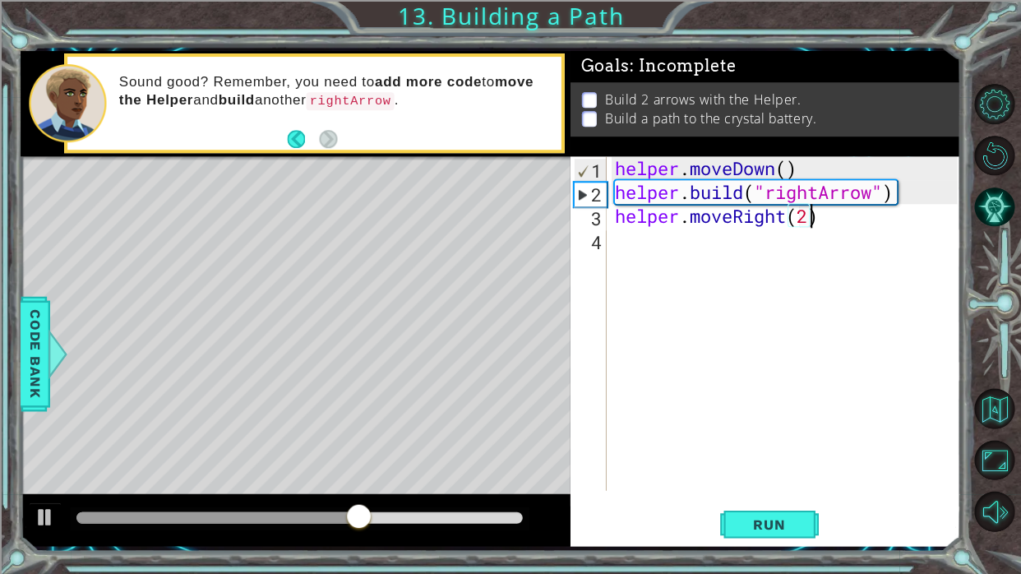
scroll to position [0, 8]
type textarea "helper.moveRight(2)"
click at [748, 353] on span "Run" at bounding box center [768, 523] width 65 height 16
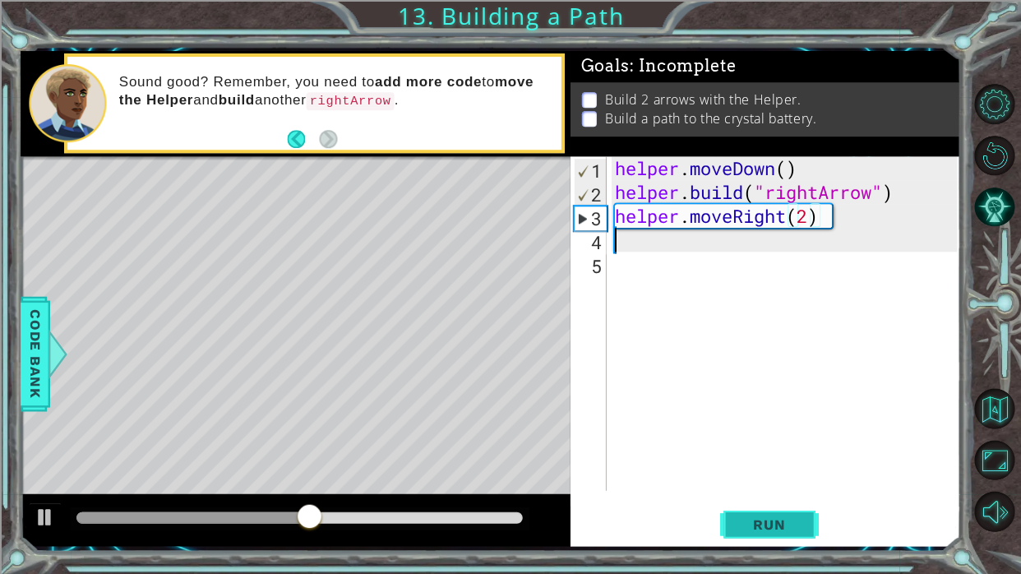
scroll to position [0, 0]
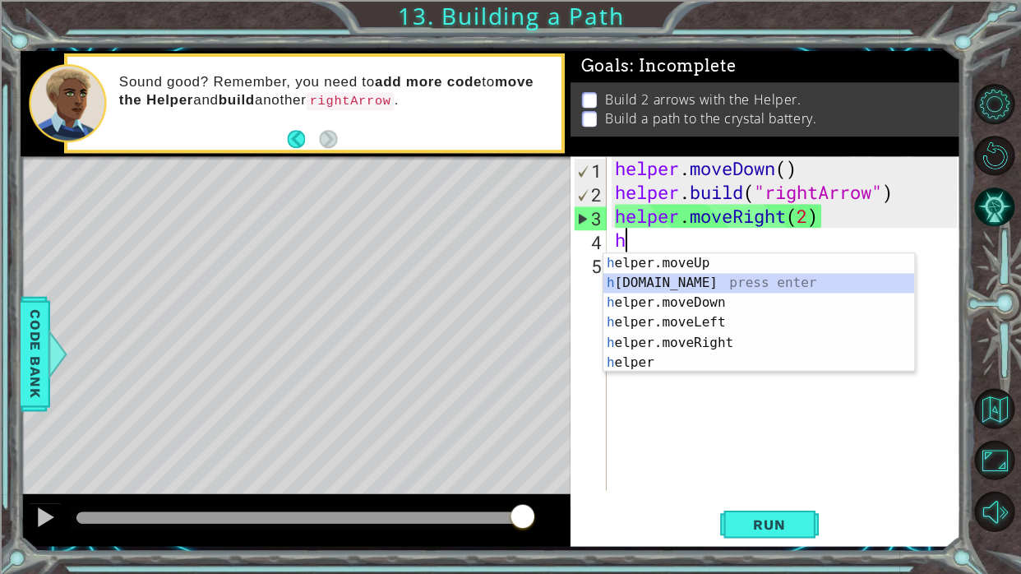
type textarea "[DOMAIN_NAME]("rightArrow")"
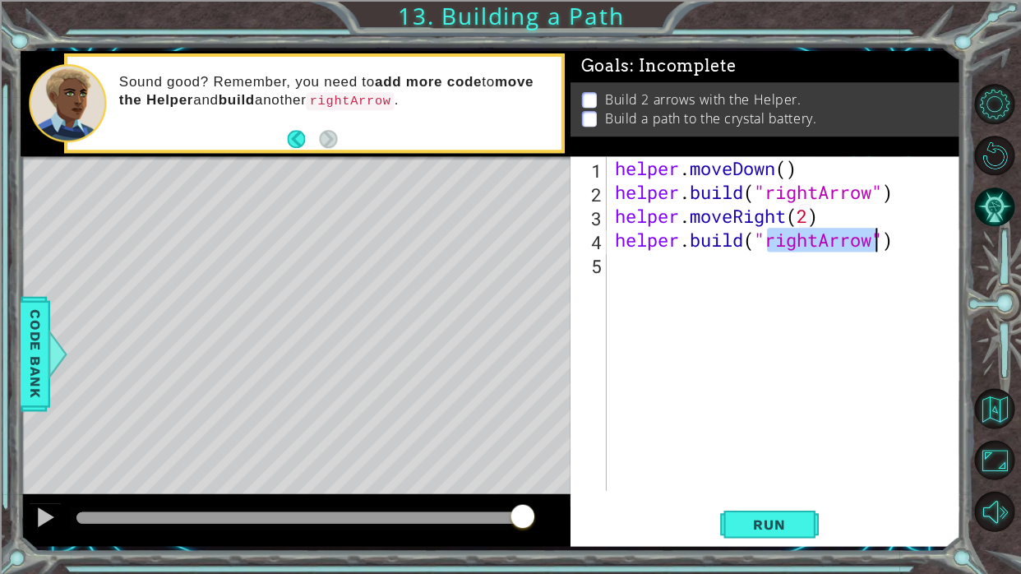
click at [630, 276] on div "helper . moveDown ( ) helper . build ( "rightArrow" ) helper . moveRight ( 2 ) …" at bounding box center [787, 346] width 353 height 381
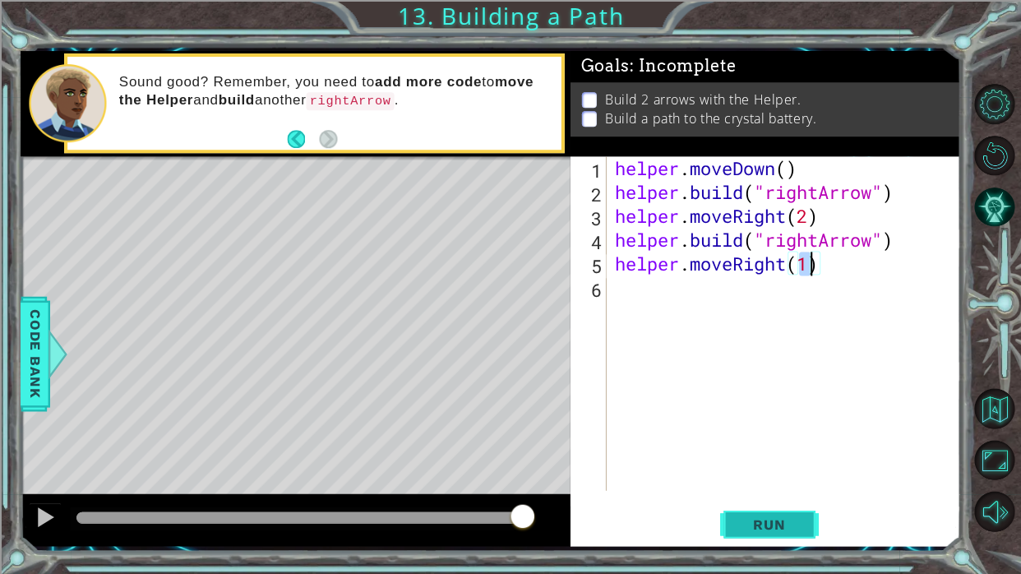
click at [748, 353] on span "Run" at bounding box center [768, 523] width 65 height 16
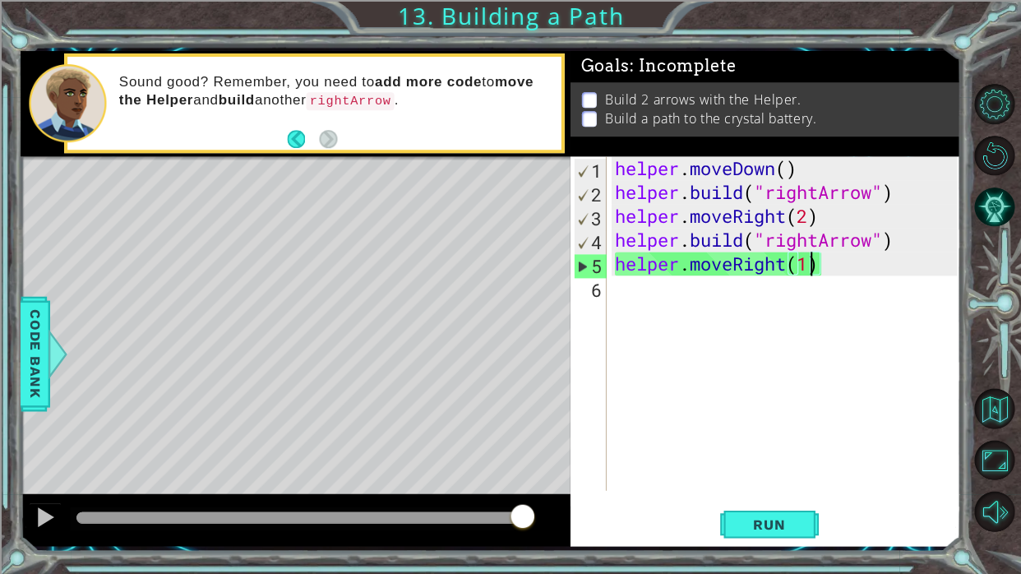
click at [611, 261] on div "helper . moveDown ( ) helper . build ( "rightArrow" ) helper . moveRight ( 2 ) …" at bounding box center [787, 346] width 353 height 381
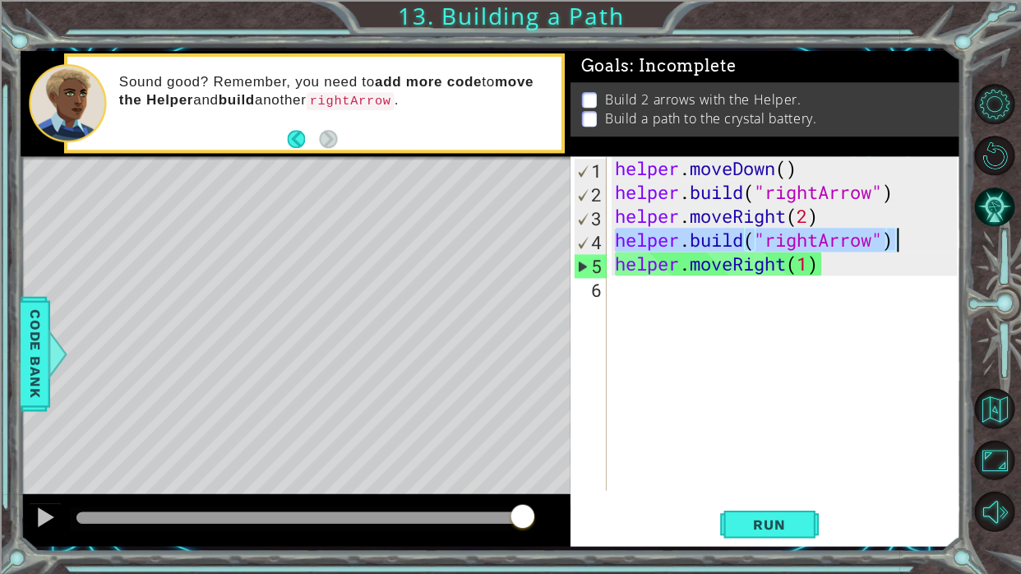
drag, startPoint x: 613, startPoint y: 238, endPoint x: 940, endPoint y: 240, distance: 326.3
click at [748, 240] on div "helper . moveDown ( ) helper . build ( "rightArrow" ) helper . moveRight ( 2 ) …" at bounding box center [787, 346] width 353 height 381
type textarea "[DOMAIN_NAME]("rightArrow")"
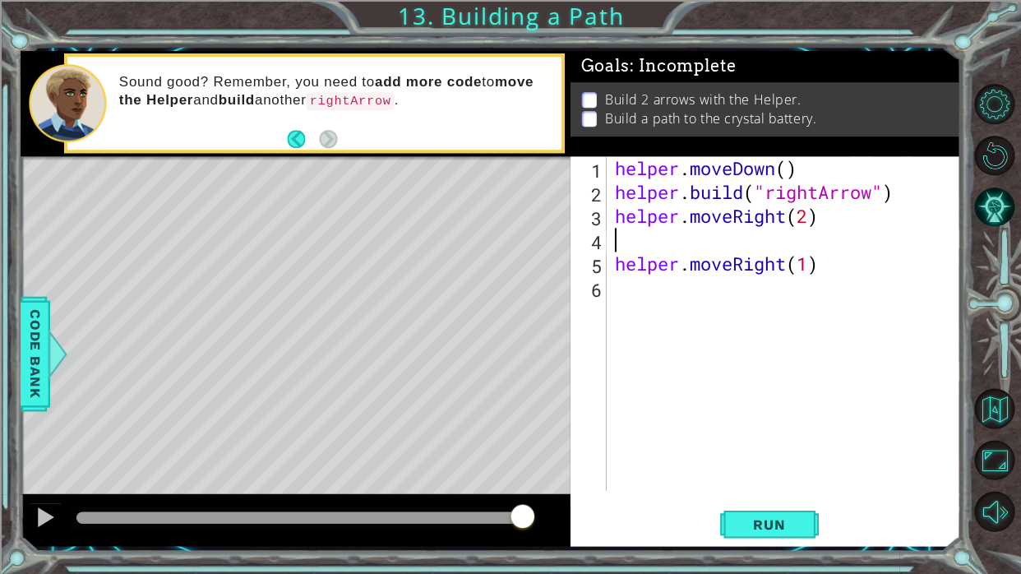
type textarea "helper.moveRight(2)"
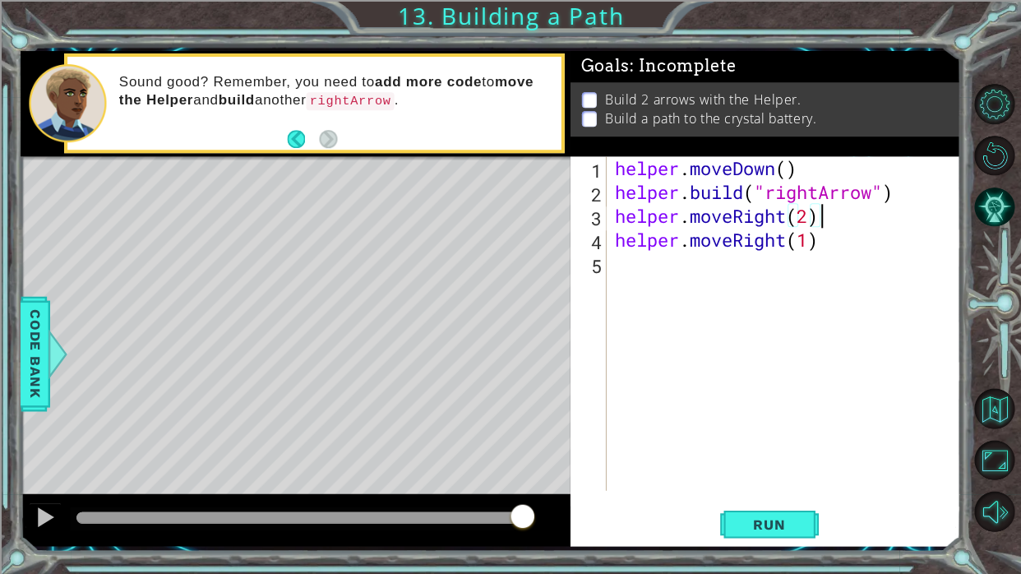
click at [626, 256] on div "helper . moveDown ( ) helper . build ( "rightArrow" ) helper . moveRight ( 2 ) …" at bounding box center [787, 346] width 353 height 381
paste textarea "[DOMAIN_NAME]("rightArrow")"
type textarea "[DOMAIN_NAME]("rightArrow")"
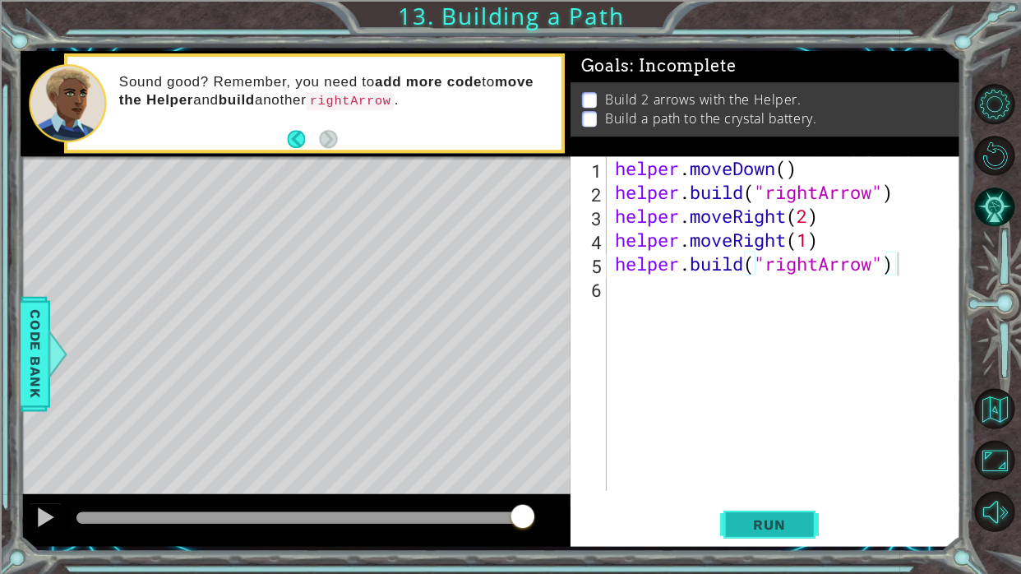
click at [748, 353] on button "Run" at bounding box center [768, 523] width 99 height 39
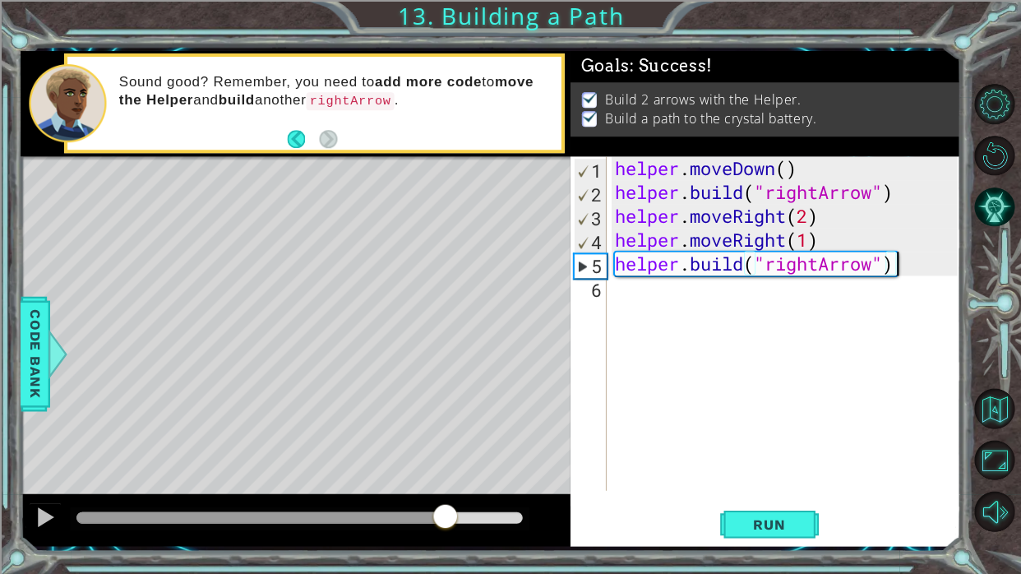
click at [443, 353] on div at bounding box center [299, 517] width 446 height 12
click at [748, 353] on button "Run" at bounding box center [768, 523] width 99 height 39
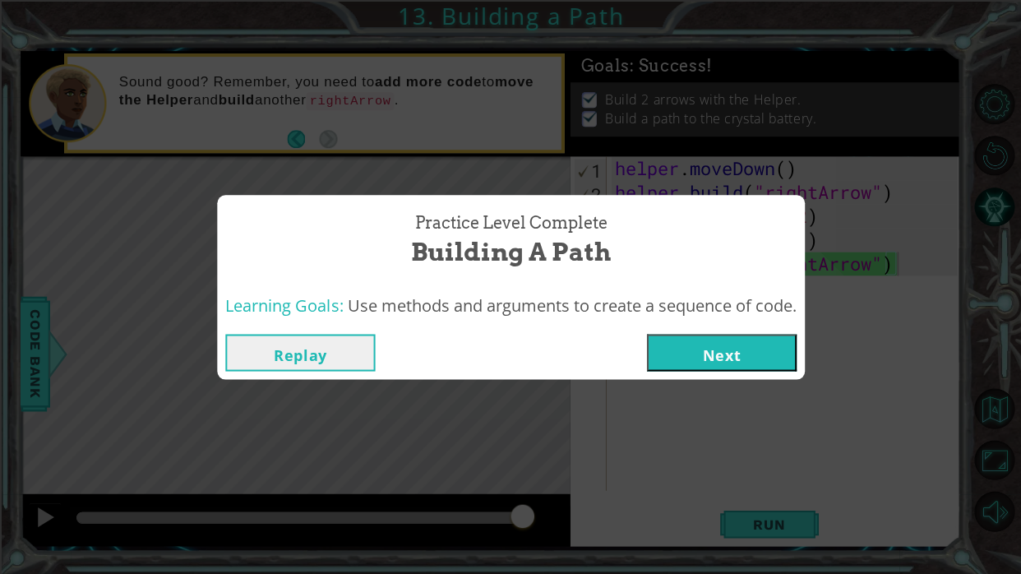
click at [733, 353] on button "Next" at bounding box center [721, 352] width 150 height 37
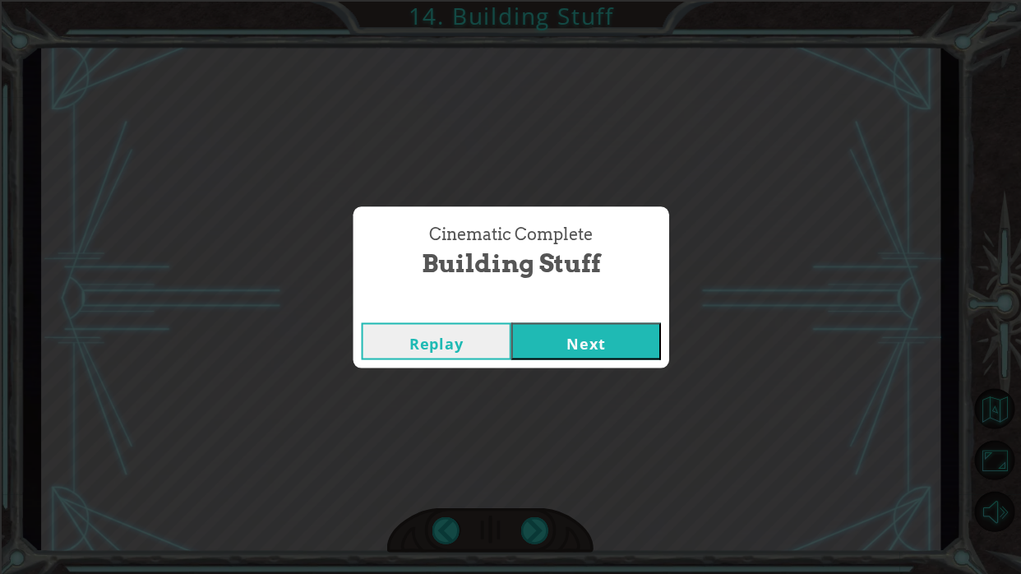
click at [528, 343] on button "Next" at bounding box center [585, 340] width 150 height 37
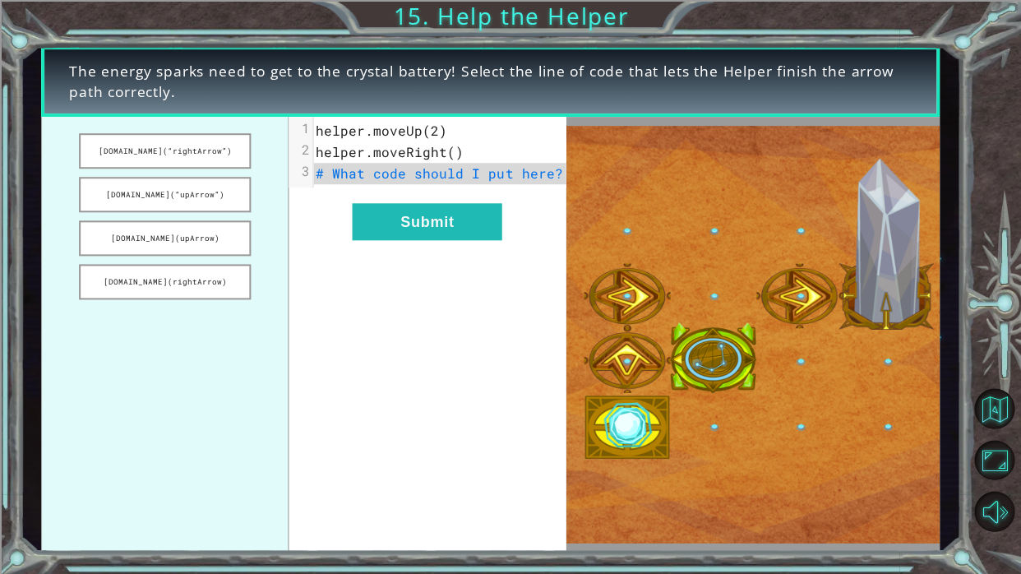
drag, startPoint x: 168, startPoint y: 152, endPoint x: 528, endPoint y: 176, distance: 360.8
click at [528, 176] on div "[DOMAIN_NAME](“rightArrow”) [DOMAIN_NAME](“upArrow”) [DOMAIN_NAME](upArrow) [DO…" at bounding box center [303, 334] width 524 height 434
click at [151, 150] on button "[DOMAIN_NAME](“rightArrow”)" at bounding box center [165, 150] width 172 height 35
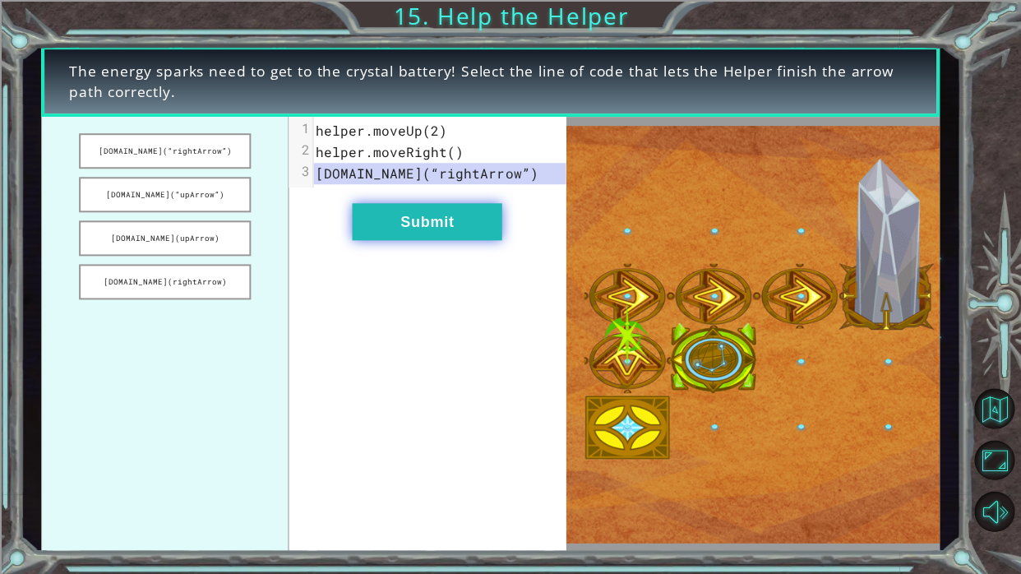
click at [430, 222] on button "Submit" at bounding box center [427, 221] width 150 height 37
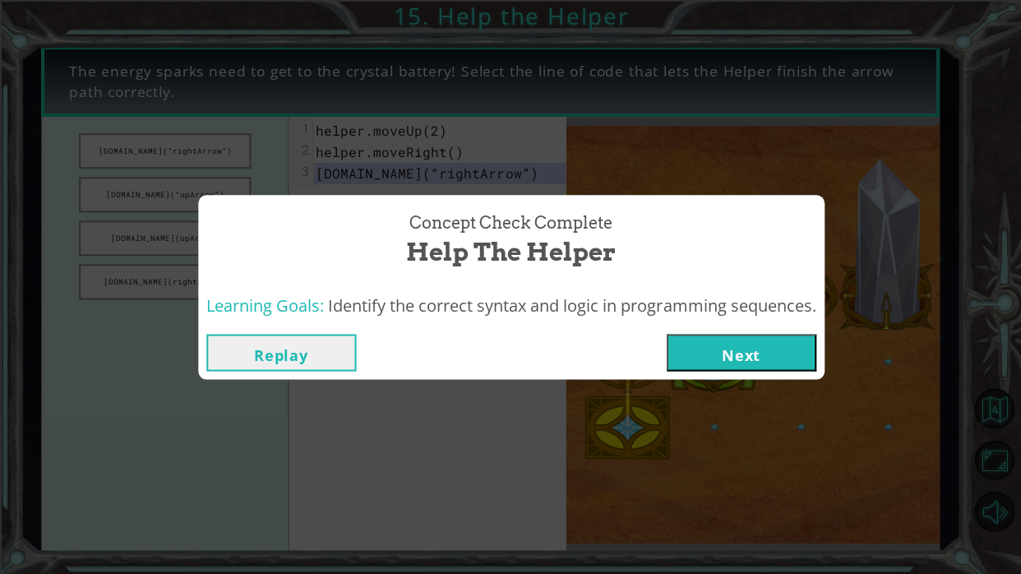
click at [748, 353] on button "Next" at bounding box center [741, 352] width 150 height 37
